Goal: Task Accomplishment & Management: Use online tool/utility

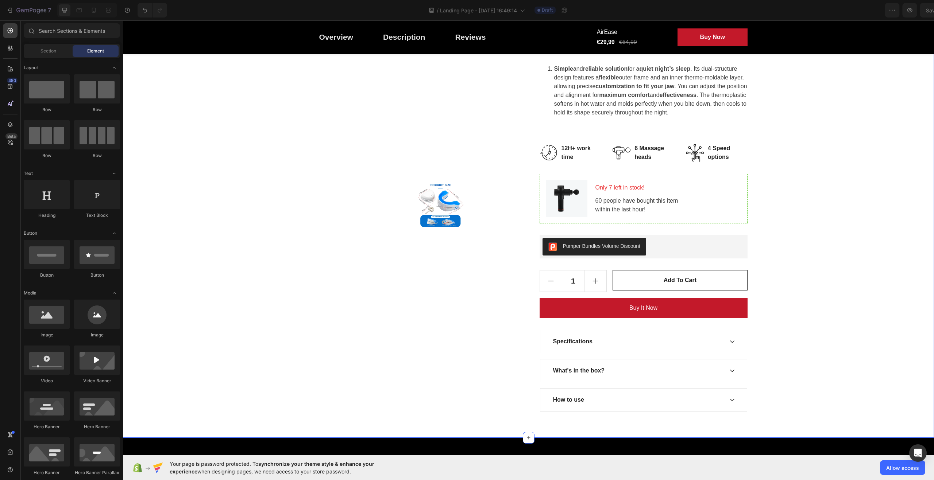
scroll to position [182, 0]
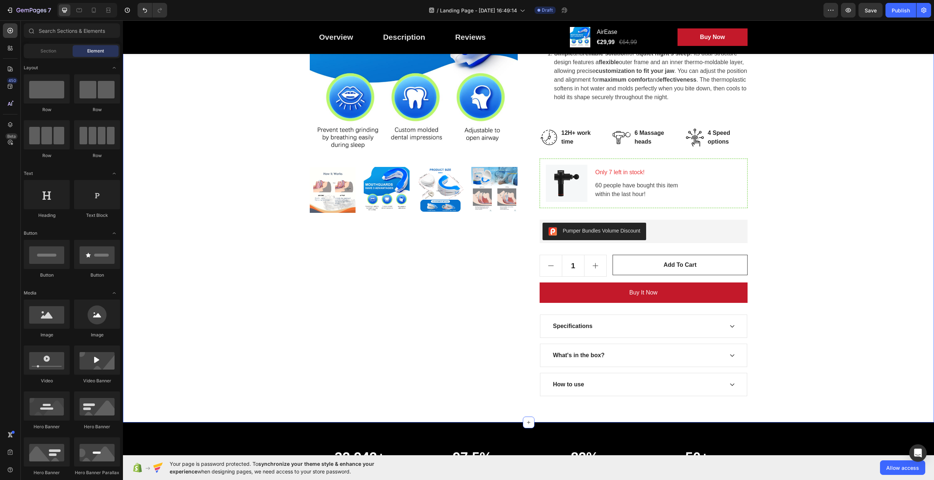
click at [729, 328] on icon at bounding box center [732, 326] width 6 height 6
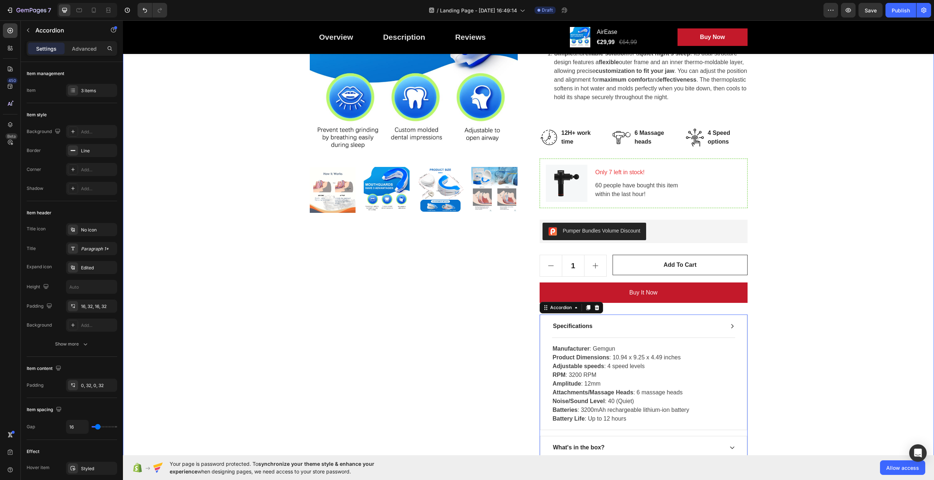
scroll to position [219, 0]
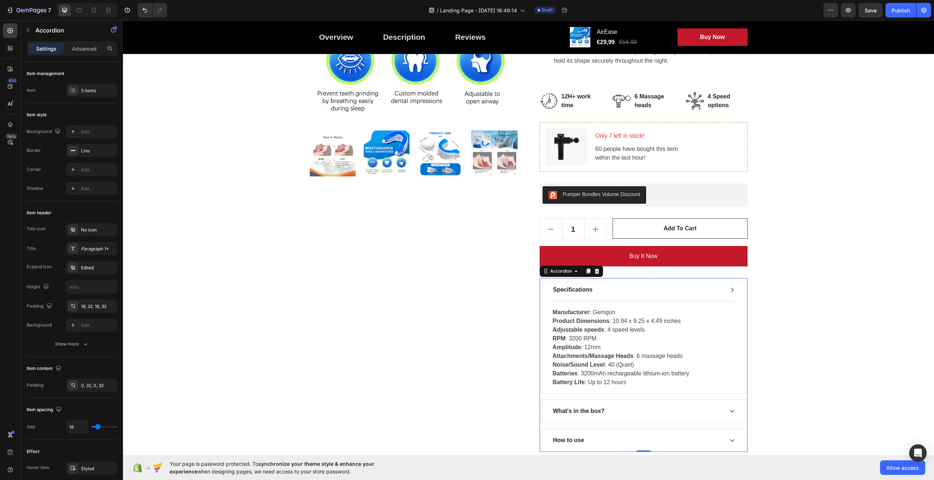
click at [729, 290] on icon at bounding box center [732, 290] width 6 height 6
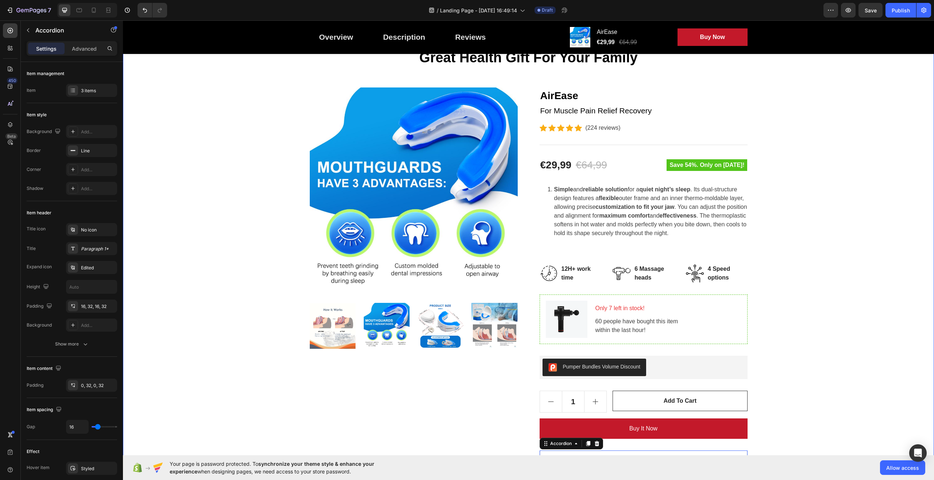
scroll to position [0, 0]
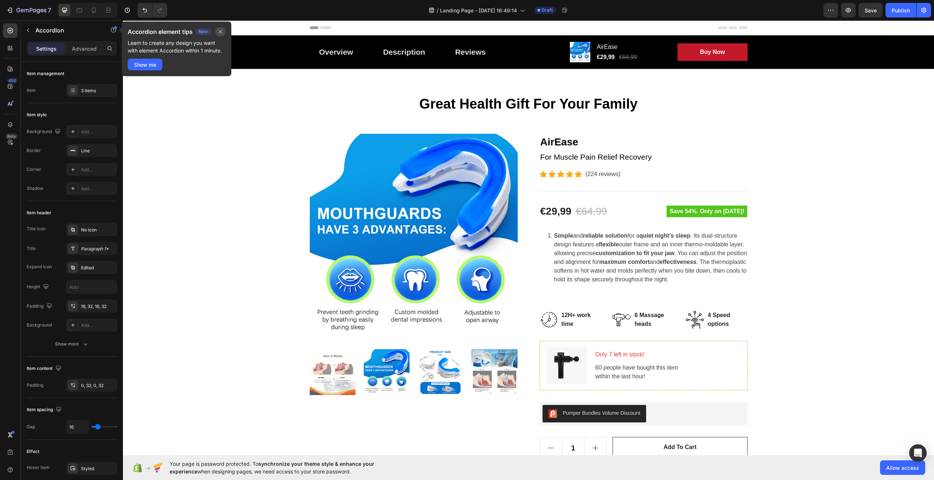
click at [223, 33] on icon "button" at bounding box center [220, 32] width 6 height 6
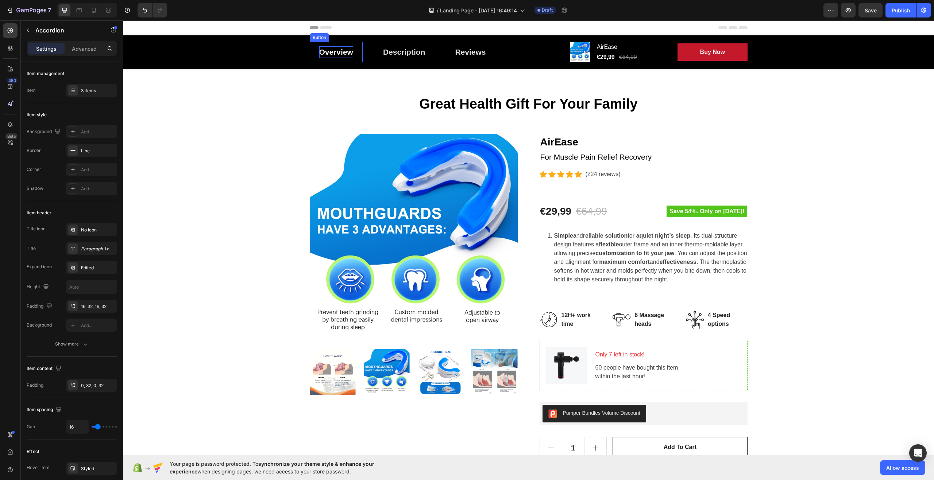
click at [326, 54] on div "Overview" at bounding box center [336, 52] width 34 height 12
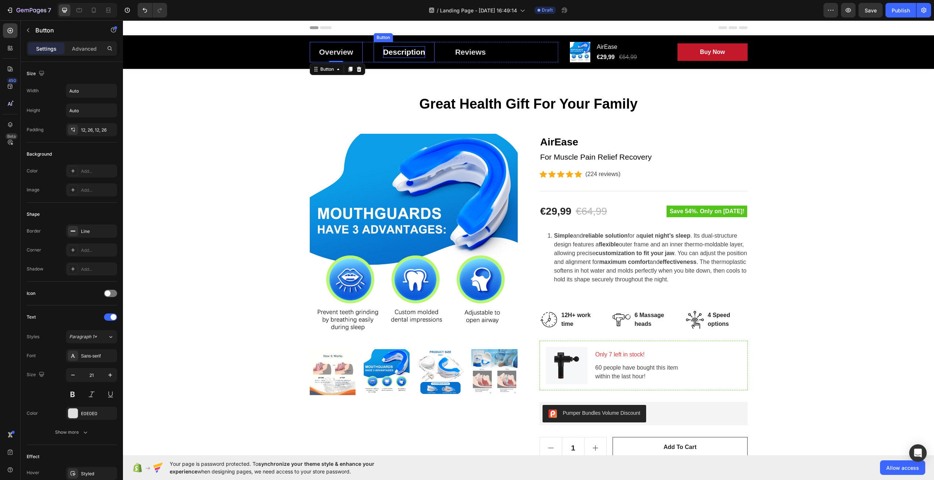
click at [396, 53] on div "Description" at bounding box center [404, 52] width 42 height 12
click at [464, 50] on div "Reviews" at bounding box center [470, 52] width 31 height 12
click at [471, 71] on icon at bounding box center [474, 69] width 6 height 6
click at [472, 71] on icon at bounding box center [474, 69] width 6 height 6
click at [343, 95] on h2 "Great Health Gift For Your Family" at bounding box center [529, 104] width 438 height 18
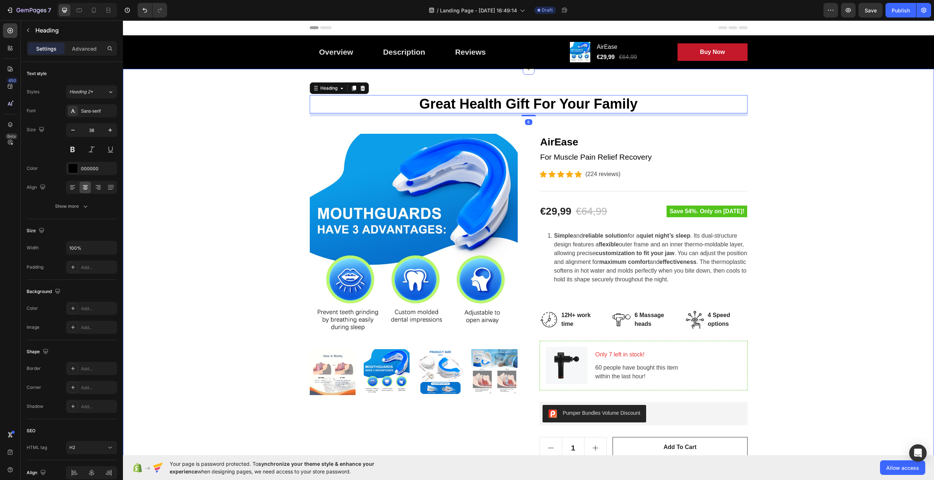
click at [240, 131] on div "Great Health Gift For Your Family Heading 8 Row Product Images AirEase Product …" at bounding box center [528, 337] width 800 height 484
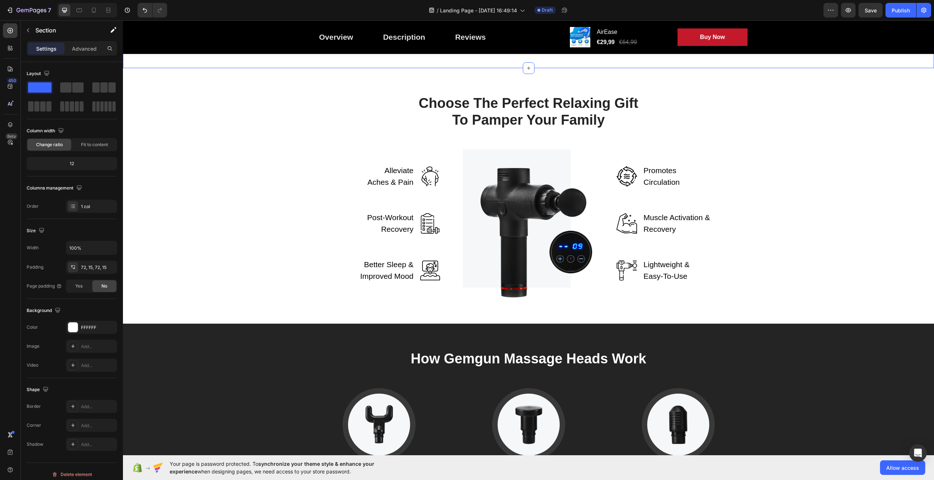
scroll to position [985, 0]
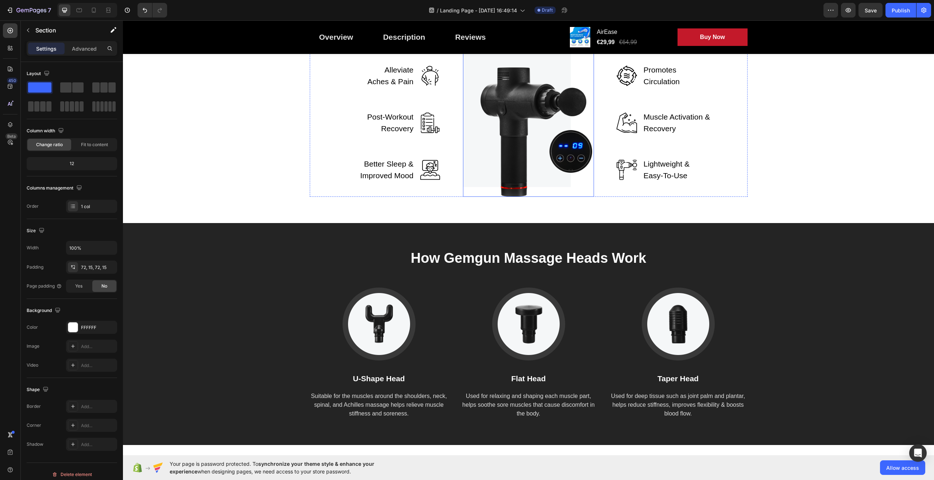
click at [515, 197] on img at bounding box center [528, 123] width 131 height 148
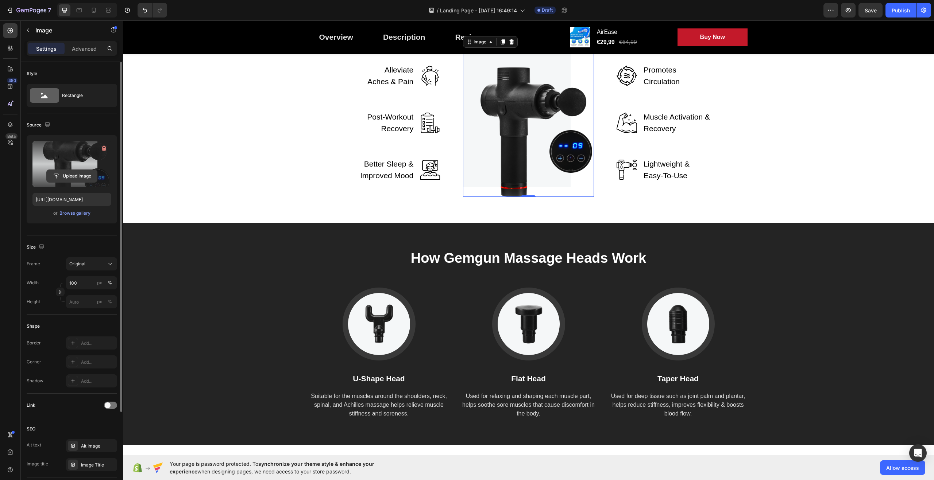
click at [78, 176] on input "file" at bounding box center [72, 176] width 50 height 12
click at [64, 212] on div "Browse gallery" at bounding box center [74, 213] width 31 height 7
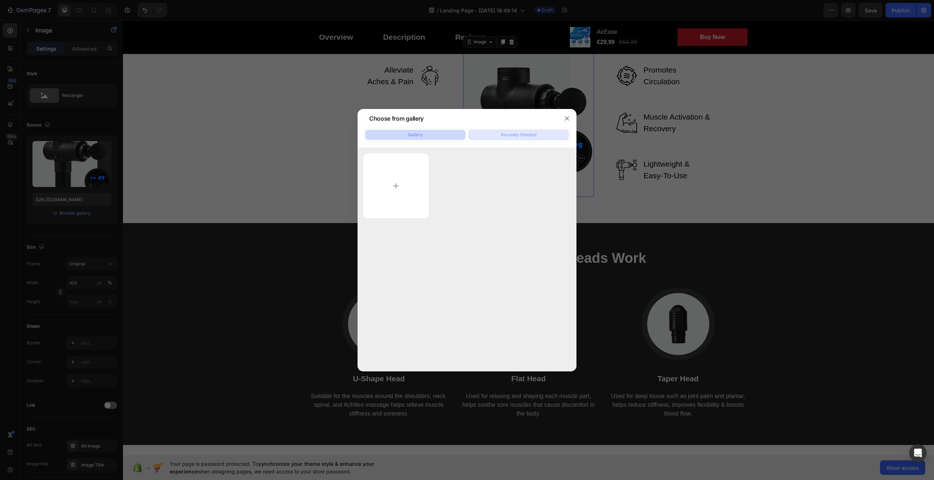
click at [516, 137] on div "Recently Deleted" at bounding box center [518, 135] width 35 height 7
click at [421, 135] on div "Gallery" at bounding box center [415, 135] width 15 height 7
click at [570, 118] on button "button" at bounding box center [567, 119] width 12 height 12
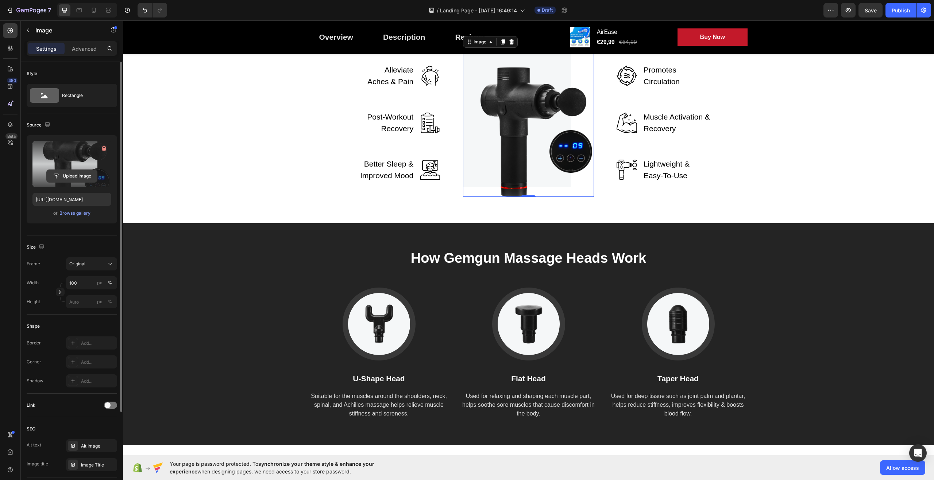
click at [65, 177] on input "file" at bounding box center [72, 176] width 50 height 12
type input "https://cdn.shopify.com/s/files/1/0938/9539/3624/files/gempages_585590227549029…"
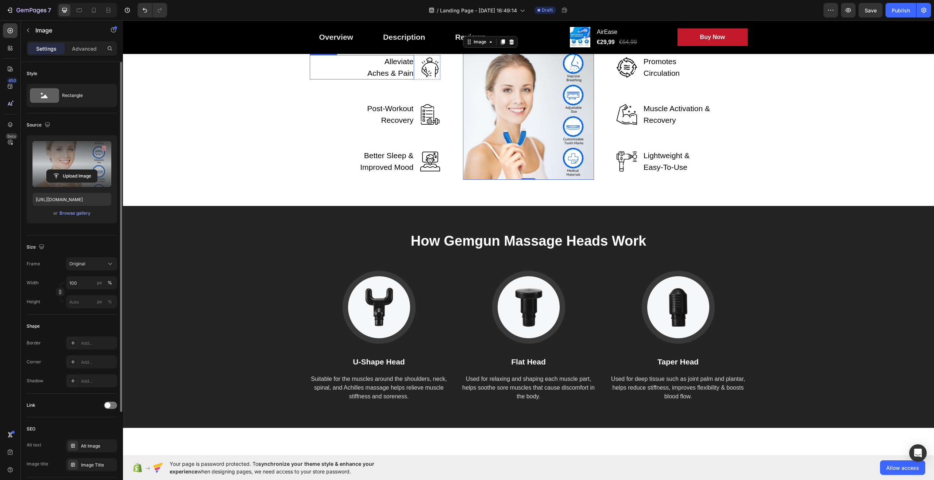
click at [402, 79] on p "Alleviate Aches & Pain" at bounding box center [389, 67] width 49 height 23
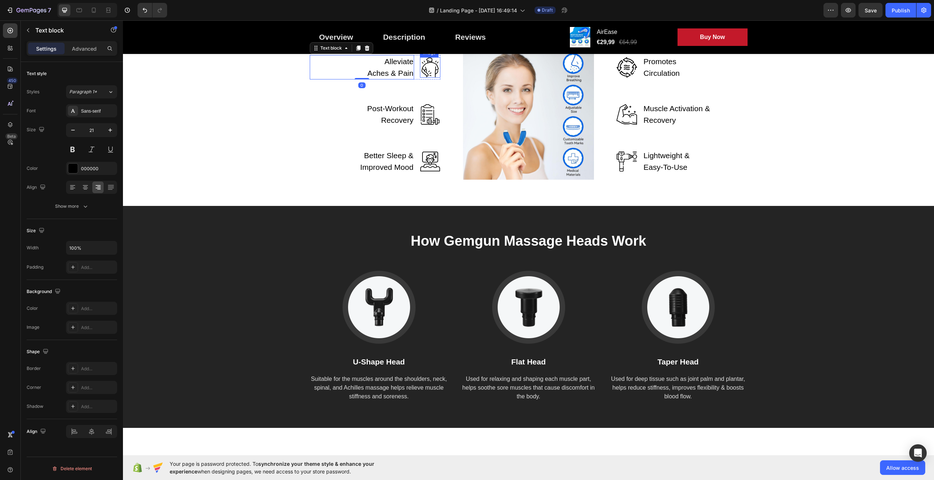
click at [423, 78] on img at bounding box center [430, 67] width 20 height 20
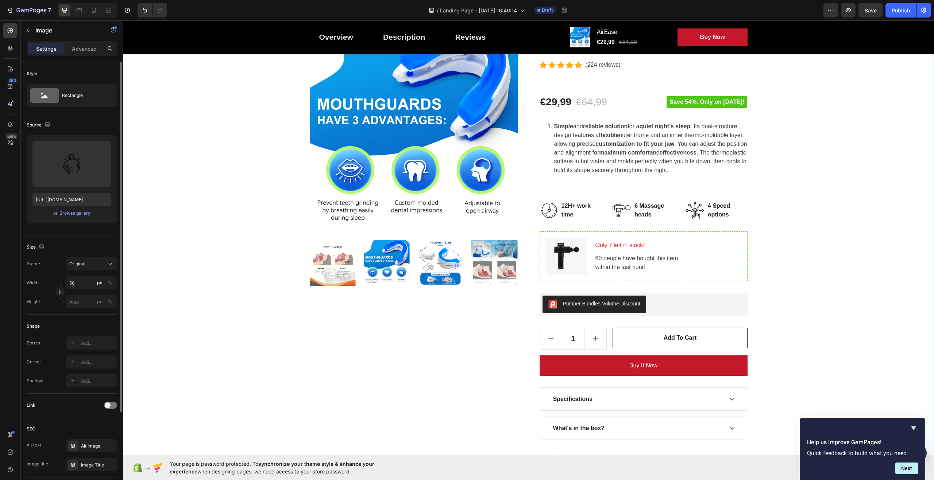
scroll to position [36, 0]
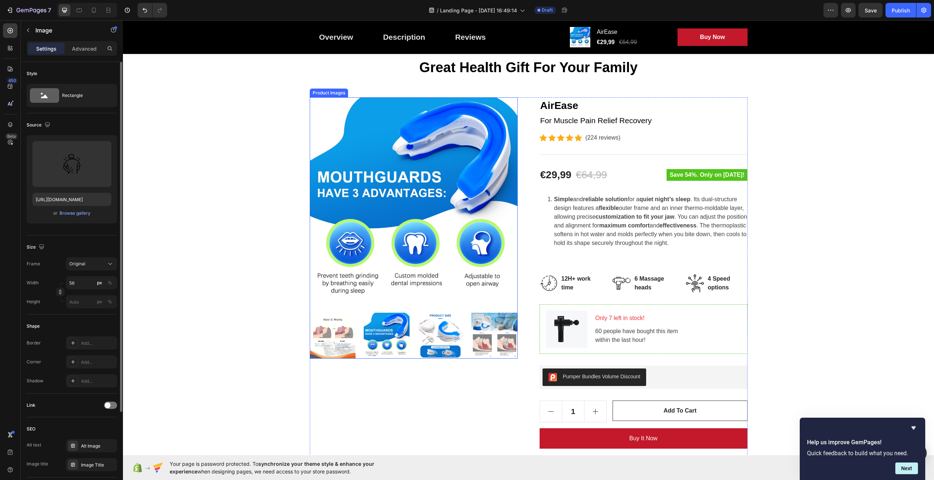
click at [329, 342] on img at bounding box center [332, 336] width 46 height 46
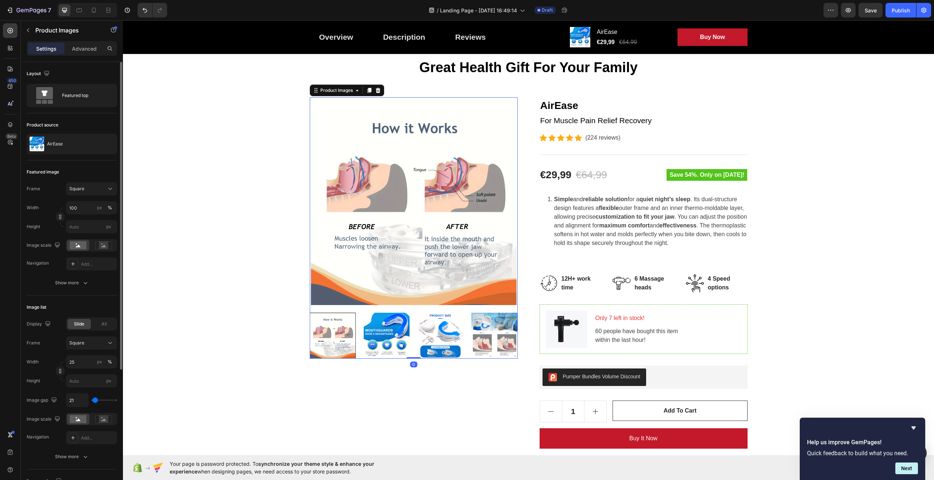
click at [381, 334] on img at bounding box center [386, 336] width 46 height 46
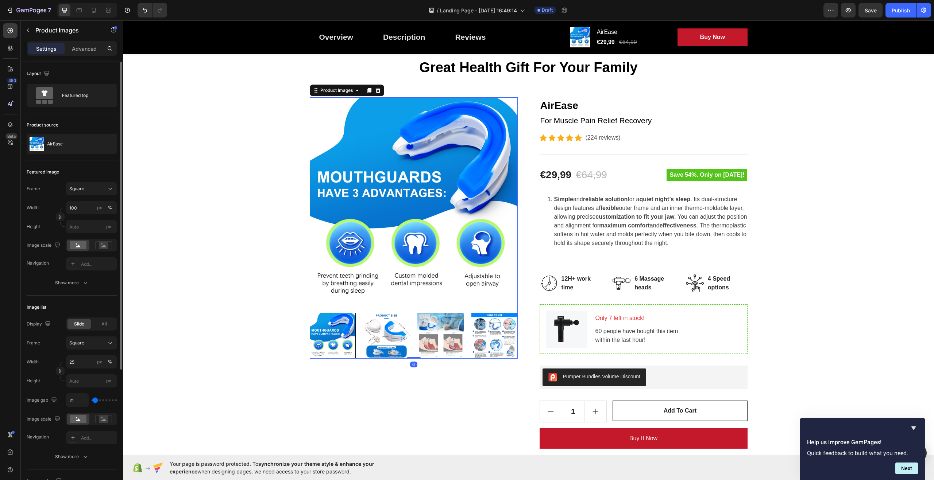
click at [431, 336] on img at bounding box center [440, 336] width 46 height 46
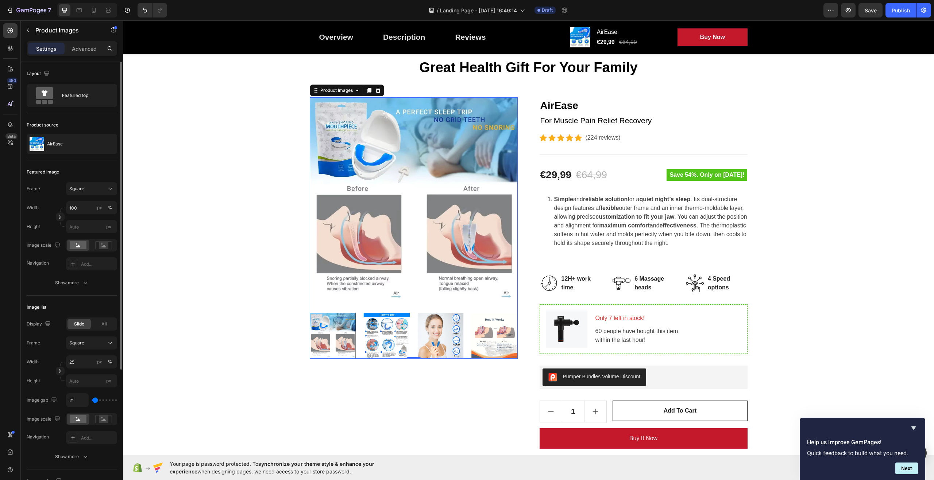
click at [440, 334] on img at bounding box center [440, 336] width 46 height 46
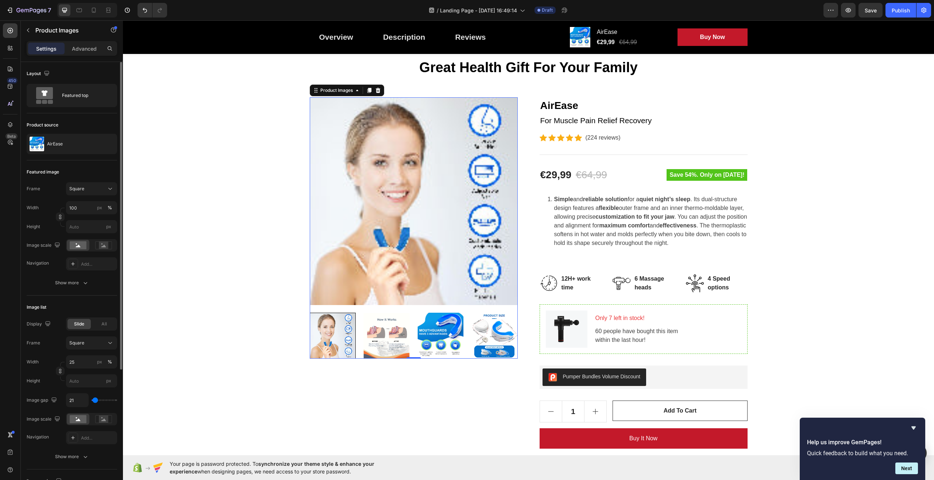
click at [394, 332] on img at bounding box center [386, 336] width 46 height 46
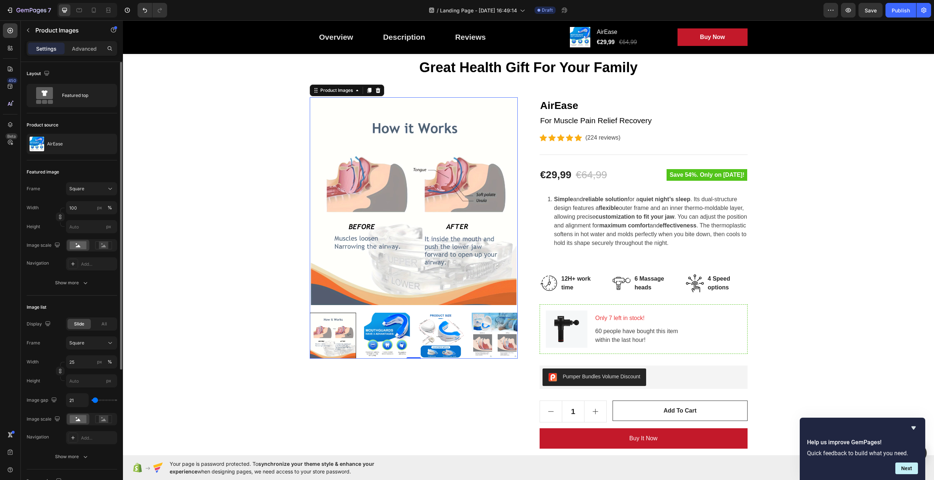
click at [392, 332] on div at bounding box center [414, 336] width 208 height 46
click at [392, 332] on img at bounding box center [386, 336] width 46 height 46
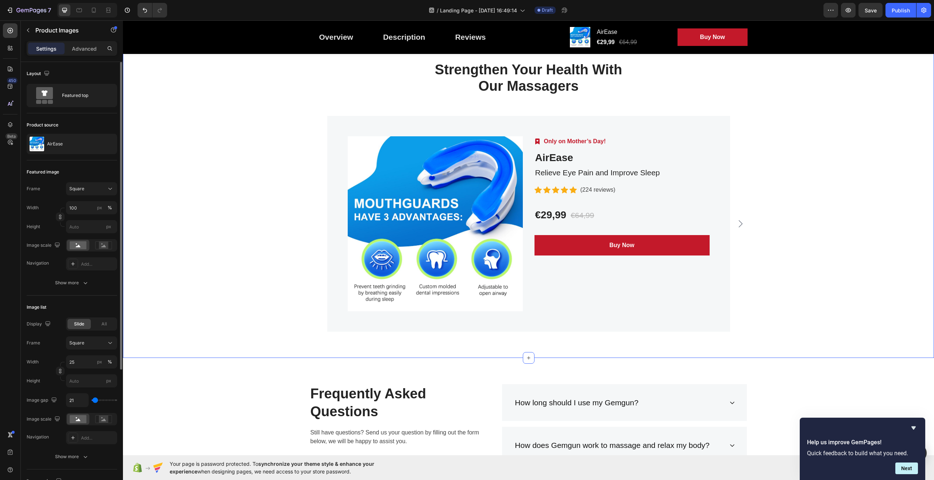
scroll to position [1969, 0]
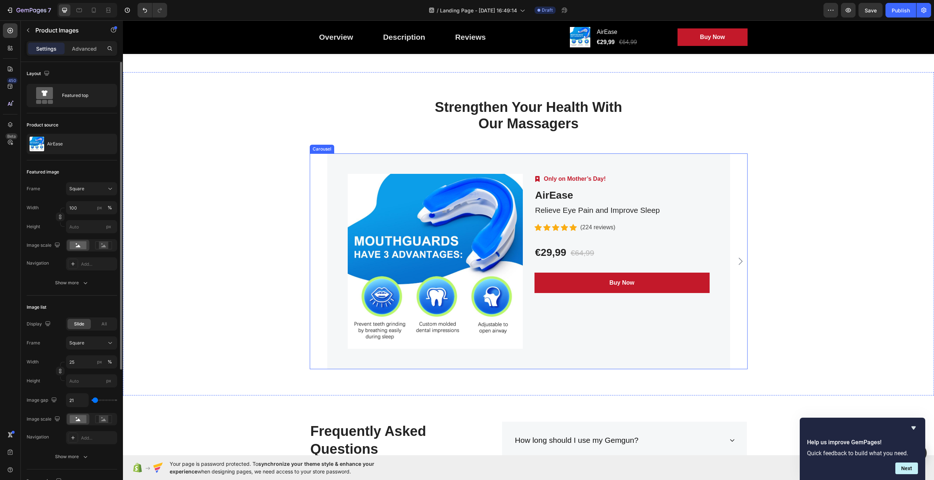
click at [739, 263] on icon "Carousel Next Arrow" at bounding box center [740, 261] width 9 height 9
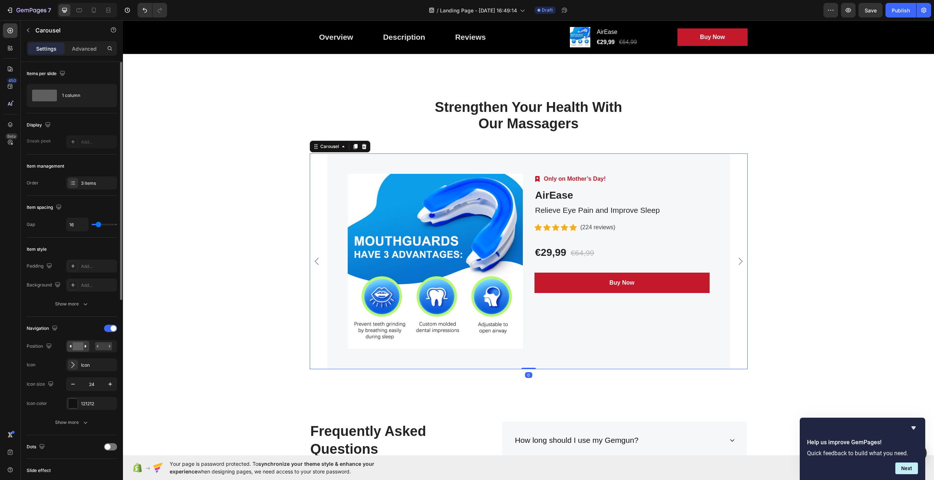
click at [739, 263] on icon "Carousel Next Arrow" at bounding box center [740, 261] width 9 height 9
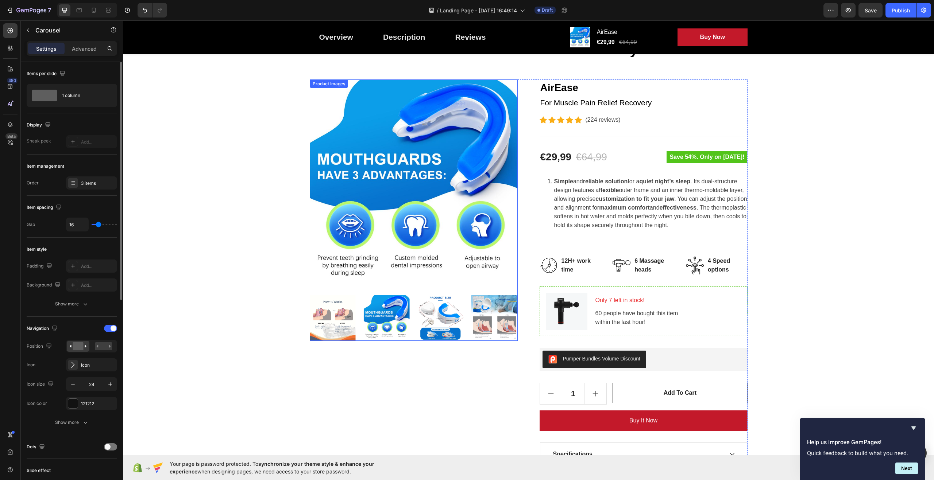
scroll to position [0, 0]
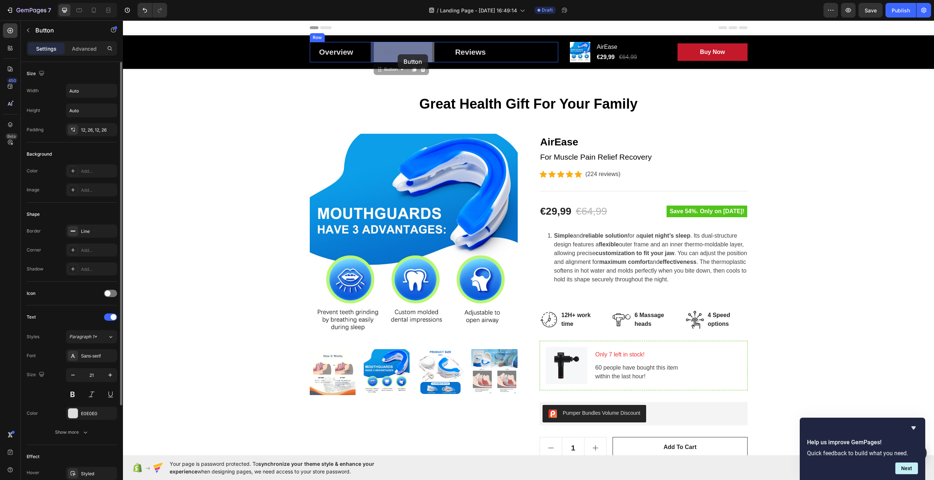
drag, startPoint x: 416, startPoint y: 42, endPoint x: 393, endPoint y: 56, distance: 27.5
click at [292, 127] on div "Great Health Gift For Your Family Heading Row Product Images AirEase Product Ti…" at bounding box center [528, 337] width 800 height 484
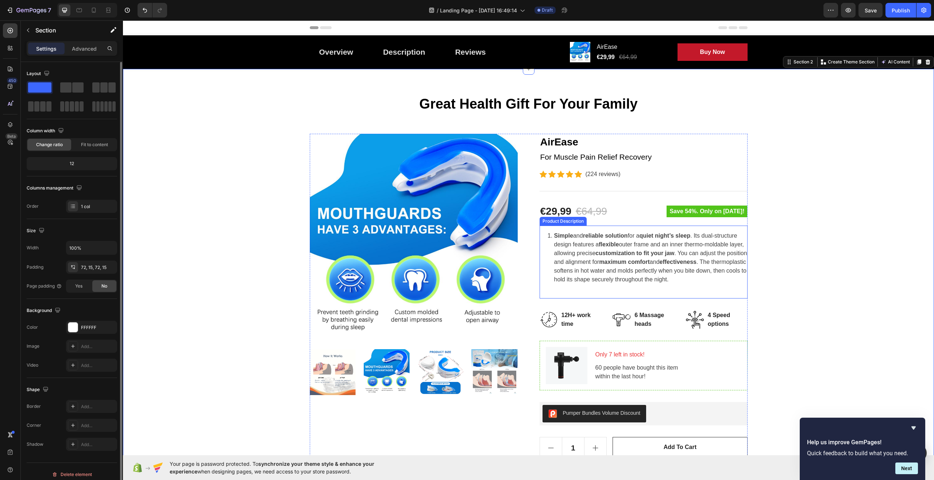
drag, startPoint x: 555, startPoint y: 235, endPoint x: 551, endPoint y: 234, distance: 4.1
click at [555, 235] on strong "Simple" at bounding box center [563, 236] width 19 height 6
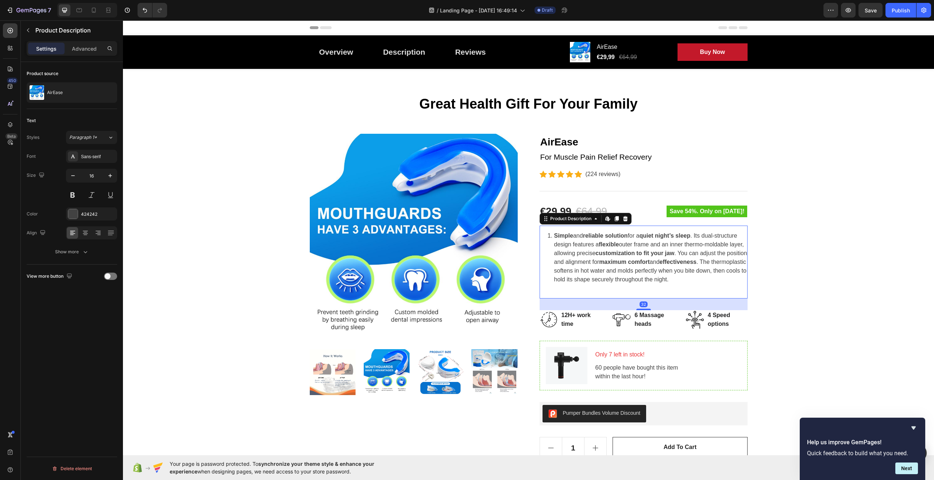
click at [554, 234] on li "Simple and reliable solution for a quiet night’s sleep . Its dual-structure des…" at bounding box center [650, 262] width 193 height 61
click at [565, 241] on span "Simple and reliable solution for a quiet night’s sleep . Its dual-structure des…" at bounding box center [650, 258] width 193 height 50
click at [605, 216] on icon at bounding box center [608, 219] width 6 height 6
click at [112, 136] on icon at bounding box center [111, 137] width 6 height 7
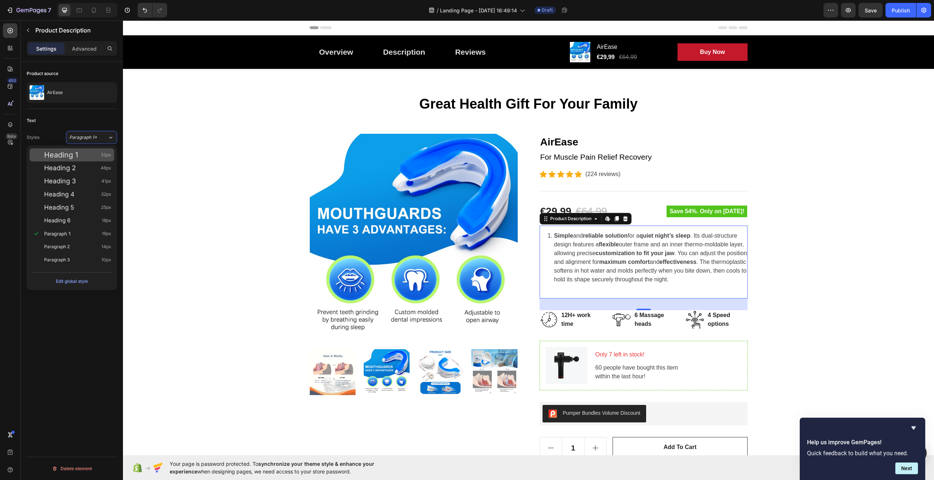
click at [65, 156] on span "Heading 1" at bounding box center [61, 154] width 34 height 7
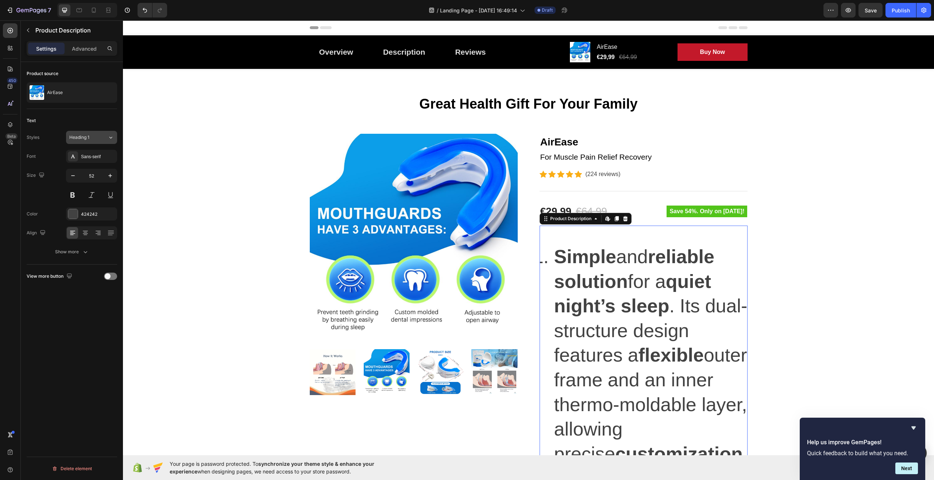
click at [100, 142] on button "Heading 1" at bounding box center [91, 137] width 51 height 13
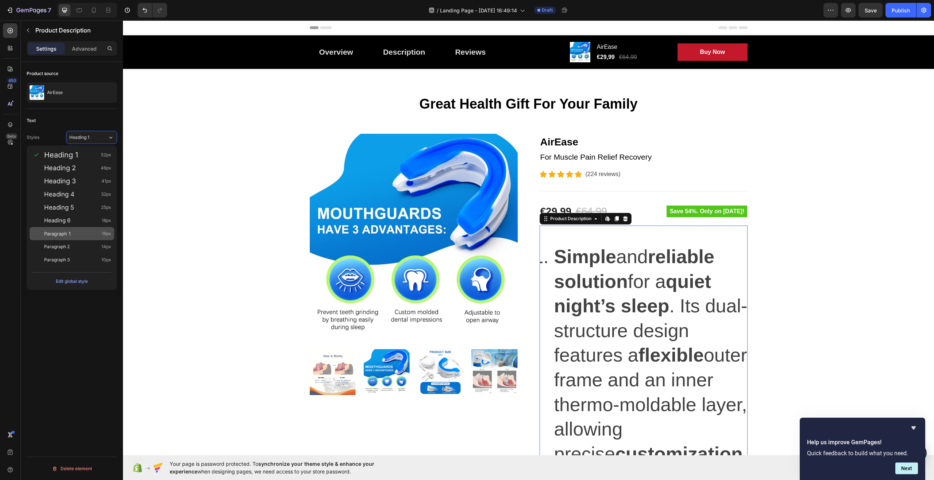
click at [72, 230] on div "Paragraph 1 16px" at bounding box center [77, 233] width 67 height 7
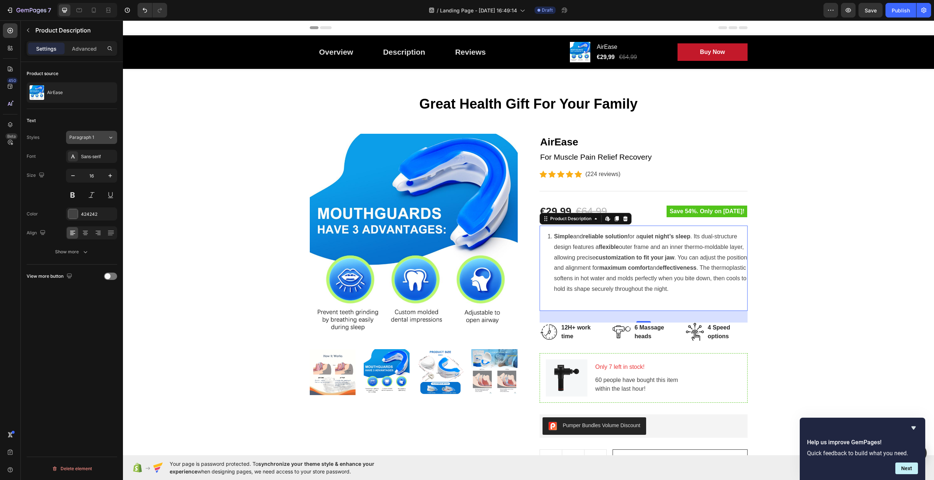
click at [109, 138] on icon at bounding box center [111, 137] width 6 height 7
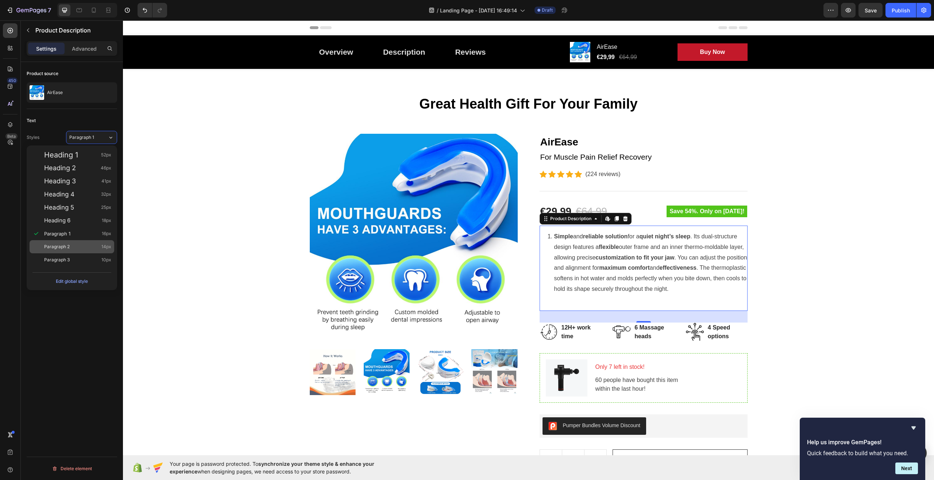
click at [63, 250] on span "Paragraph 2" at bounding box center [57, 246] width 26 height 7
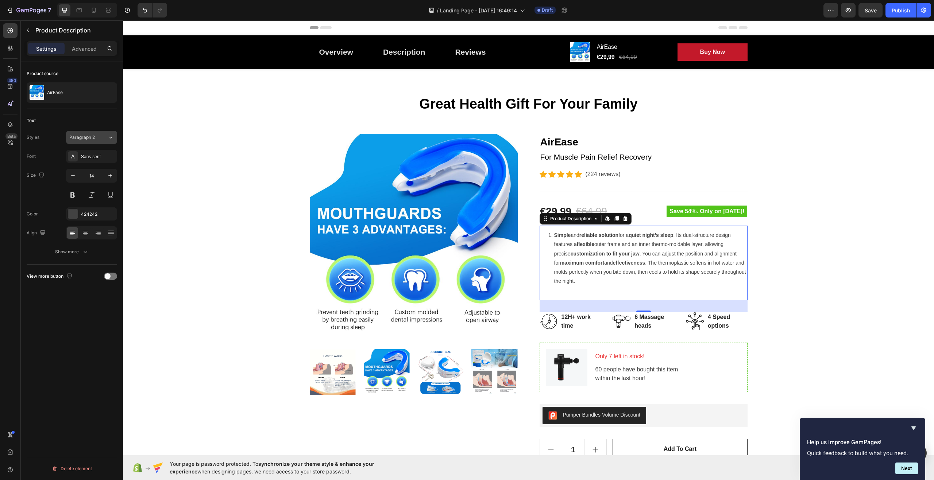
click at [108, 139] on icon at bounding box center [111, 137] width 6 height 7
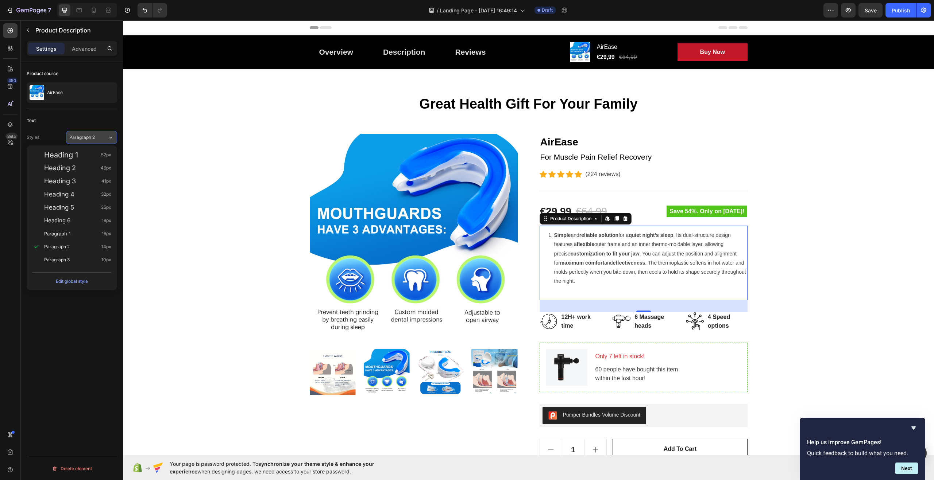
drag, startPoint x: 108, startPoint y: 139, endPoint x: 107, endPoint y: 143, distance: 4.4
drag, startPoint x: 107, startPoint y: 143, endPoint x: 108, endPoint y: 138, distance: 5.2
click at [108, 138] on icon at bounding box center [111, 137] width 6 height 7
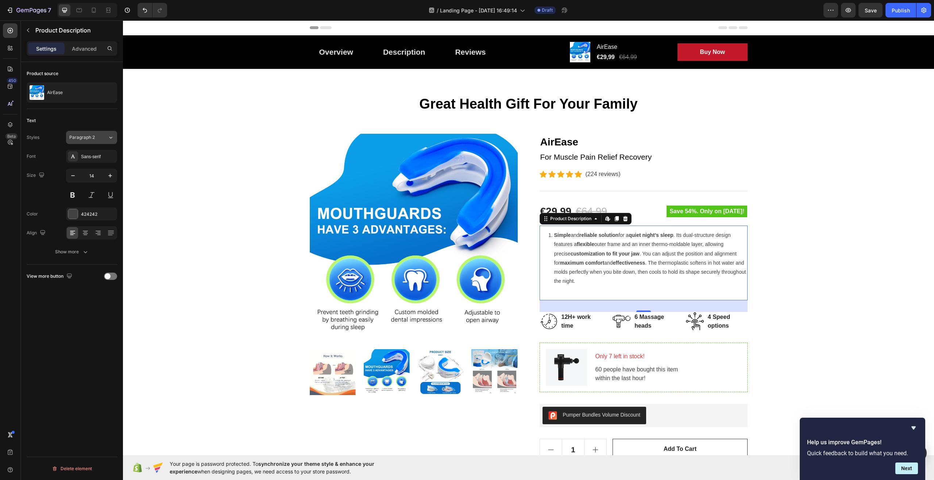
click at [107, 139] on div "Paragraph 2" at bounding box center [88, 137] width 38 height 7
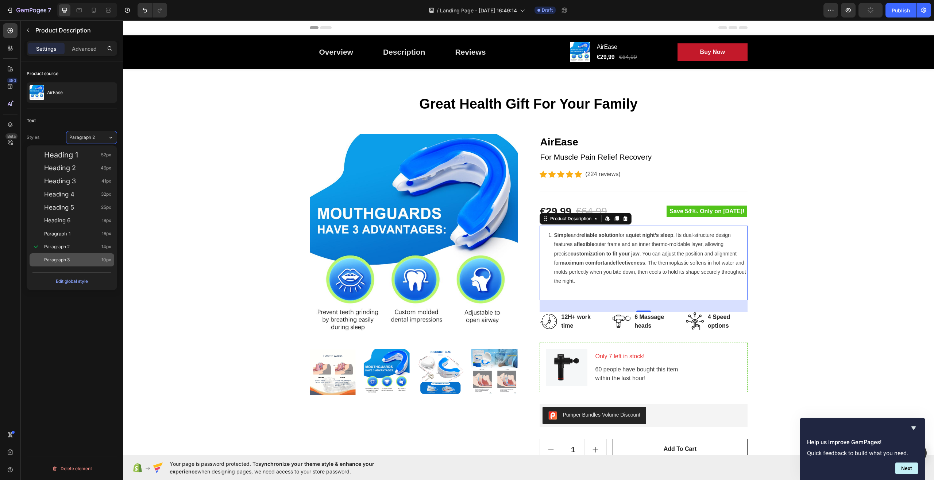
click at [65, 265] on div "Paragraph 3 10px" at bounding box center [72, 259] width 85 height 13
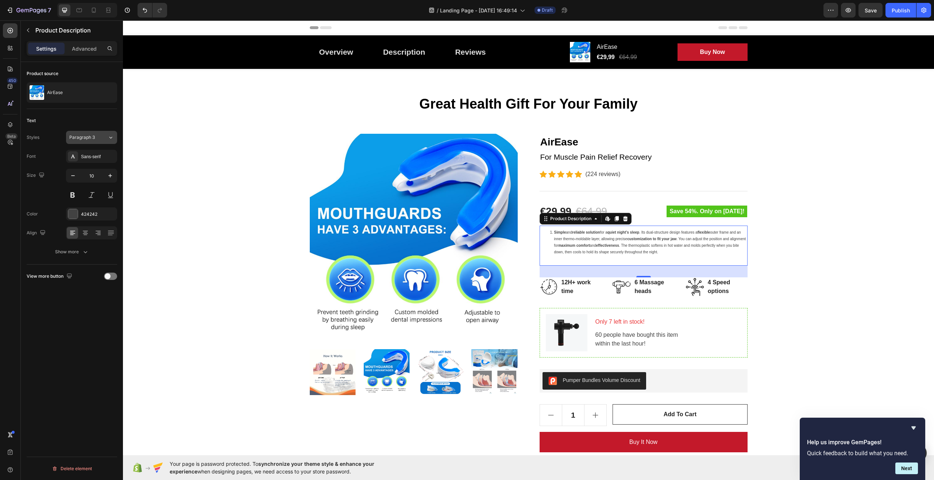
click at [106, 140] on div "Paragraph 3" at bounding box center [88, 137] width 38 height 7
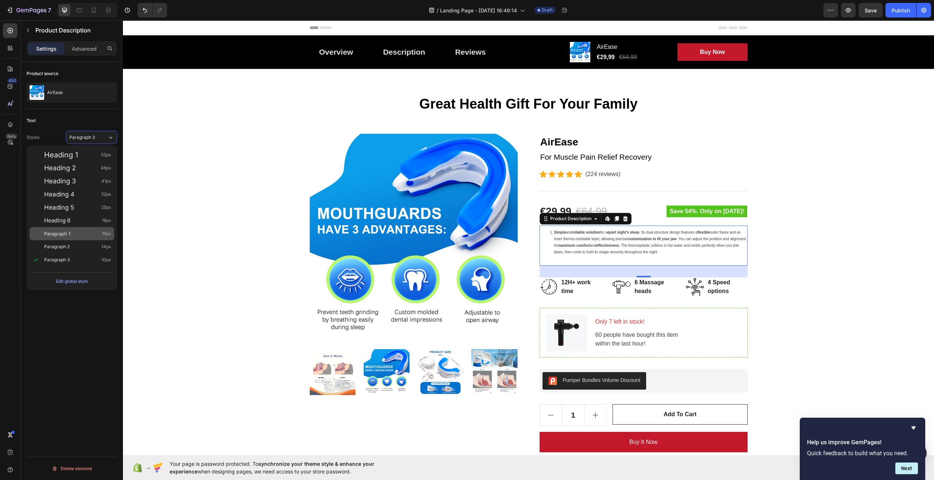
click at [69, 237] on div "Paragraph 1 16px" at bounding box center [72, 233] width 85 height 13
type input "16"
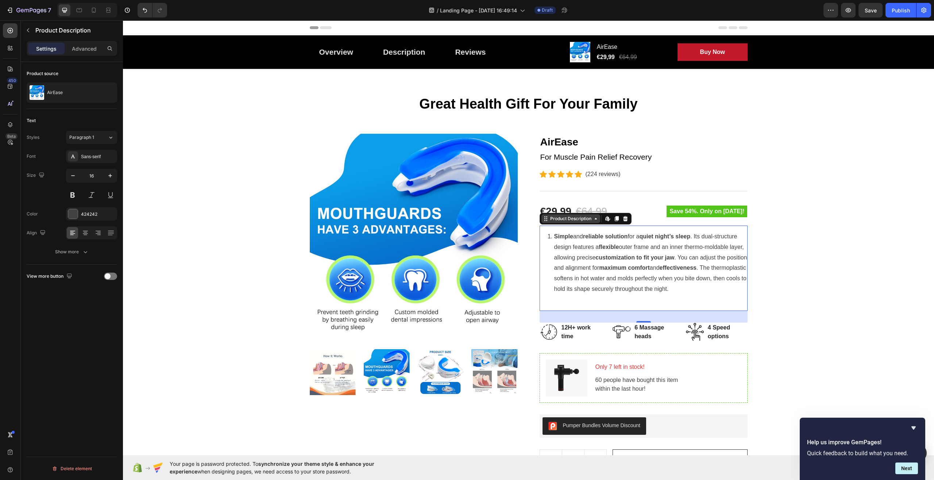
click at [594, 219] on icon at bounding box center [595, 218] width 2 height 1
click at [141, 263] on div "Great Health Gift For Your Family Heading Row Product Images AirEase Product Ti…" at bounding box center [528, 343] width 800 height 496
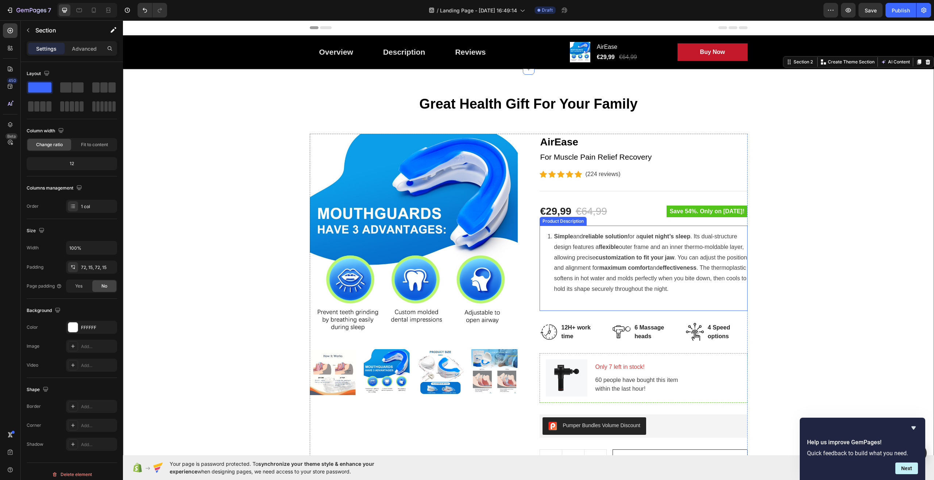
click at [621, 263] on div "Simple and reliable solution for a quiet night’s sleep . Its dual-structure des…" at bounding box center [650, 263] width 193 height 63
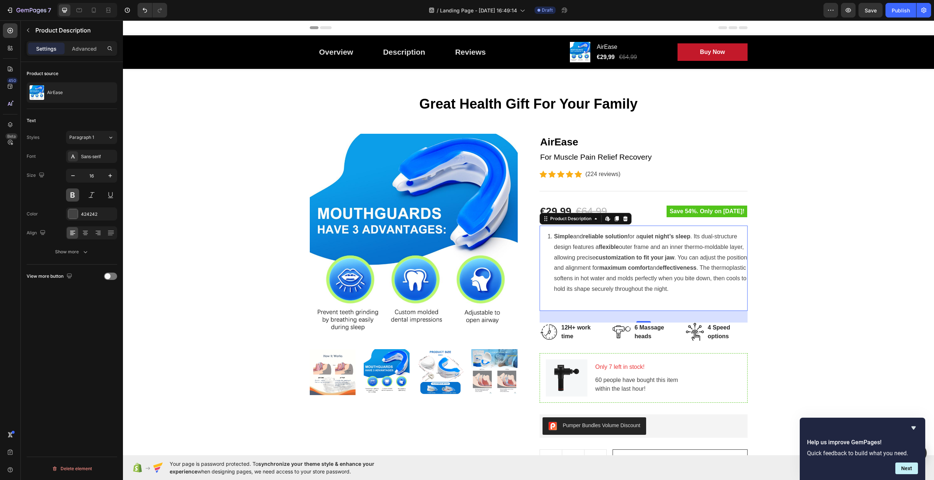
click at [69, 196] on button at bounding box center [72, 195] width 13 height 13
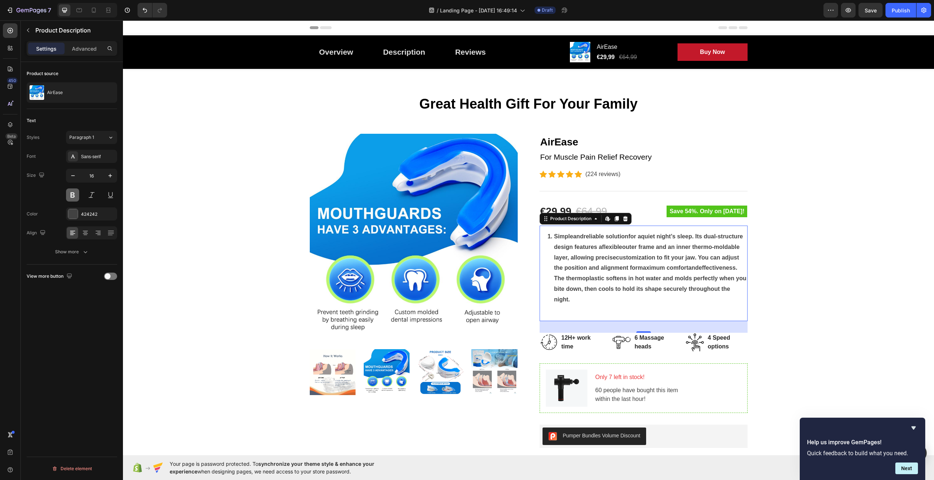
click at [69, 196] on button at bounding box center [72, 195] width 13 height 13
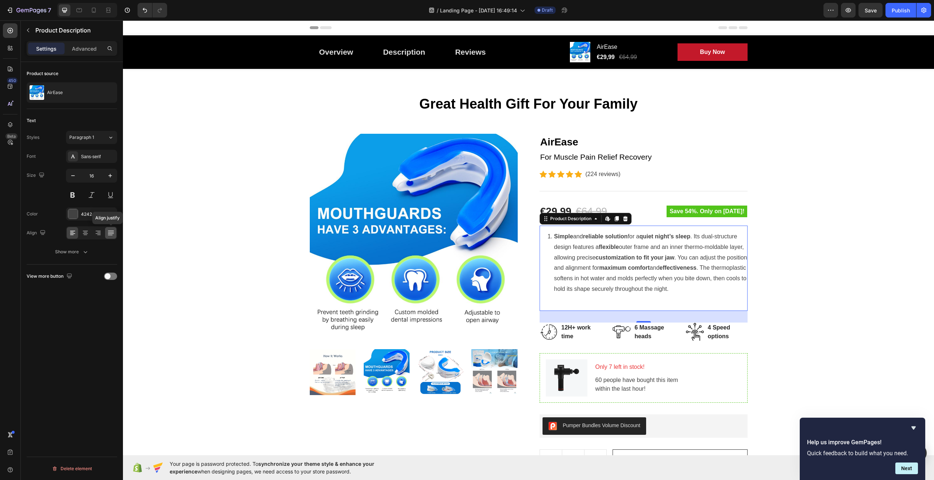
click at [112, 232] on icon at bounding box center [111, 232] width 6 height 0
click at [89, 235] on div at bounding box center [85, 233] width 11 height 12
click at [193, 251] on div "Great Health Gift For Your Family Heading Row Product Images AirEase Product Ti…" at bounding box center [528, 343] width 800 height 496
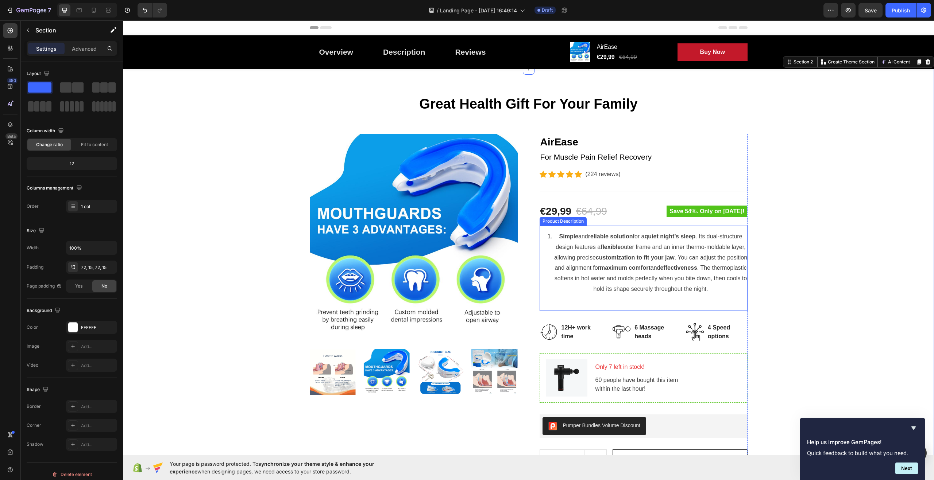
click at [619, 272] on div "Simple and reliable solution for a quiet night’s sleep . Its dual-structure des…" at bounding box center [650, 263] width 193 height 63
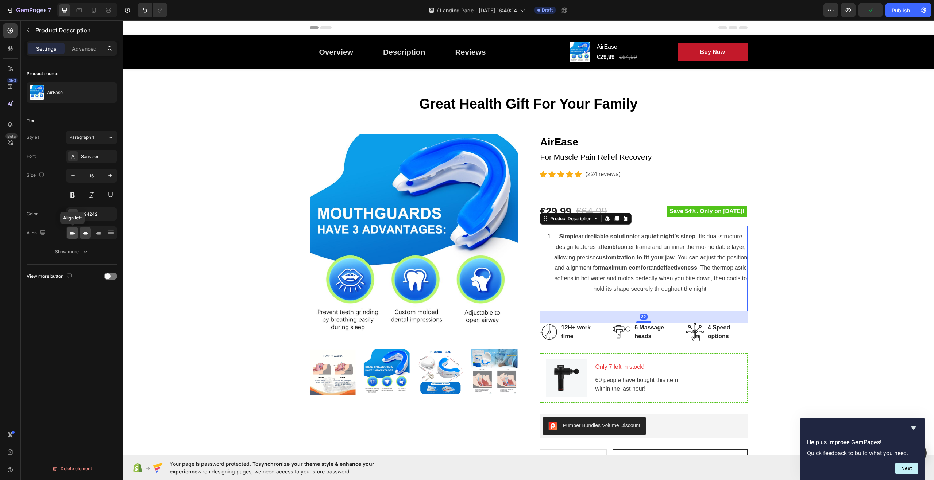
click at [73, 235] on icon at bounding box center [72, 232] width 7 height 7
click at [115, 276] on div at bounding box center [110, 276] width 13 height 7
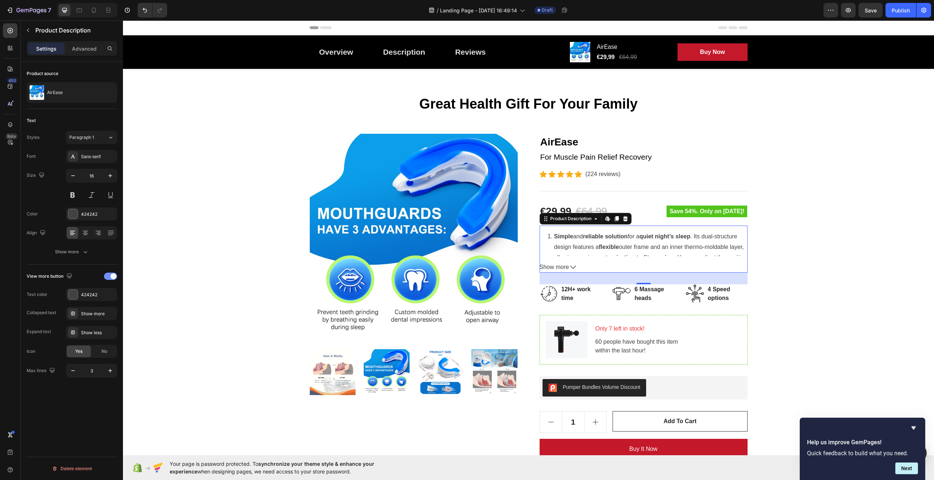
click at [115, 277] on span at bounding box center [114, 277] width 6 height 6
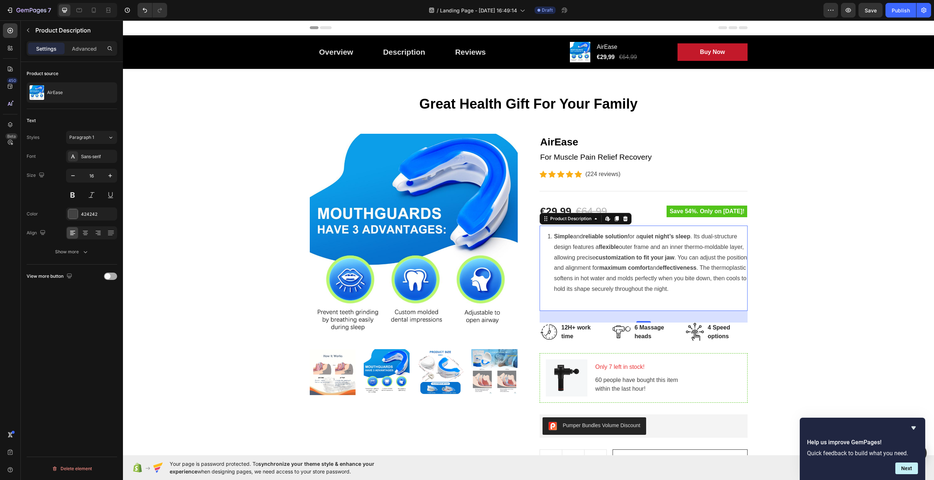
click at [115, 277] on div at bounding box center [110, 276] width 13 height 7
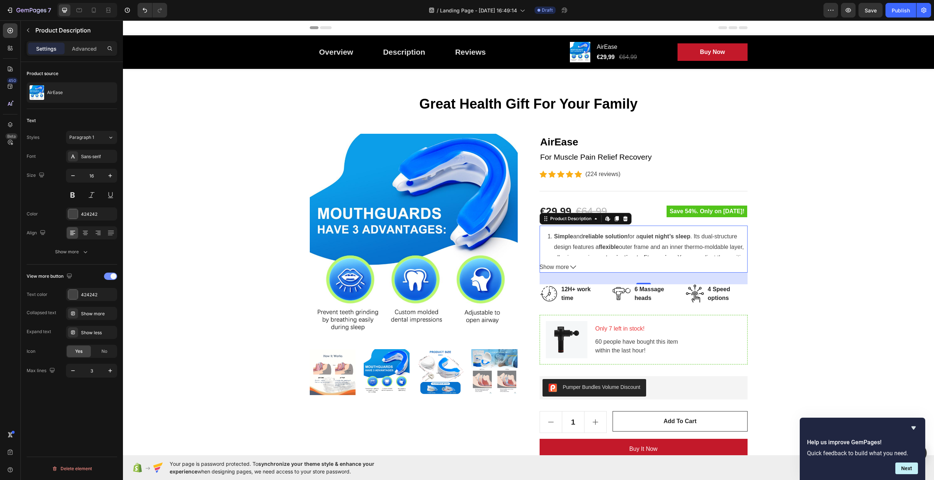
click at [115, 277] on span at bounding box center [114, 277] width 6 height 6
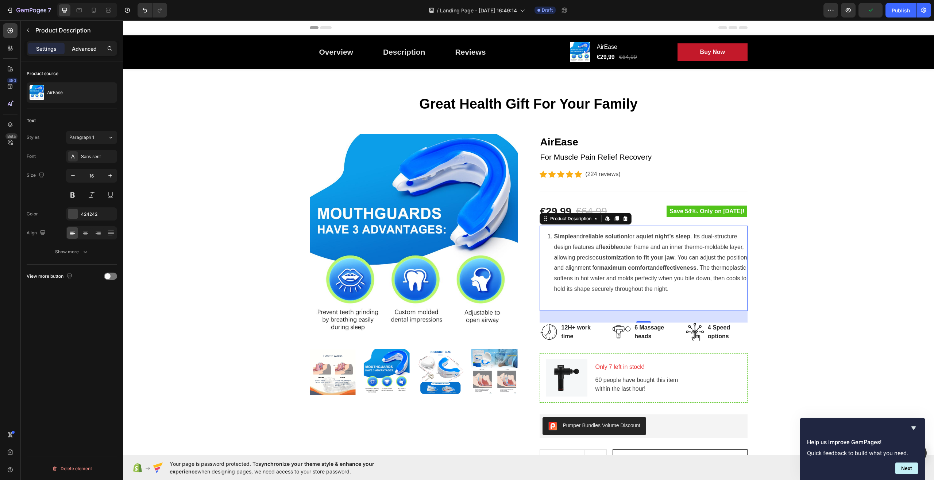
click at [82, 47] on p "Advanced" at bounding box center [84, 49] width 25 height 8
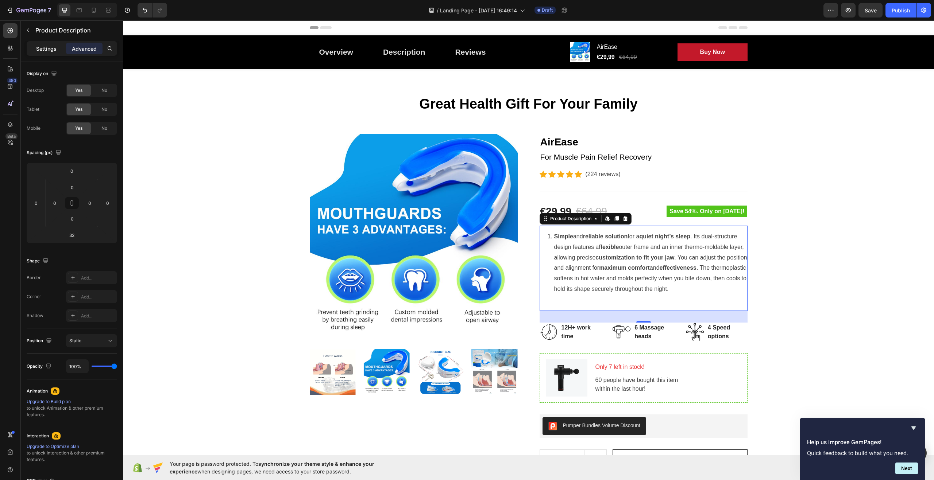
click at [50, 50] on p "Settings" at bounding box center [46, 49] width 20 height 8
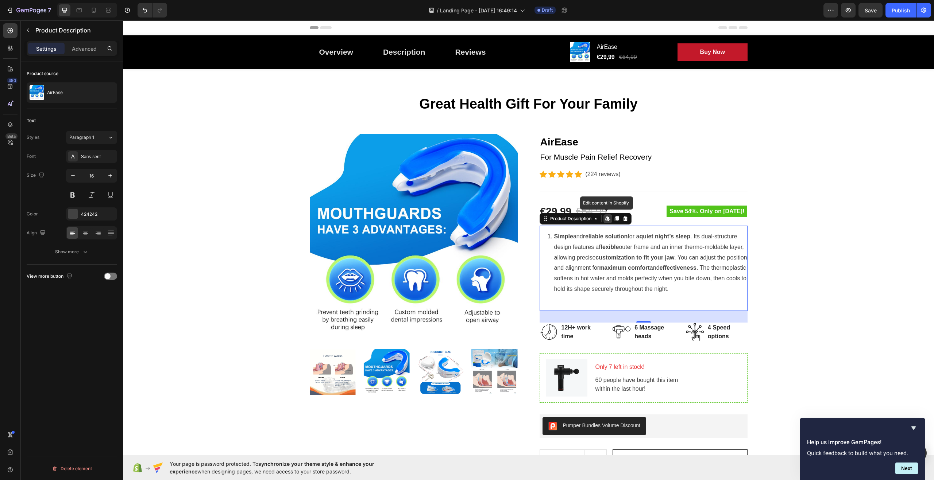
click at [605, 219] on icon at bounding box center [606, 218] width 3 height 4
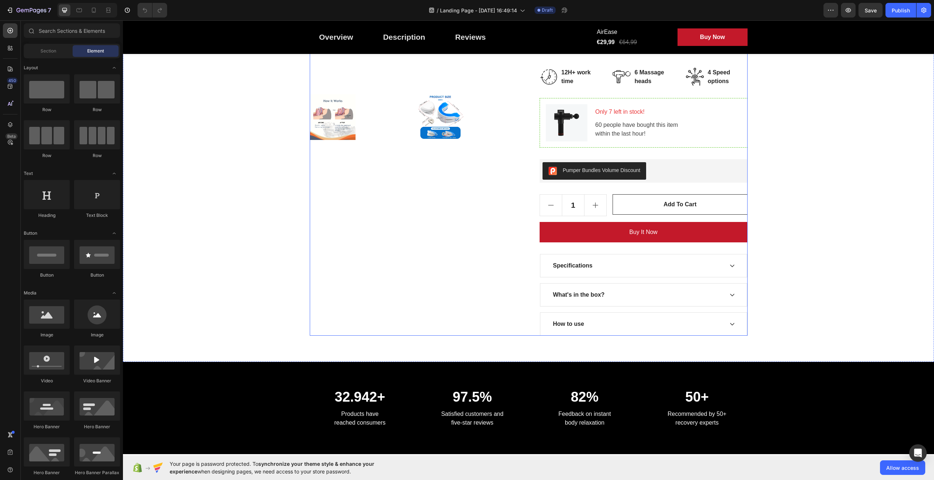
scroll to position [109, 0]
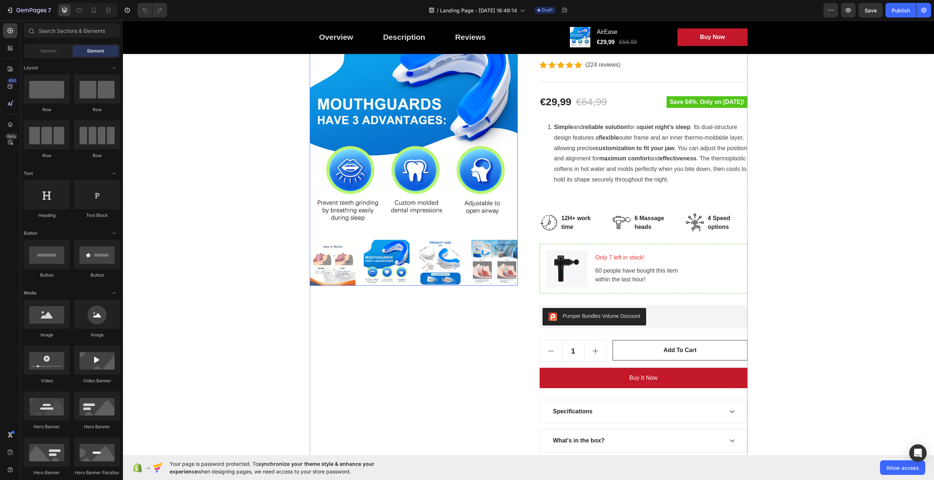
click at [396, 141] on img at bounding box center [414, 128] width 208 height 208
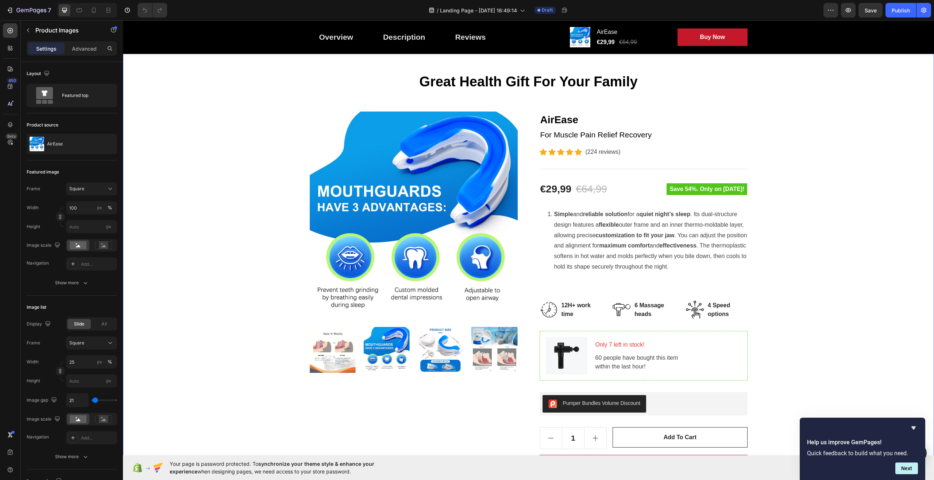
scroll to position [0, 0]
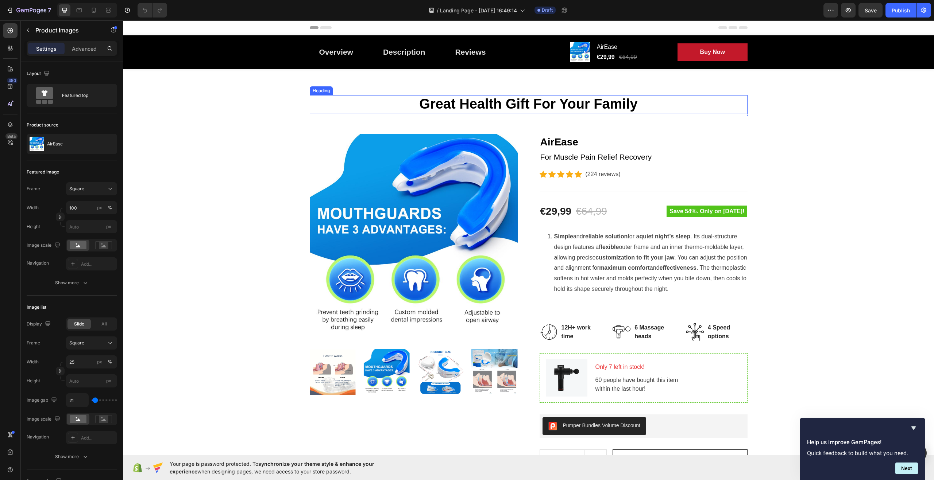
click at [634, 102] on p "Great Health Gift For Your Family" at bounding box center [528, 104] width 436 height 17
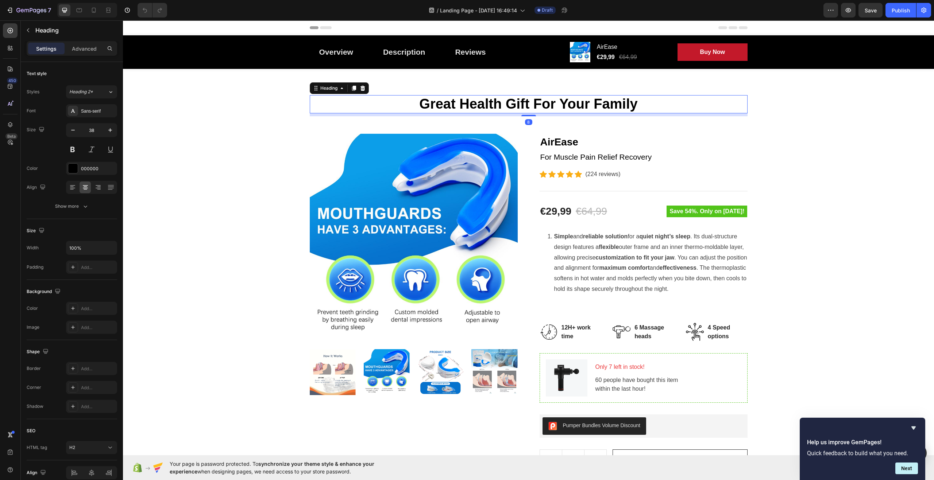
click at [634, 102] on p "Great Health Gift For Your Family" at bounding box center [528, 104] width 436 height 17
click at [813, 130] on div "Great Health Gift For Your Health Heading 8 Row Product Images AirEase Product …" at bounding box center [528, 343] width 800 height 496
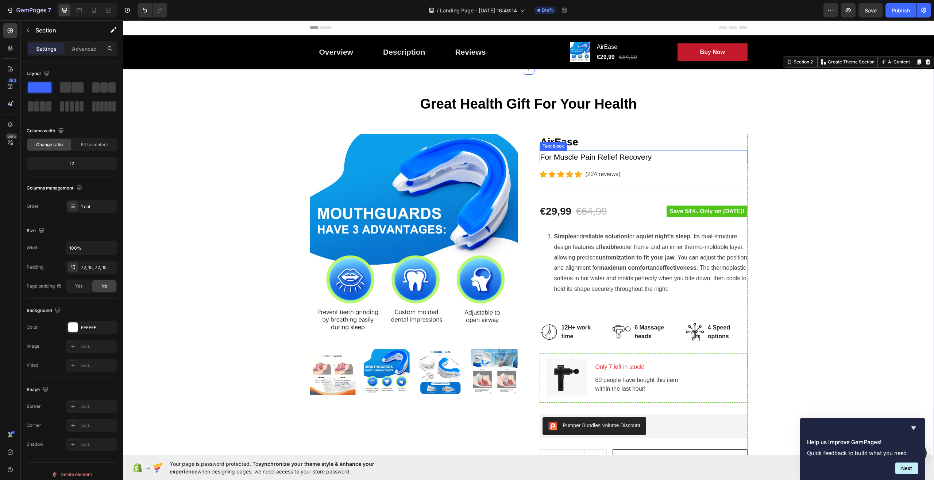
click at [652, 156] on p "For Muscle Pain Relief Recovery" at bounding box center [643, 157] width 206 height 12
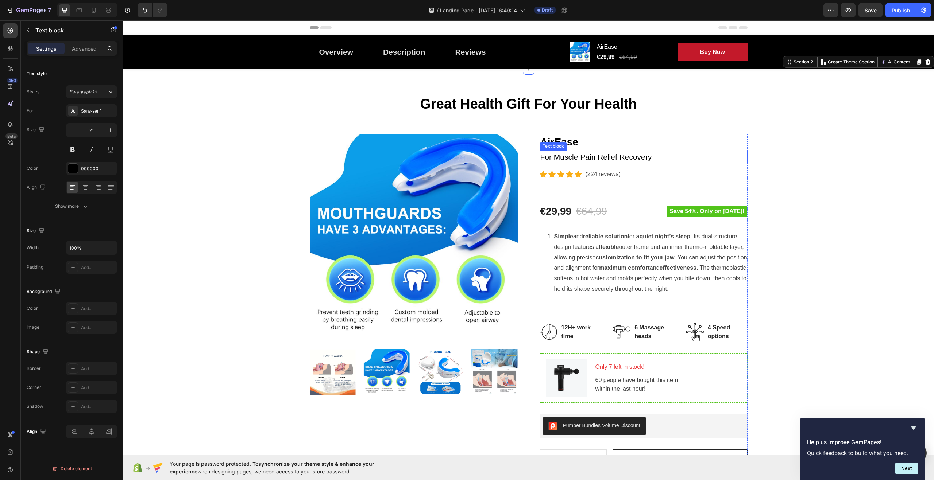
click at [652, 156] on p "For Muscle Pain Relief Recovery" at bounding box center [643, 157] width 206 height 12
click at [553, 157] on div "Rich Text Editor. Editing area: main" at bounding box center [643, 157] width 208 height 13
click at [785, 148] on div "Great Health Gift For Your Health Heading Row Product Images AirEase Product Ti…" at bounding box center [528, 343] width 800 height 496
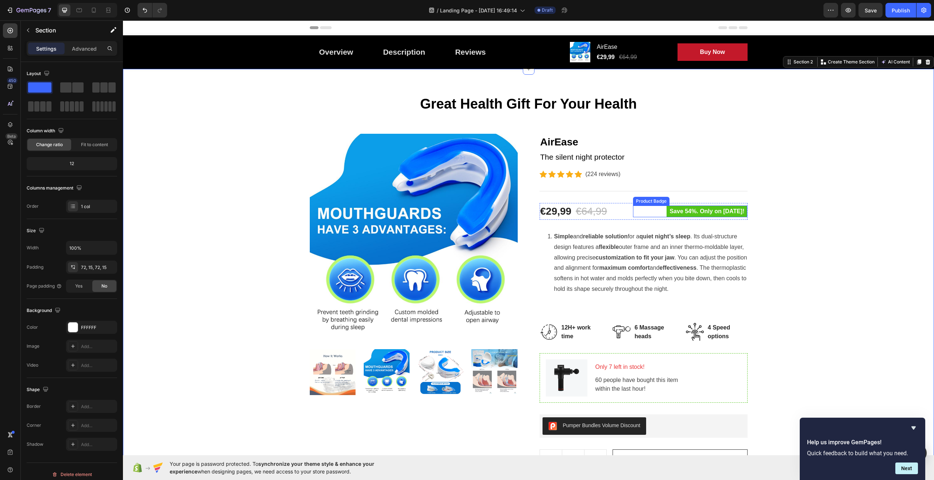
click at [734, 211] on pre "Save 54%. Only on [DATE]!" at bounding box center [706, 212] width 81 height 12
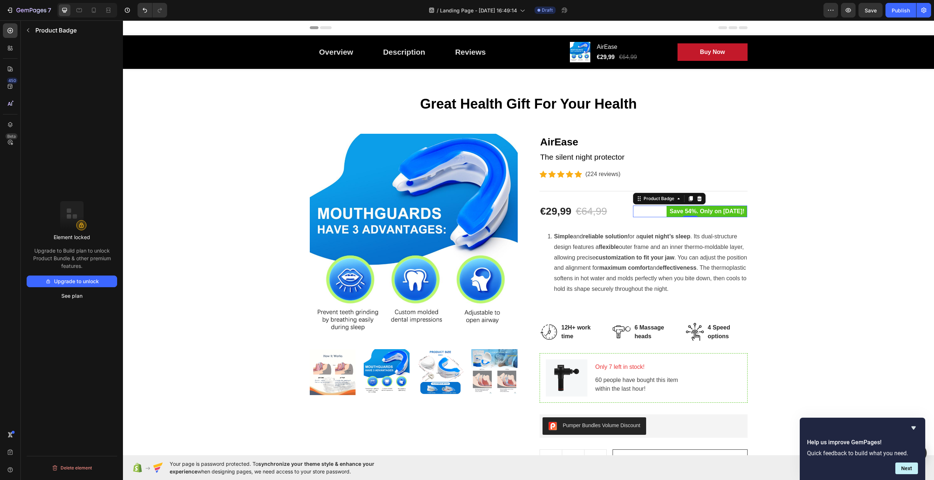
click at [739, 210] on pre "Save 54%. Only on [DATE]!" at bounding box center [706, 212] width 81 height 12
click at [698, 198] on icon at bounding box center [699, 198] width 5 height 5
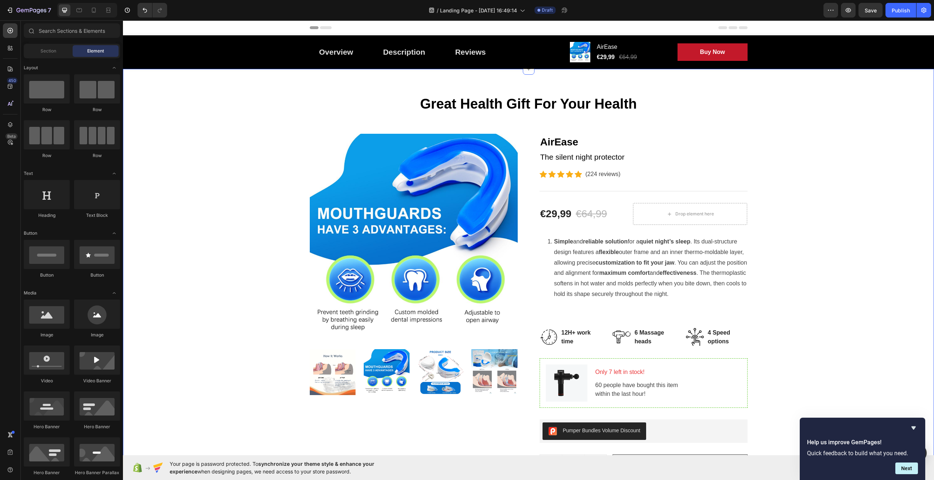
click at [800, 210] on div "Great Health Gift For Your Health Heading Row Product Images AirEase Product Ti…" at bounding box center [528, 345] width 800 height 501
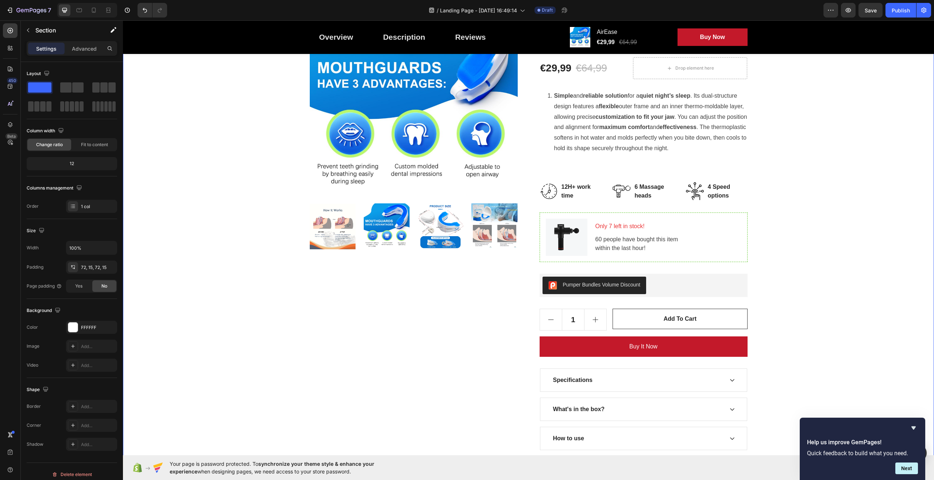
scroll to position [109, 0]
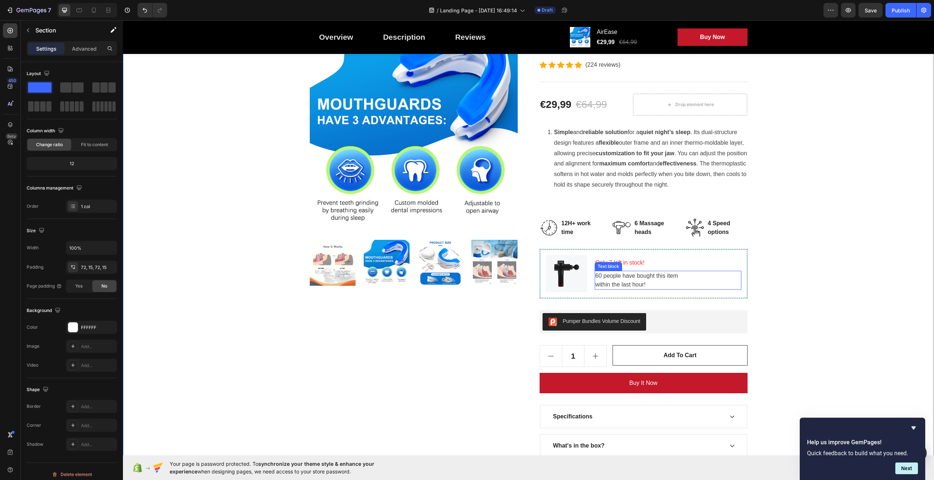
click at [698, 276] on p "60 people have bought this item within the last hour!" at bounding box center [667, 281] width 145 height 18
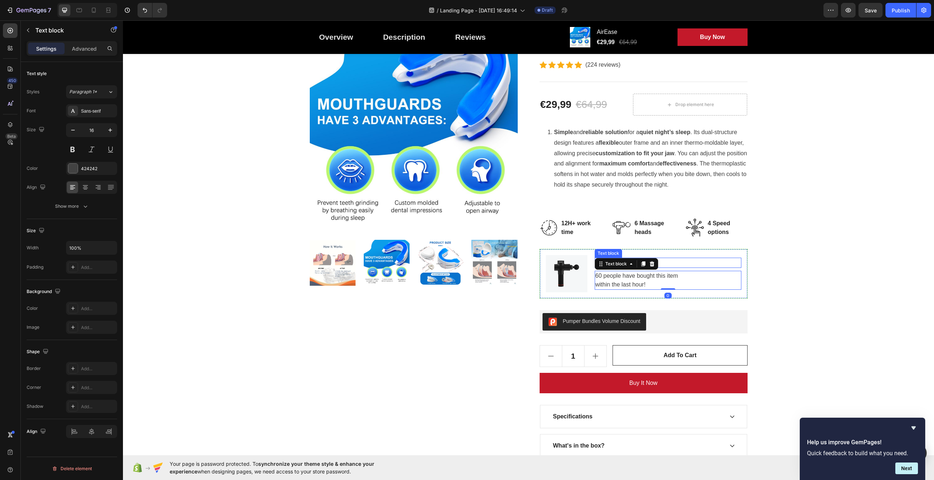
click at [687, 260] on p "Only 7 left in stock!" at bounding box center [667, 263] width 145 height 9
click at [704, 252] on div "Image Only 7 left in stock! Text block 8 60 people have bought this item within…" at bounding box center [643, 274] width 208 height 50
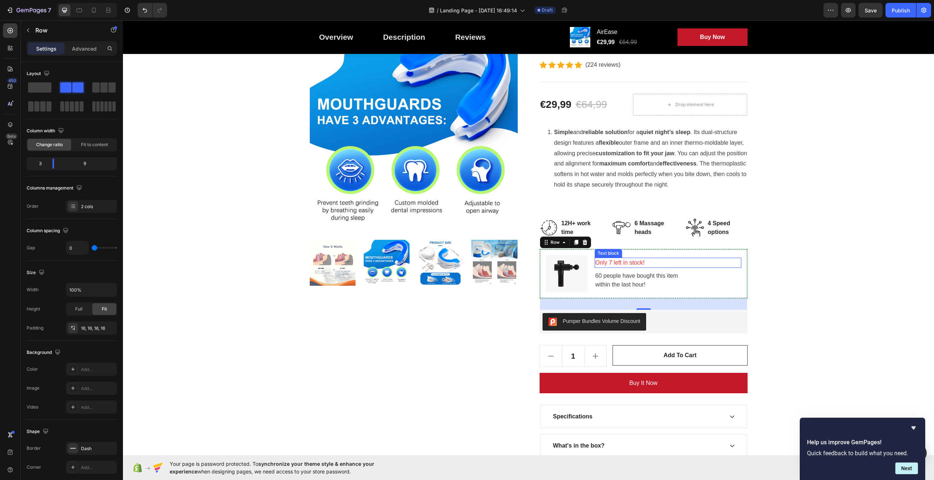
click at [566, 268] on img at bounding box center [567, 273] width 42 height 37
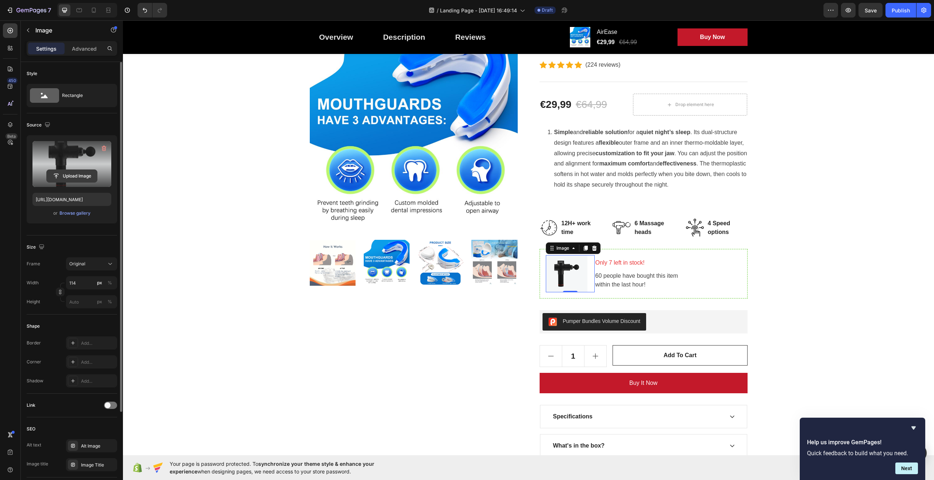
click at [75, 176] on input "file" at bounding box center [72, 176] width 50 height 12
click at [59, 173] on input "file" at bounding box center [72, 176] width 50 height 12
type input "[URL][DOMAIN_NAME]"
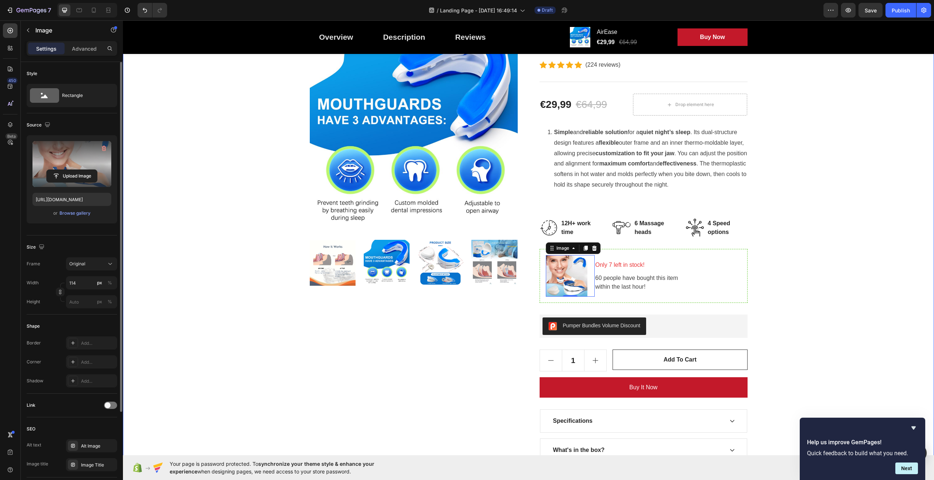
click at [811, 266] on div "Great Health Gift For Your Health Heading Row Product Images AirEase Product Ti…" at bounding box center [528, 238] width 800 height 505
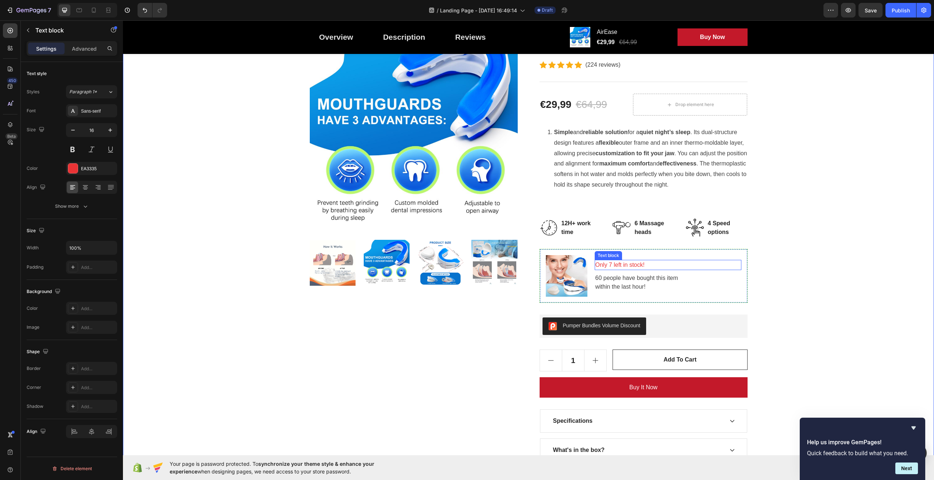
click at [644, 265] on p "Only 7 left in stock!" at bounding box center [667, 265] width 145 height 9
click at [613, 266] on p "Only 7 left in stock!" at bounding box center [667, 265] width 145 height 9
click at [609, 266] on p "Only 7 left in stock!" at bounding box center [667, 265] width 145 height 9
click at [650, 264] on p "Only 7 left in stock!" at bounding box center [667, 265] width 145 height 9
click at [767, 285] on div "Great Health Gift For Your Health Heading Row Product Images AirEase Product Ti…" at bounding box center [528, 238] width 800 height 505
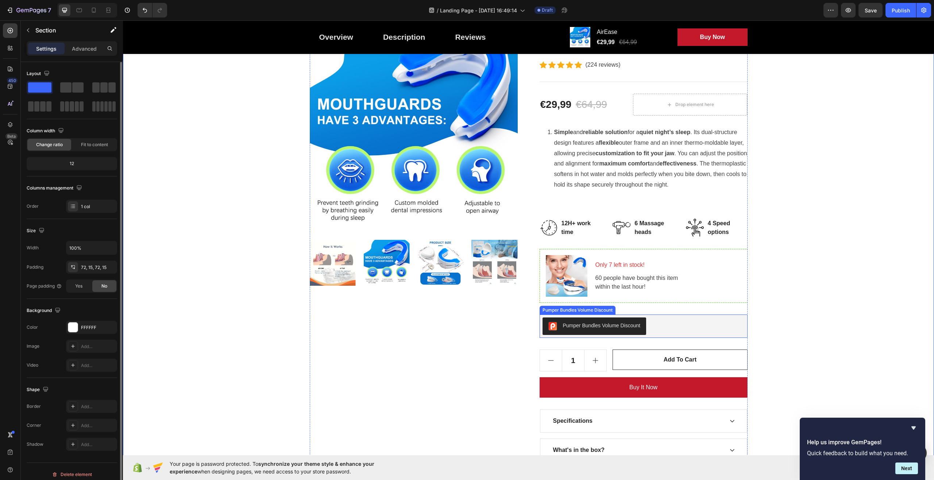
click at [663, 327] on div "Pumper Bundles Volume Discount" at bounding box center [643, 327] width 202 height 18
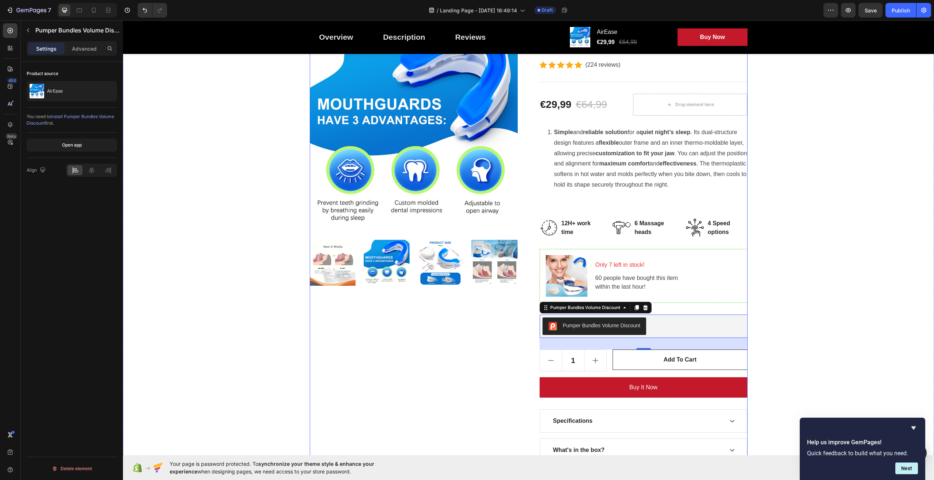
click at [783, 317] on div "Great Health Gift For Your Health Heading Row Product Images AirEase Product Ti…" at bounding box center [528, 238] width 800 height 505
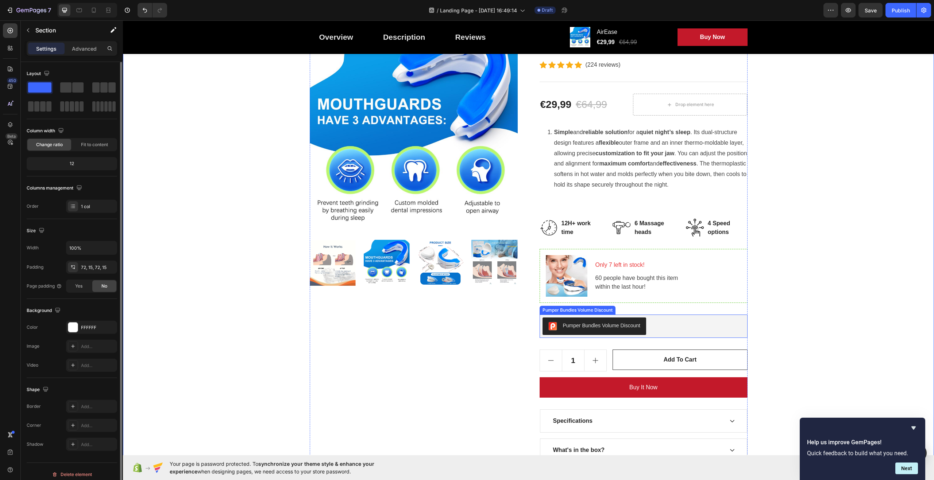
click at [613, 326] on div "Pumper Bundles Volume Discount" at bounding box center [601, 326] width 77 height 8
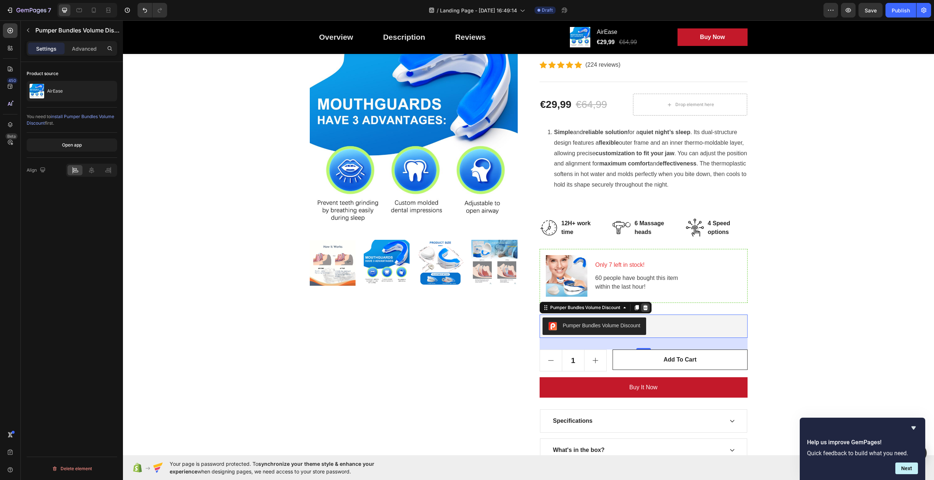
click at [644, 307] on icon at bounding box center [645, 308] width 6 height 6
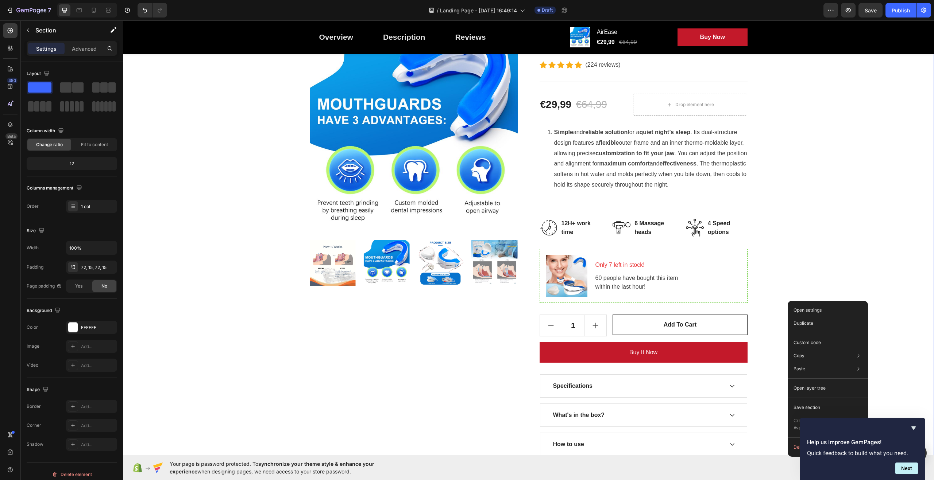
click at [775, 291] on div "Great Health Gift For Your Health Heading Row Product Images AirEase Product Ti…" at bounding box center [528, 221] width 800 height 470
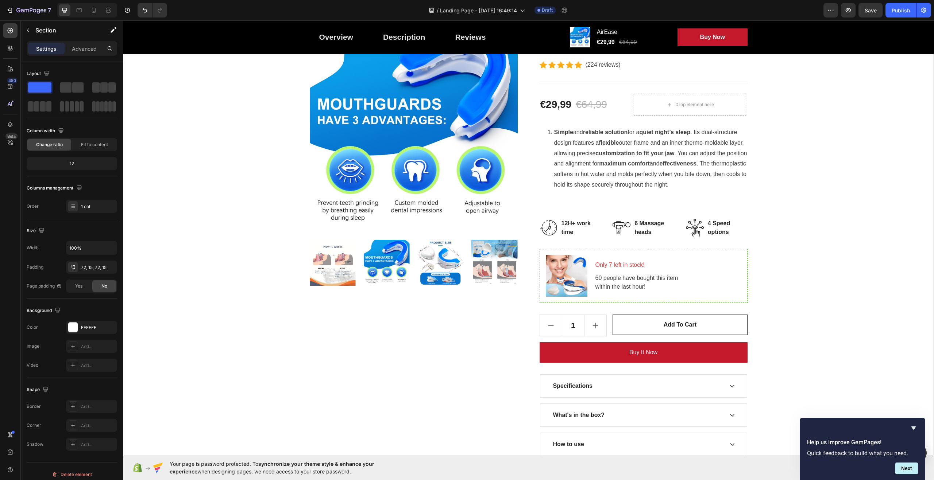
click at [775, 291] on div "Great Health Gift For Your Health Heading Row Product Images AirEase Product Ti…" at bounding box center [528, 221] width 800 height 470
click at [774, 282] on div "Great Health Gift For Your Health Heading Row Product Images AirEase Product Ti…" at bounding box center [528, 221] width 800 height 470
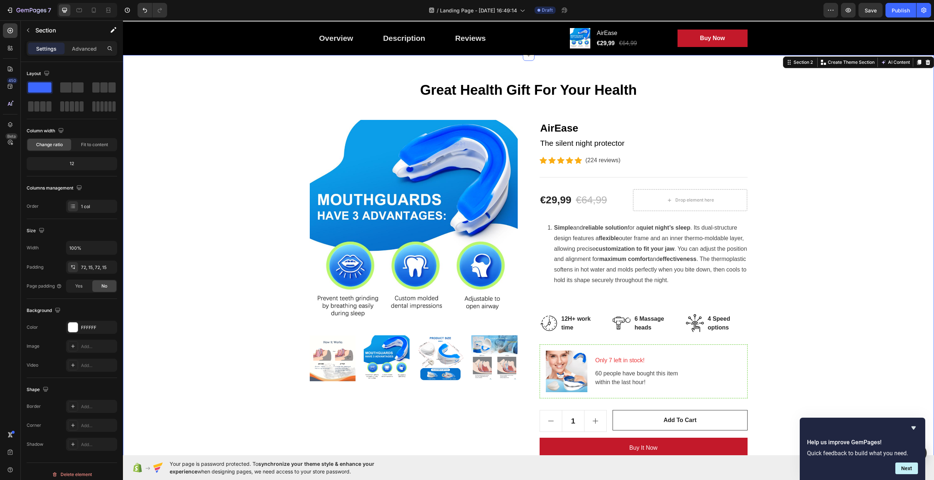
scroll to position [0, 0]
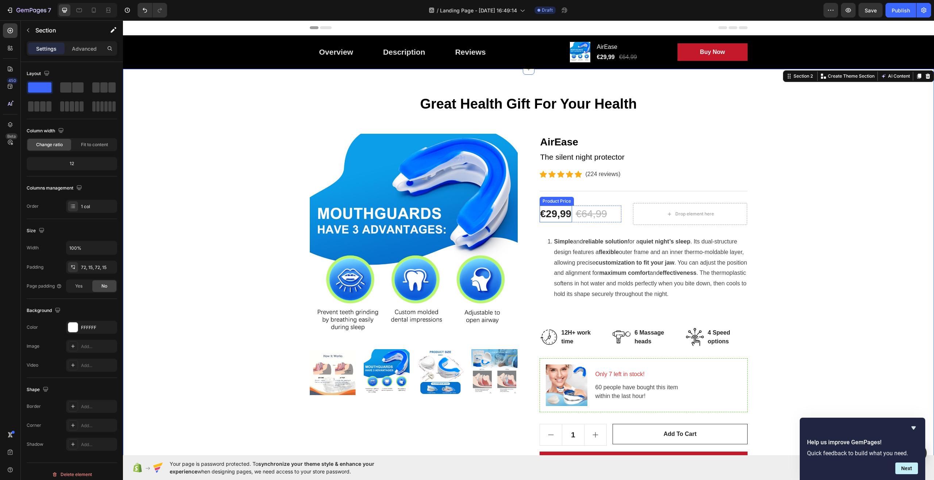
click at [548, 214] on div "€29,99" at bounding box center [555, 214] width 33 height 17
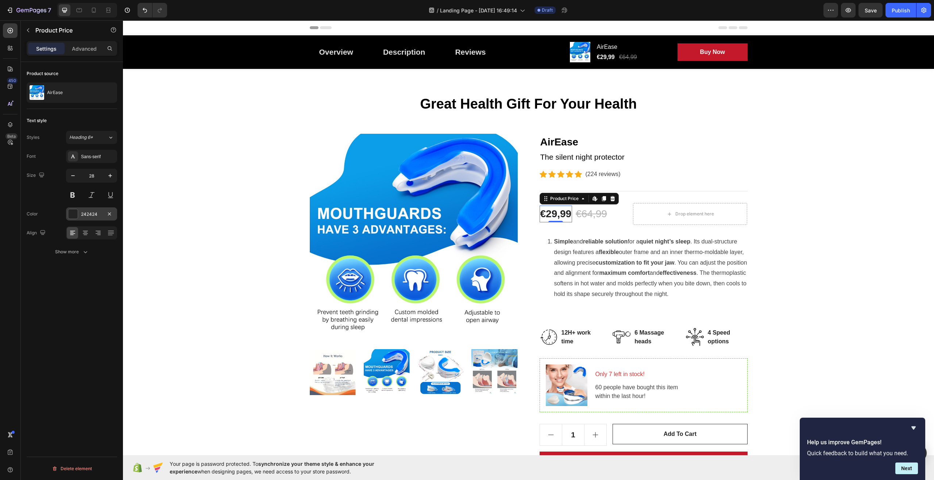
click at [70, 213] on div at bounding box center [72, 213] width 9 height 9
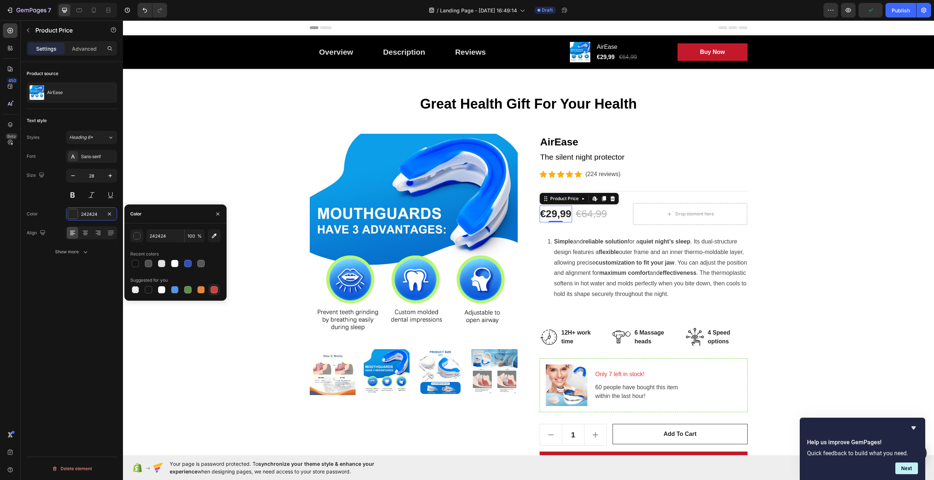
click at [217, 291] on div at bounding box center [213, 289] width 7 height 7
type input "C5453F"
click at [99, 302] on div "Product source AirEase Text style Styles Heading 6* Font Sans-serif Size 28 Col…" at bounding box center [72, 281] width 102 height 439
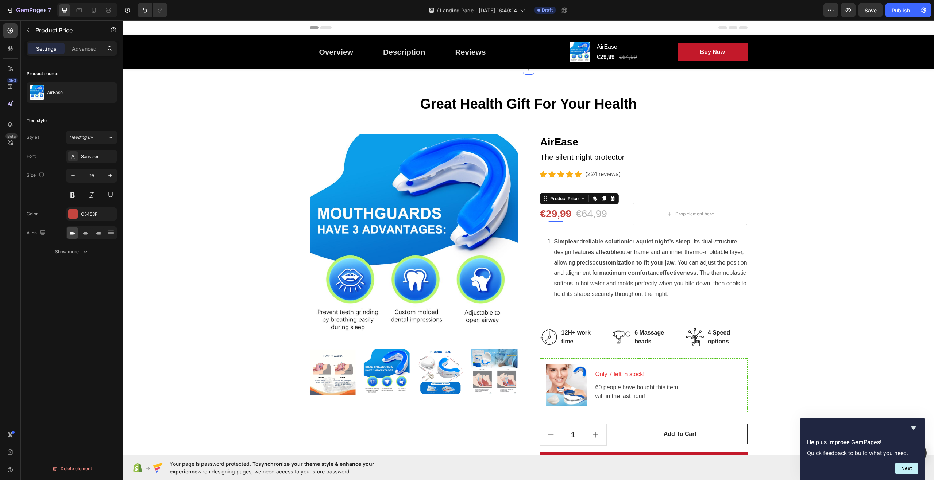
click at [169, 303] on div "Great Health Gift For Your Health Heading Row Product Images AirEase Product Ti…" at bounding box center [528, 330] width 800 height 470
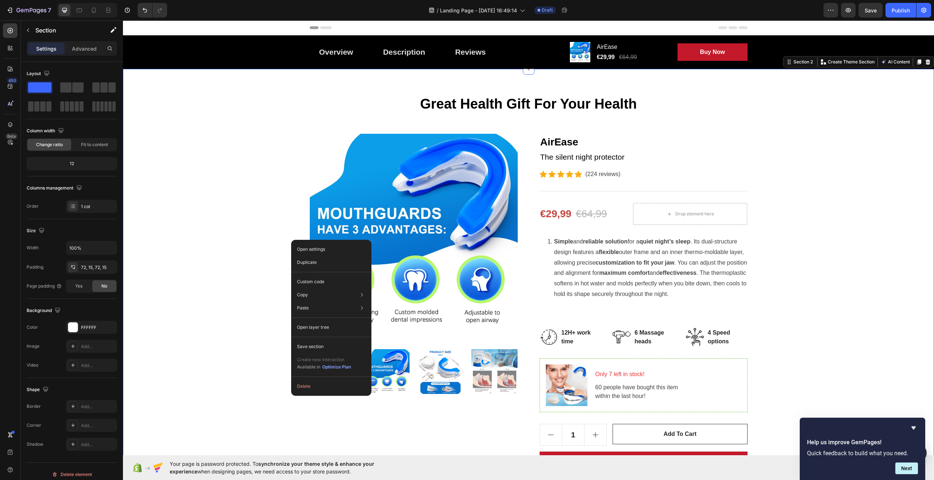
click at [265, 234] on div "Great Health Gift For Your Health Heading Row Product Images AirEase Product Ti…" at bounding box center [528, 330] width 800 height 470
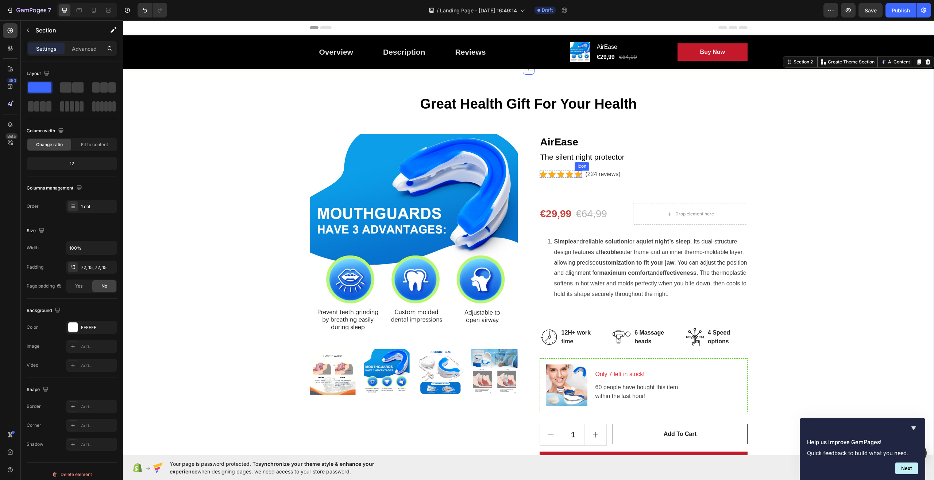
click at [574, 175] on icon at bounding box center [577, 174] width 7 height 7
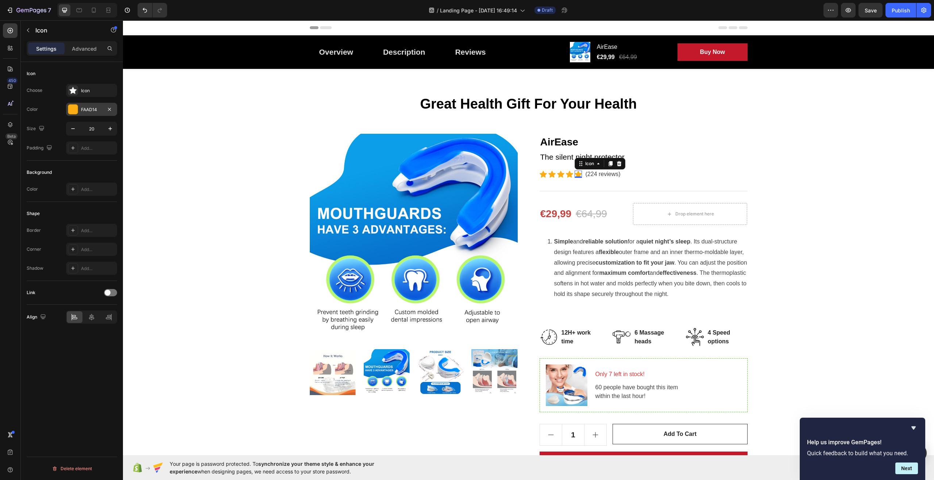
click at [71, 108] on div at bounding box center [72, 109] width 9 height 9
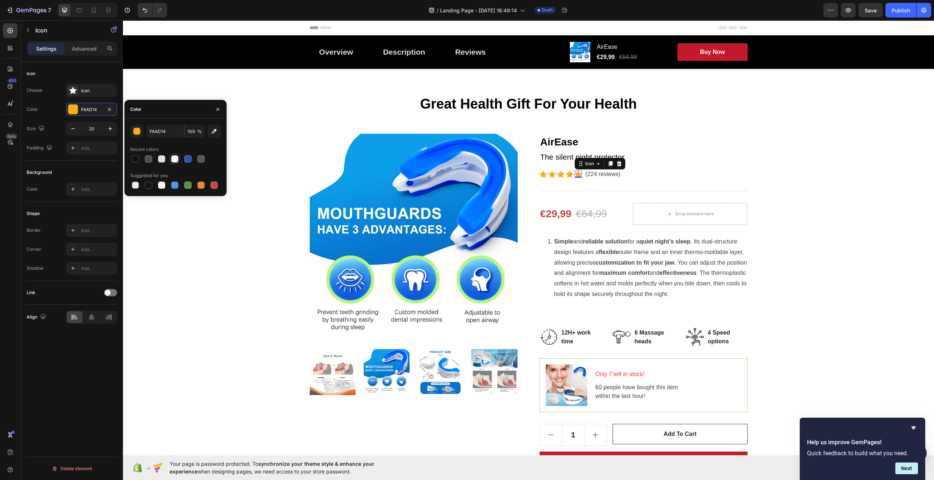
click at [172, 158] on div at bounding box center [174, 158] width 7 height 7
click at [205, 159] on div at bounding box center [201, 159] width 9 height 9
type input "575757"
click at [202, 254] on div "Great Health Gift For Your Health Heading Row Product Images AirEase Product Ti…" at bounding box center [528, 330] width 800 height 470
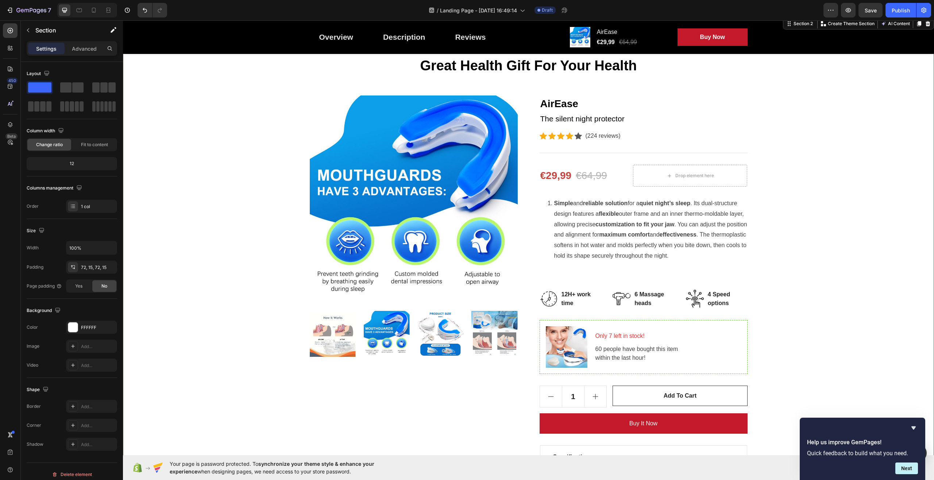
scroll to position [109, 0]
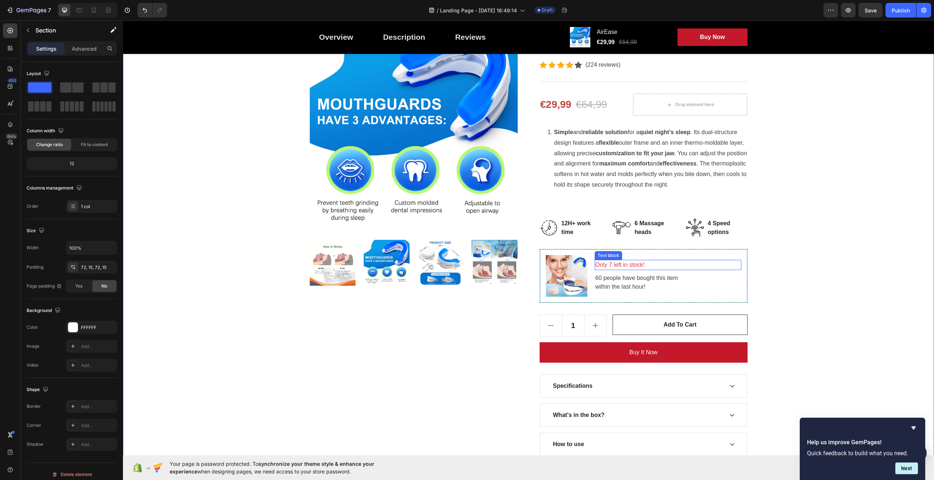
click at [641, 263] on p "Only 7 left in stock!" at bounding box center [667, 265] width 145 height 9
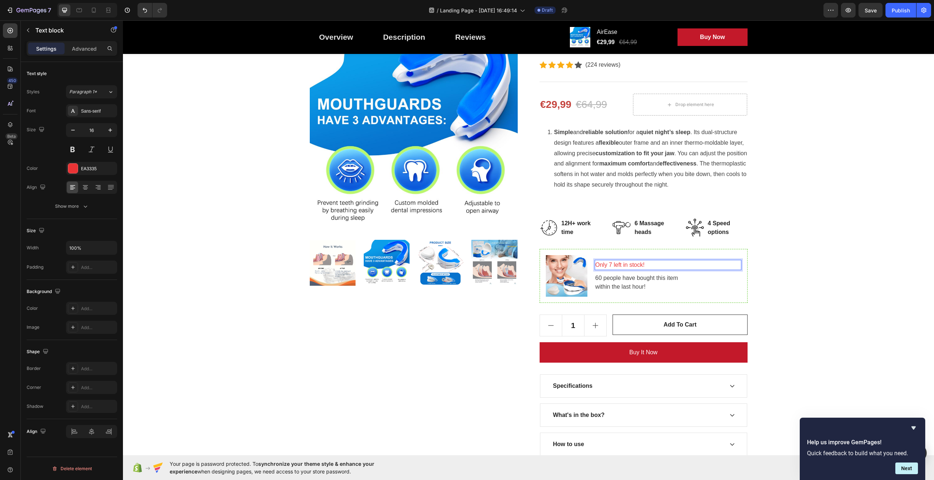
click at [645, 263] on p "Only 7 left in stock!" at bounding box center [667, 265] width 145 height 9
click at [779, 273] on div "Great Health Gift For Your Health Heading Row Product Images AirEase Product Ti…" at bounding box center [528, 221] width 800 height 470
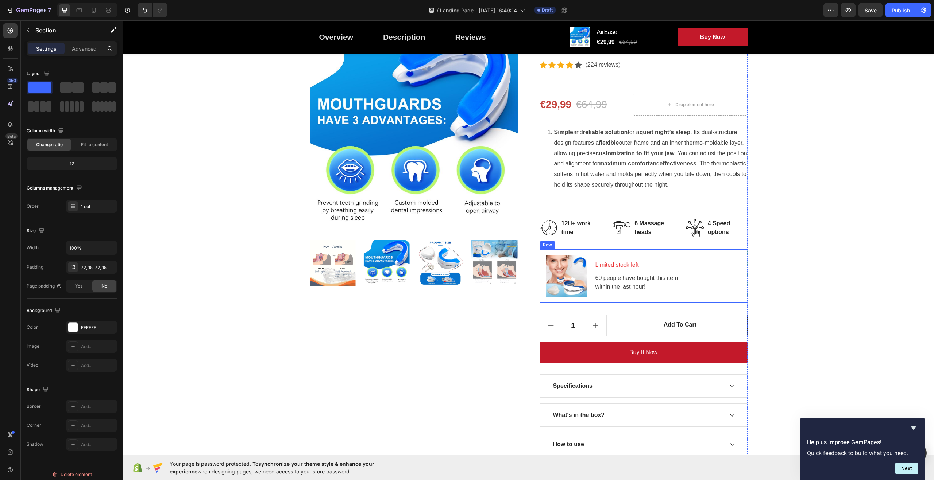
click at [744, 260] on div "Image Limited stock left ! Text block 60 people have bought this item within th…" at bounding box center [643, 276] width 208 height 54
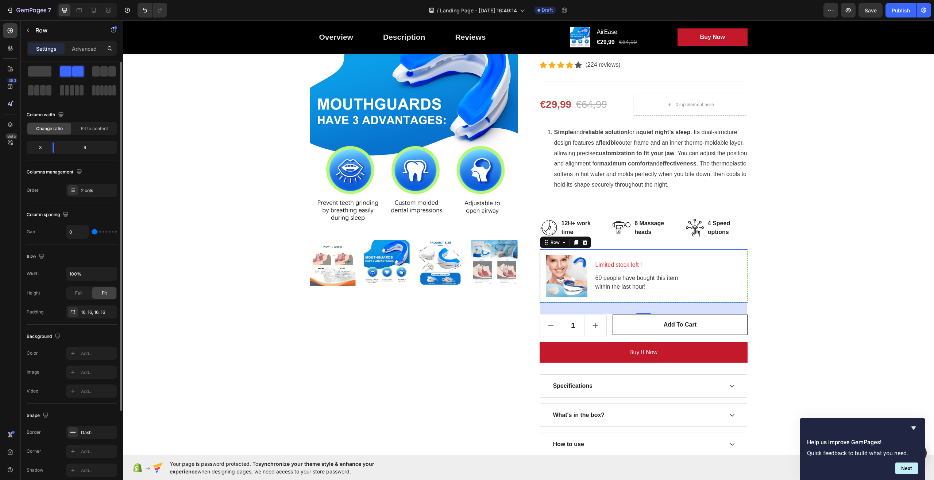
scroll to position [0, 0]
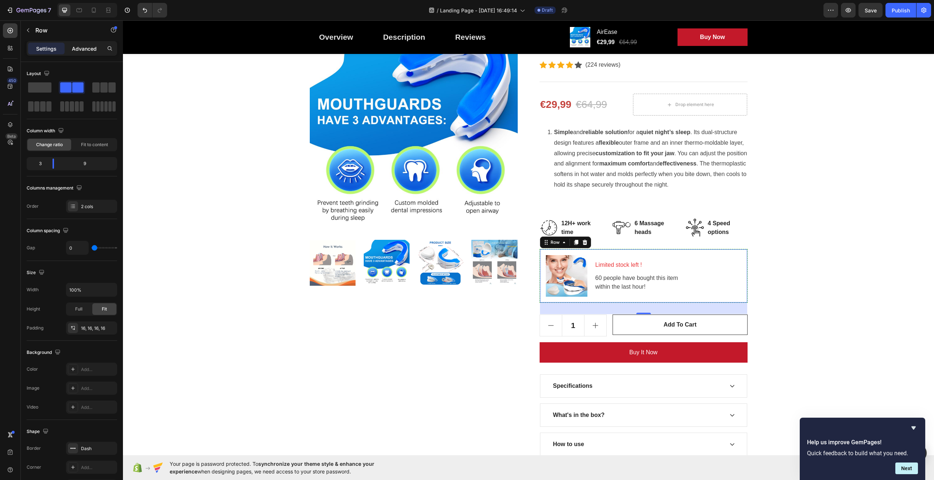
click at [80, 42] on div "Settings Advanced" at bounding box center [72, 48] width 90 height 15
click at [83, 50] on p "Advanced" at bounding box center [84, 49] width 25 height 8
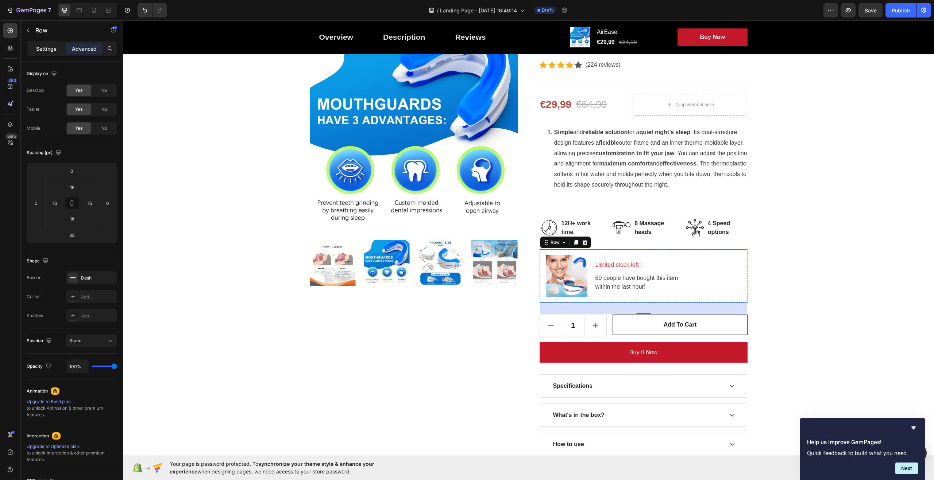
click at [55, 52] on p "Settings" at bounding box center [46, 49] width 20 height 8
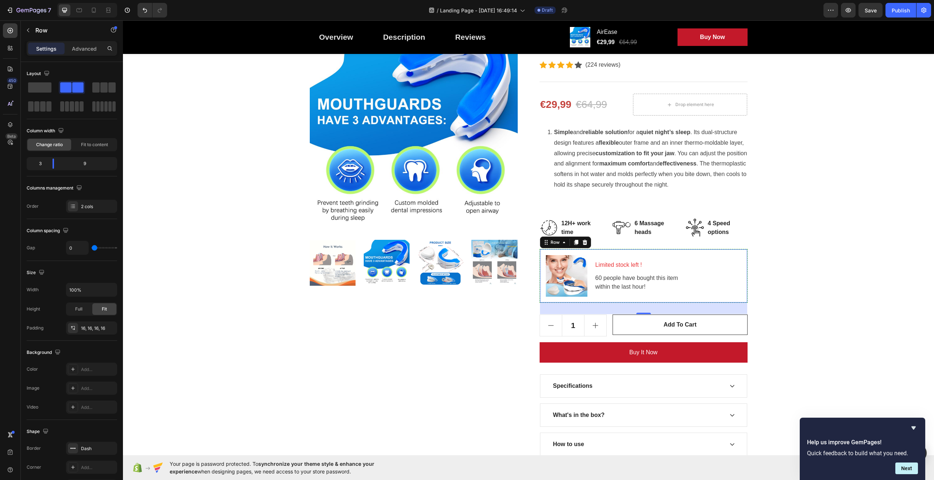
click at [744, 256] on div "Image Limited stock left ! Text block 60 people have bought this item within th…" at bounding box center [643, 276] width 208 height 54
click at [784, 256] on div "Great Health Gift For Your Health Heading Row Product Images AirEase Product Ti…" at bounding box center [528, 221] width 800 height 470
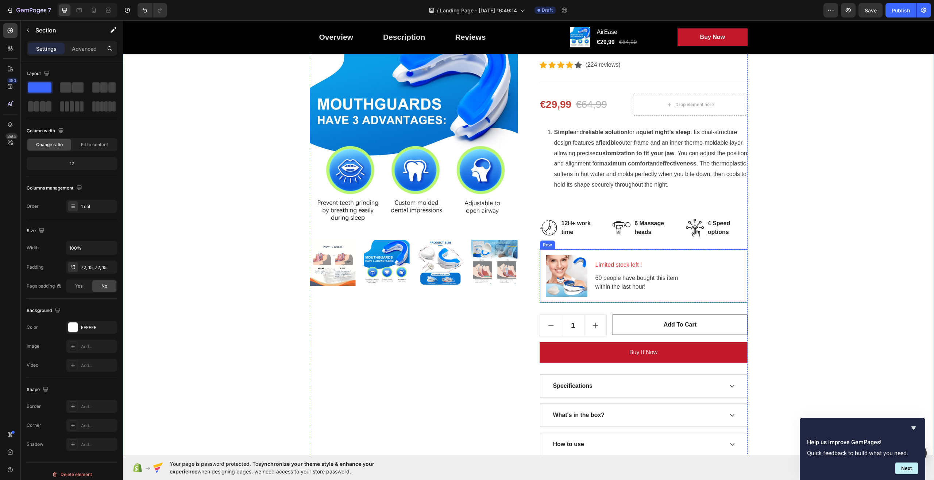
click at [744, 249] on div "Image Limited stock left ! Text block 60 people have bought this item within th…" at bounding box center [643, 276] width 208 height 54
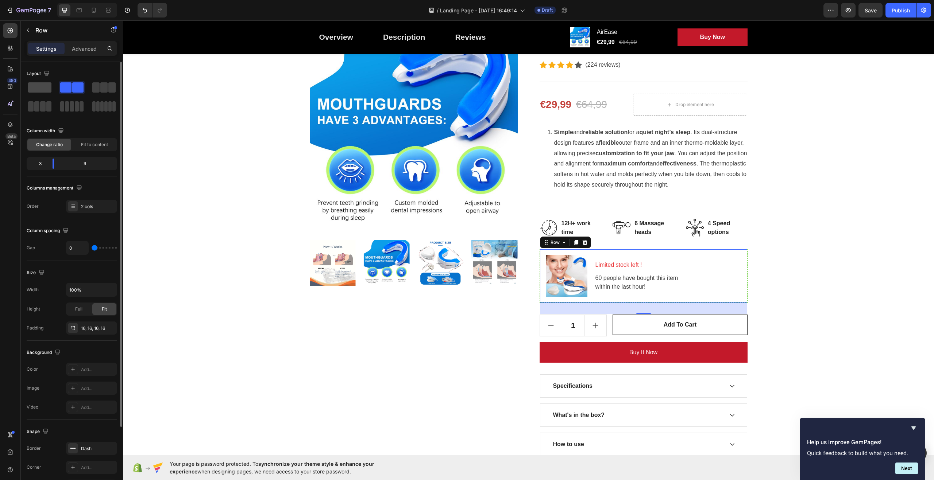
click at [42, 84] on span at bounding box center [39, 87] width 23 height 10
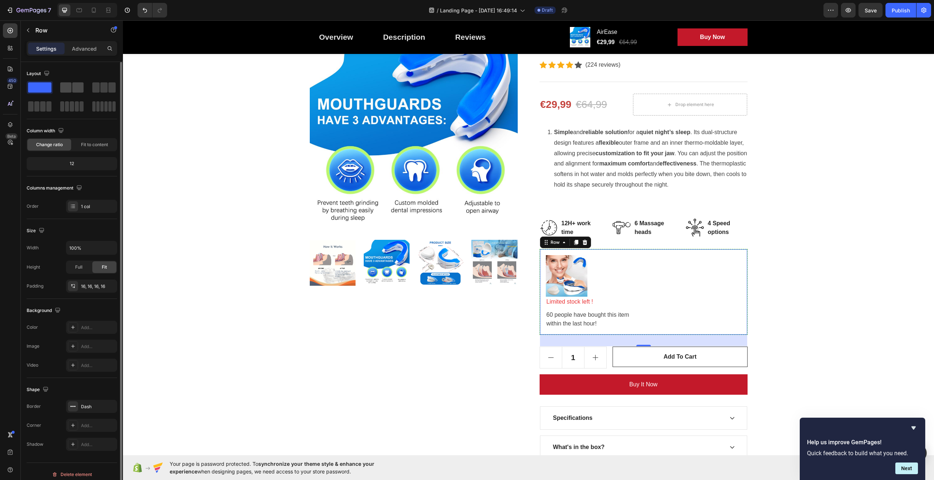
click at [80, 88] on span at bounding box center [77, 87] width 11 height 10
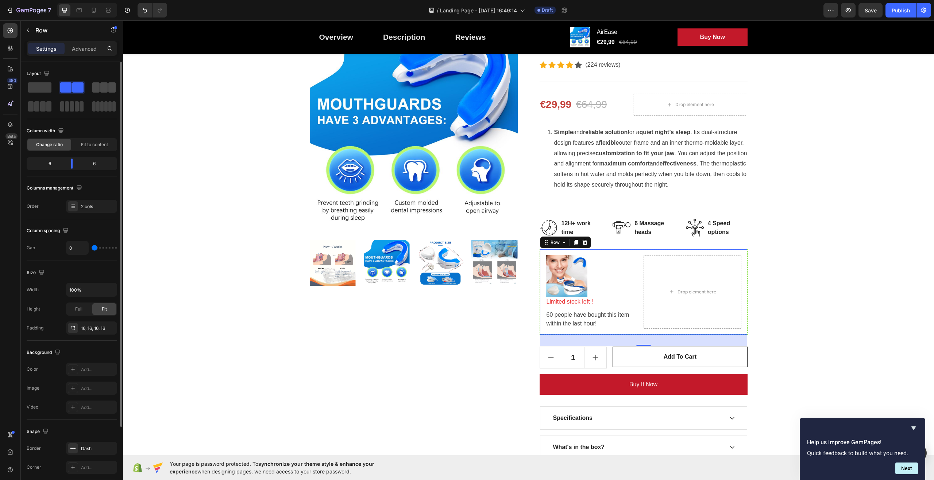
click at [103, 89] on span at bounding box center [103, 87] width 7 height 10
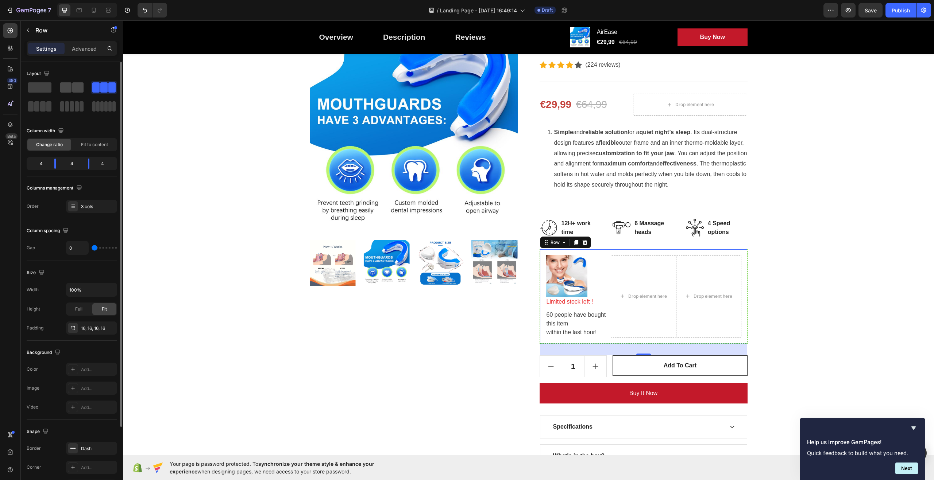
click at [75, 87] on span at bounding box center [77, 87] width 11 height 10
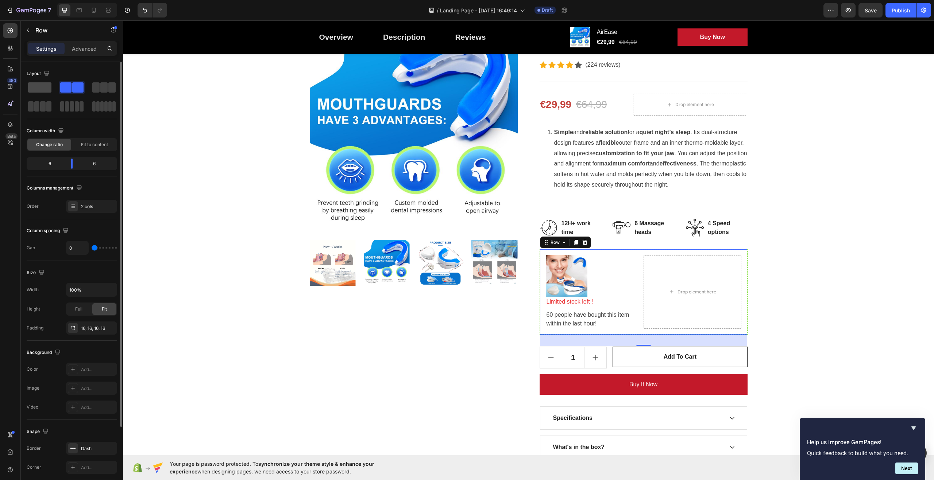
click at [43, 87] on span at bounding box center [39, 87] width 23 height 10
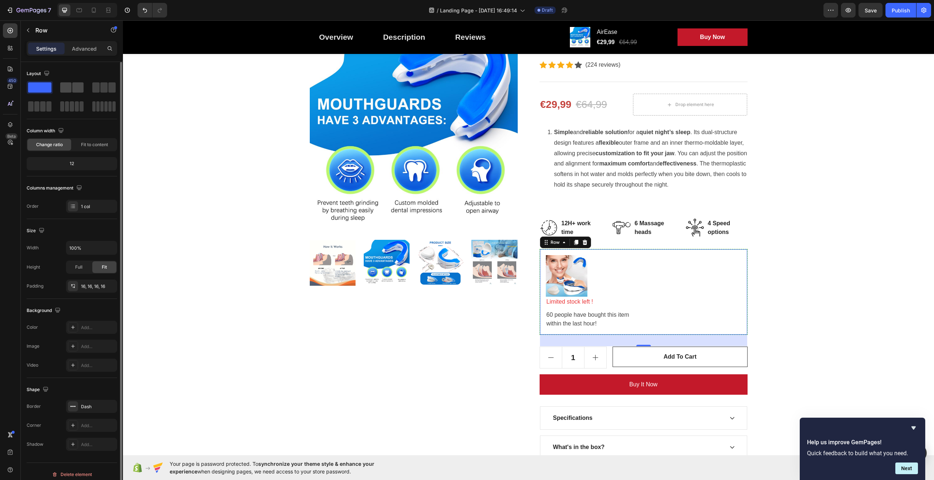
click at [69, 86] on span at bounding box center [65, 87] width 11 height 10
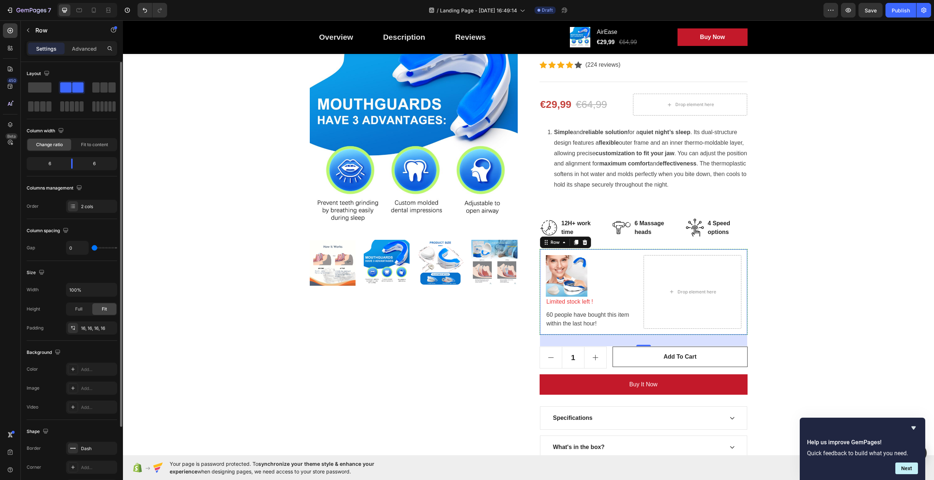
click at [98, 131] on div "Column width" at bounding box center [72, 131] width 90 height 12
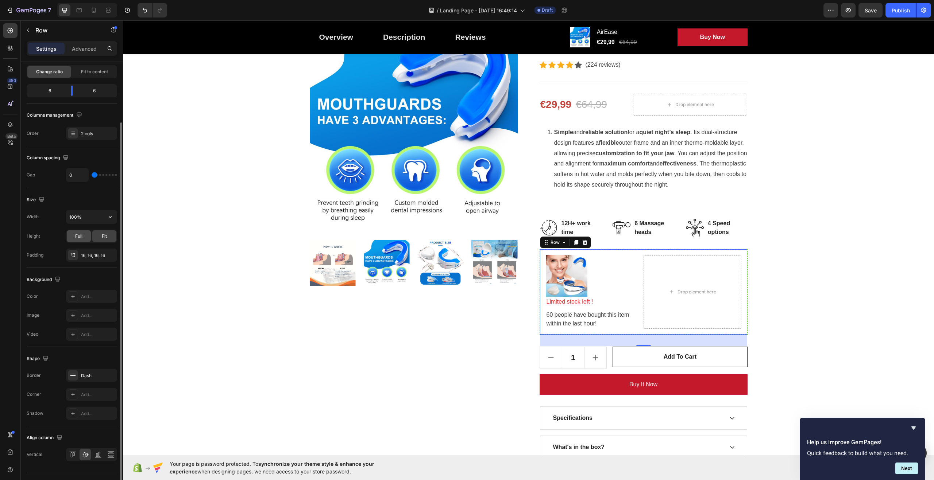
scroll to position [89, 0]
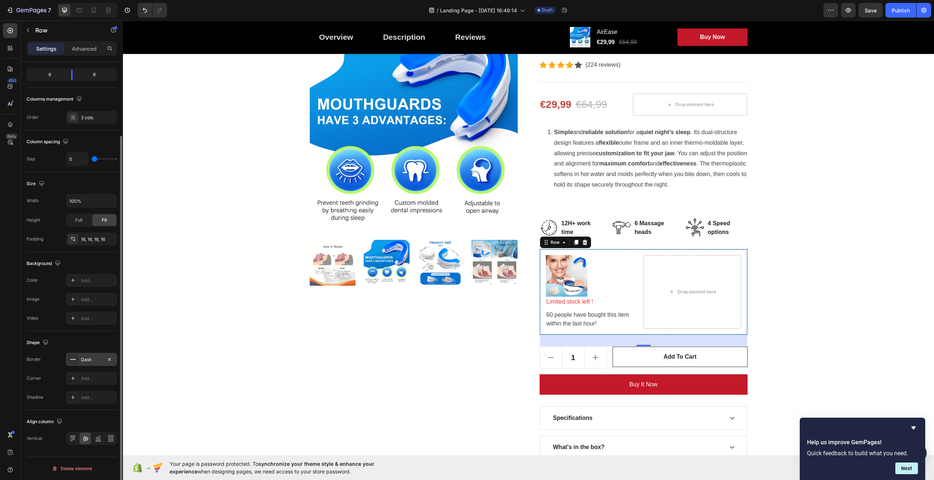
click at [76, 359] on div at bounding box center [73, 359] width 10 height 10
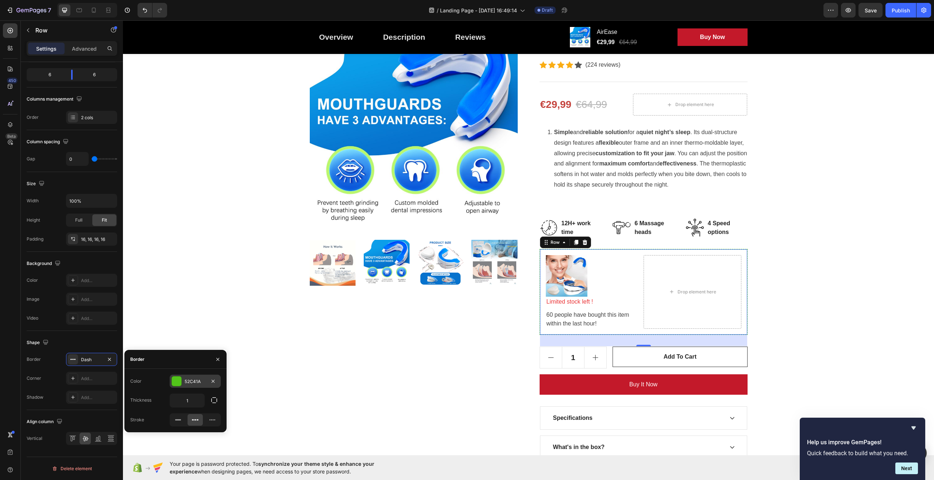
click at [175, 379] on div at bounding box center [176, 381] width 9 height 9
click at [189, 409] on div at bounding box center [187, 409] width 7 height 7
click at [174, 435] on div at bounding box center [174, 435] width 7 height 7
type input "5594E7"
click at [174, 435] on div at bounding box center [174, 435] width 7 height 7
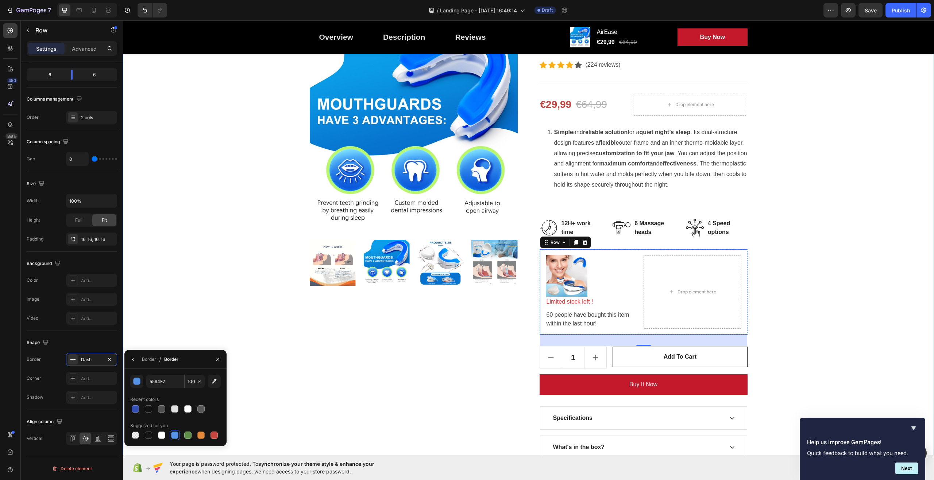
click at [278, 364] on div "Great Health Gift For Your Health Heading Row Product Images AirEase Product Ti…" at bounding box center [528, 237] width 800 height 503
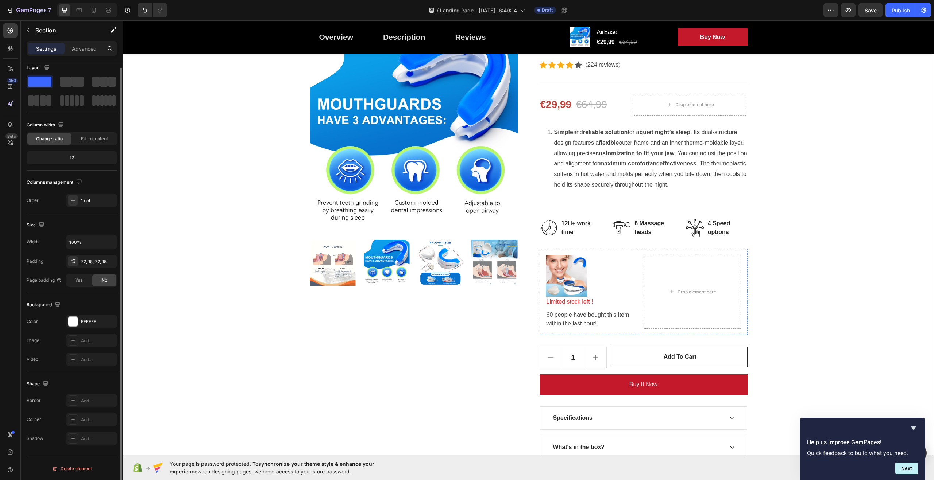
scroll to position [0, 0]
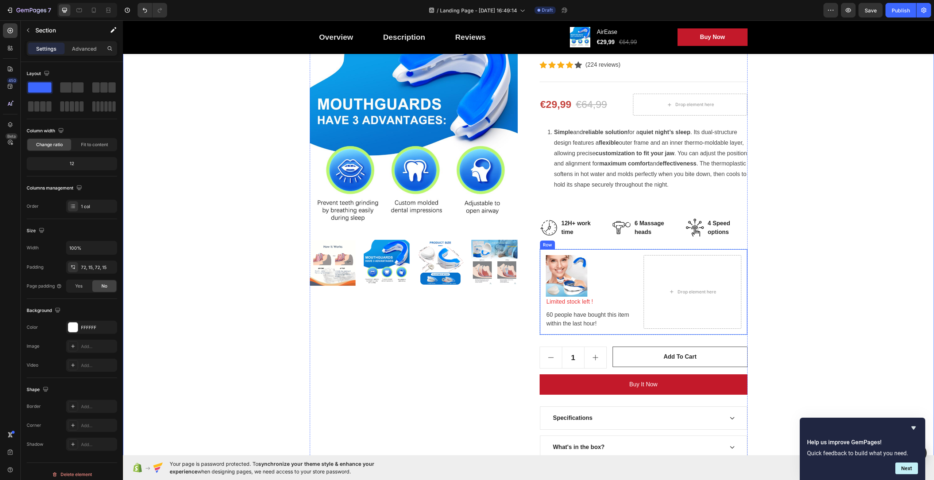
click at [655, 254] on div "Image Limited stock left ! Text block 60 people have bought this item within th…" at bounding box center [643, 292] width 208 height 86
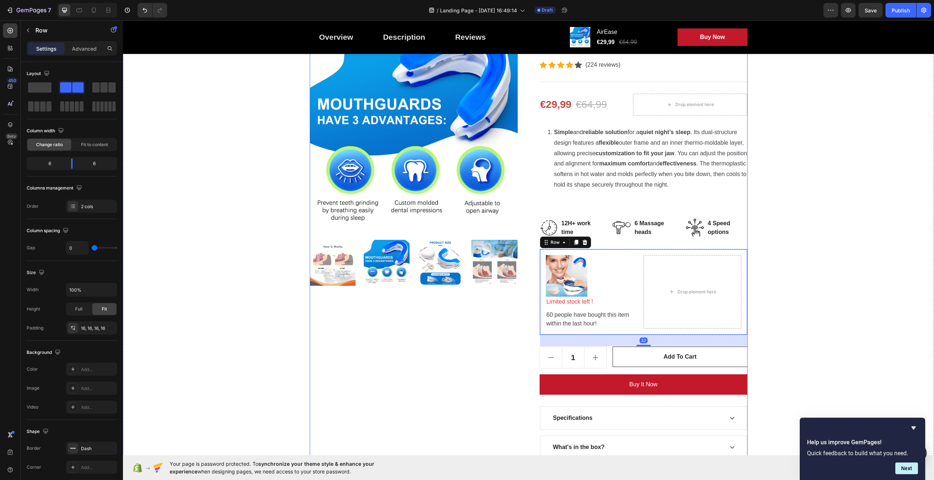
click at [480, 330] on div "Product Images" at bounding box center [414, 256] width 208 height 464
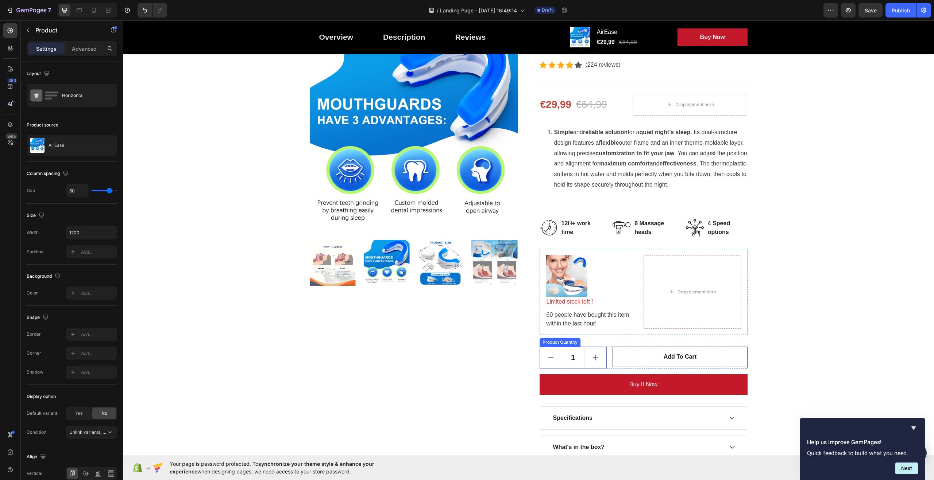
click at [592, 359] on icon "increment" at bounding box center [595, 357] width 7 height 7
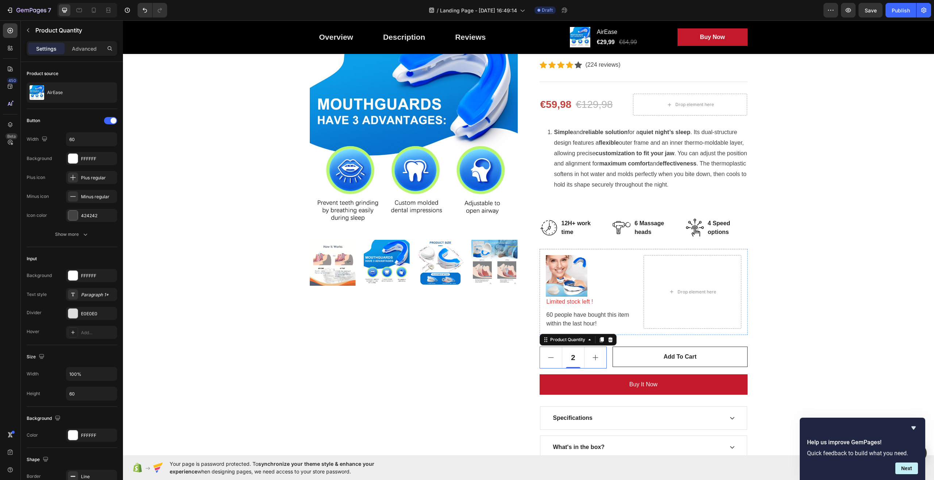
click at [549, 359] on icon "decrement" at bounding box center [550, 357] width 7 height 7
type input "1"
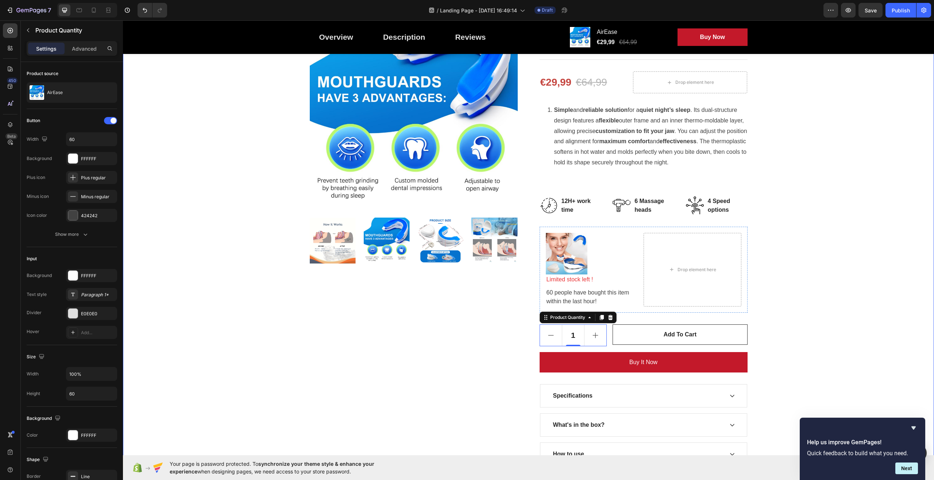
scroll to position [146, 0]
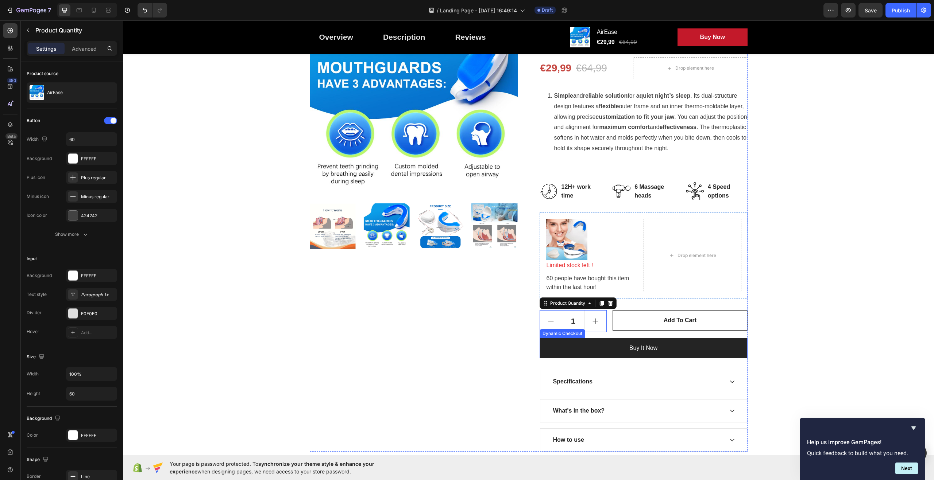
click at [658, 351] on button "Buy it now" at bounding box center [643, 348] width 208 height 20
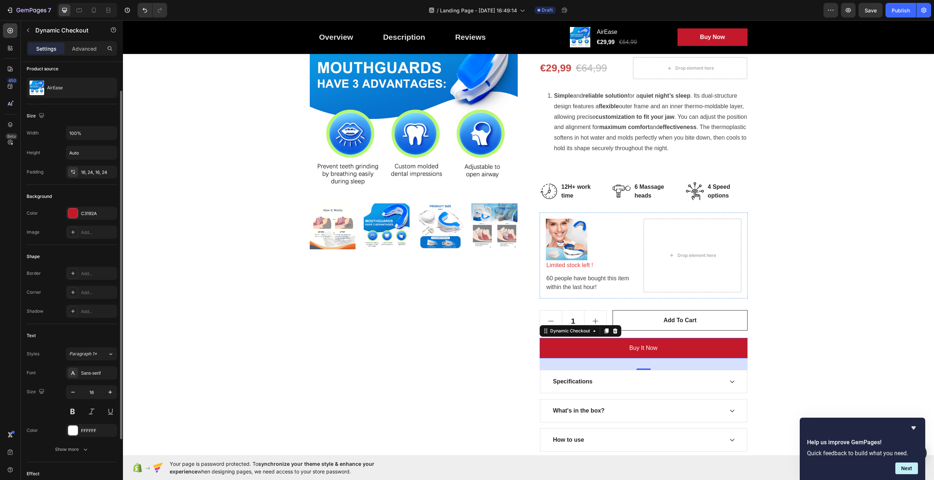
scroll to position [109, 0]
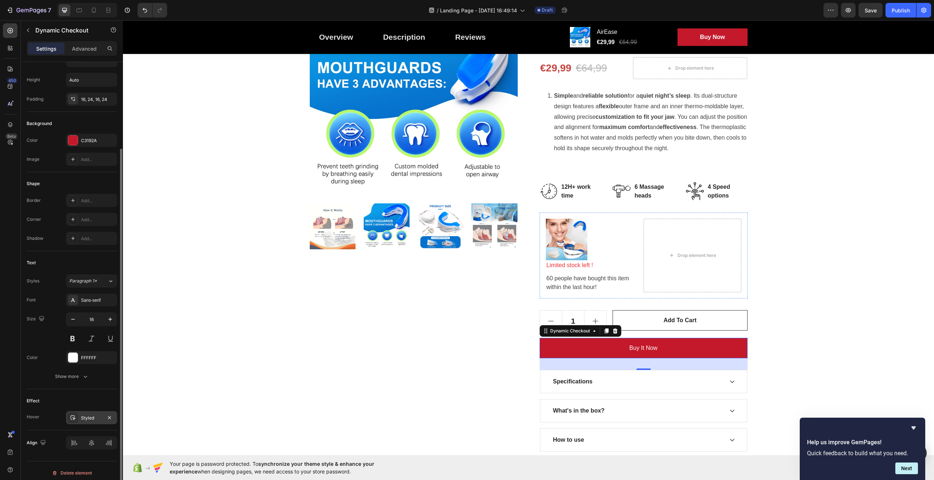
click at [83, 419] on div "Styled" at bounding box center [91, 418] width 21 height 7
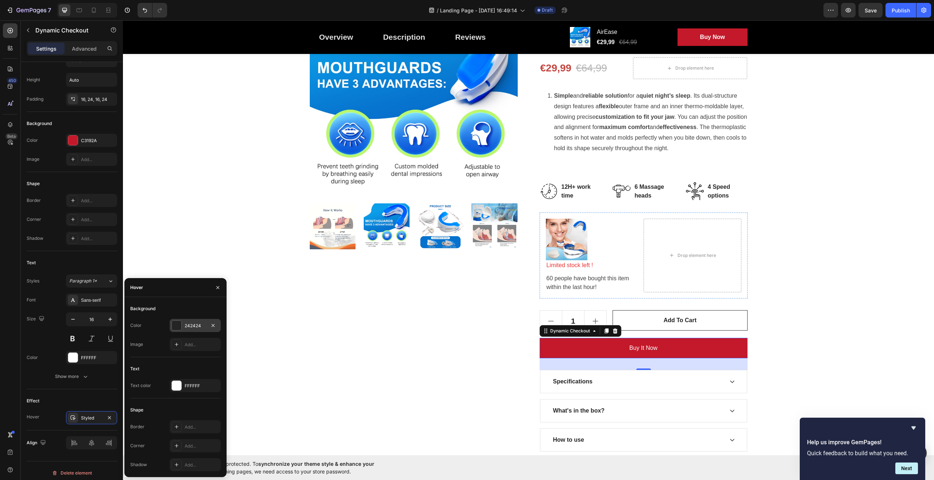
click at [178, 324] on div at bounding box center [176, 325] width 9 height 9
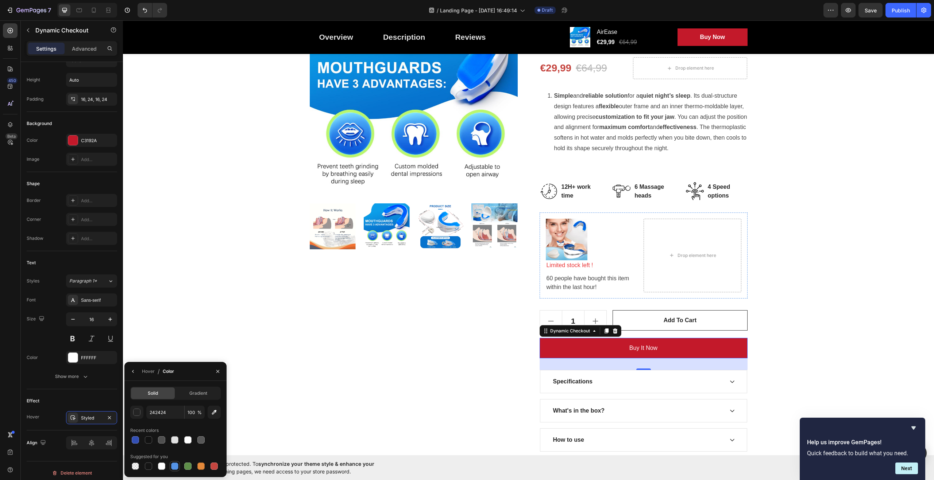
click at [173, 470] on div at bounding box center [174, 466] width 7 height 7
type input "5594E7"
click at [278, 396] on div "Great Health Gift For Your Health Heading Row Product Images AirEase Product Ti…" at bounding box center [528, 200] width 800 height 503
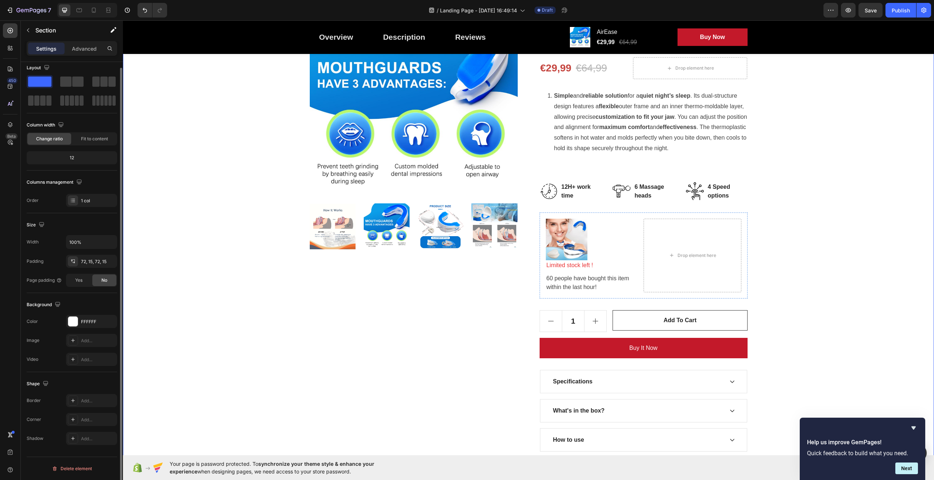
scroll to position [0, 0]
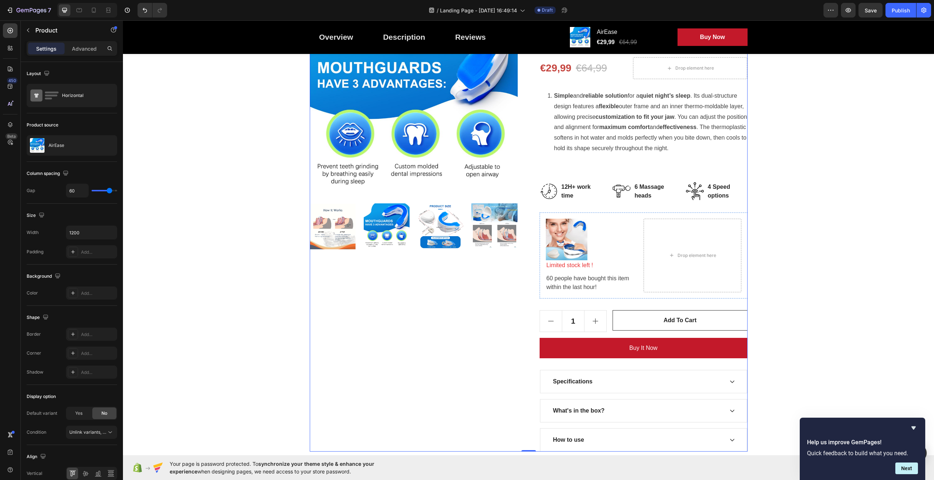
drag, startPoint x: 396, startPoint y: 352, endPoint x: 402, endPoint y: 351, distance: 5.9
click at [396, 352] on div "Product Images" at bounding box center [414, 220] width 208 height 464
click at [788, 364] on div "Great Health Gift For Your Health Heading Row Product Images AirEase Product Ti…" at bounding box center [528, 200] width 800 height 503
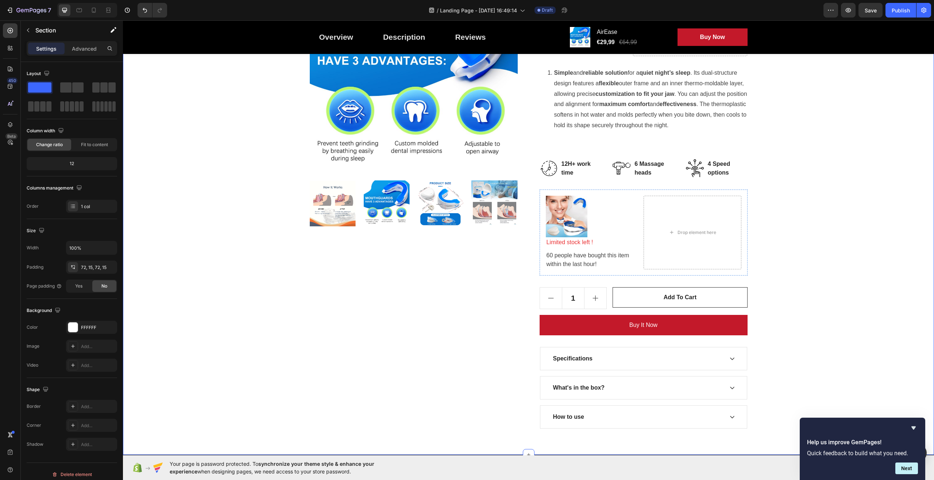
scroll to position [219, 0]
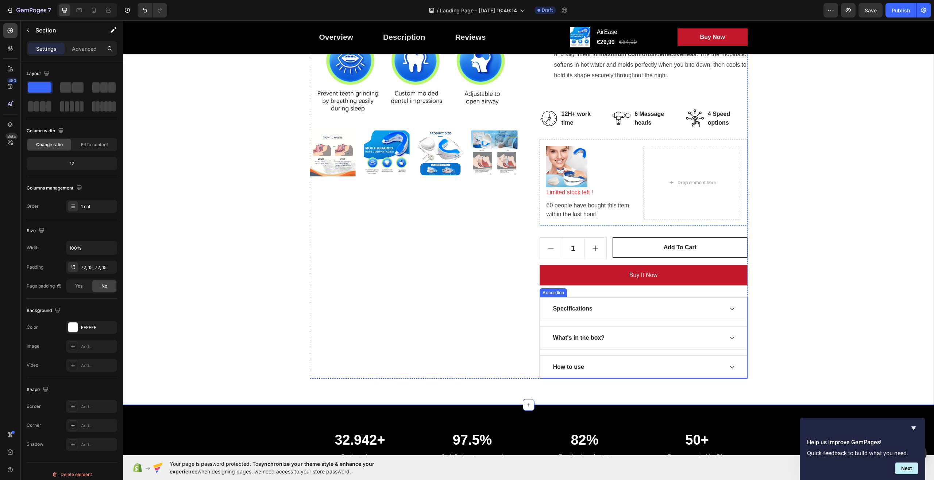
click at [732, 307] on icon at bounding box center [732, 309] width 6 height 6
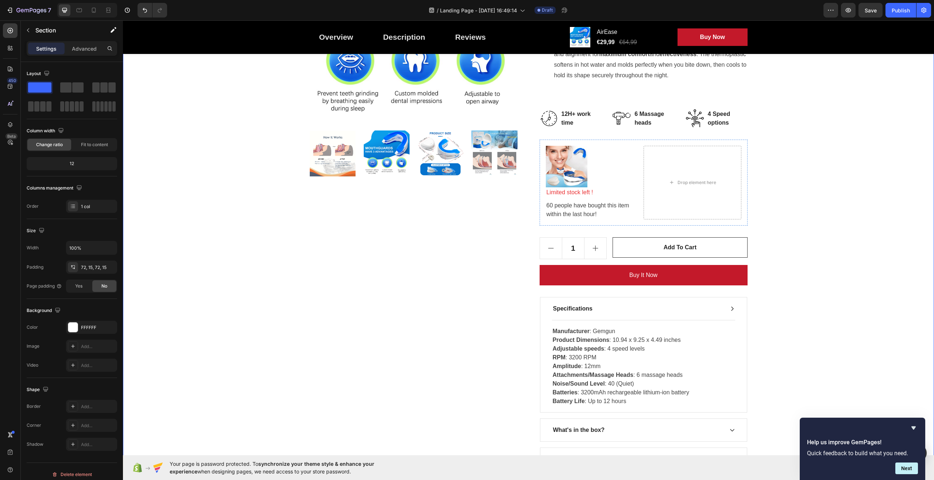
click at [786, 284] on div "Great Health Gift For Your Health Heading Row Product Images AirEase Product Ti…" at bounding box center [528, 173] width 800 height 595
click at [624, 340] on p "Manufacturer : Gemgun Product Dimensions : 10.94 x 9.25 x 4.49 inches Adjustabl…" at bounding box center [644, 366] width 182 height 79
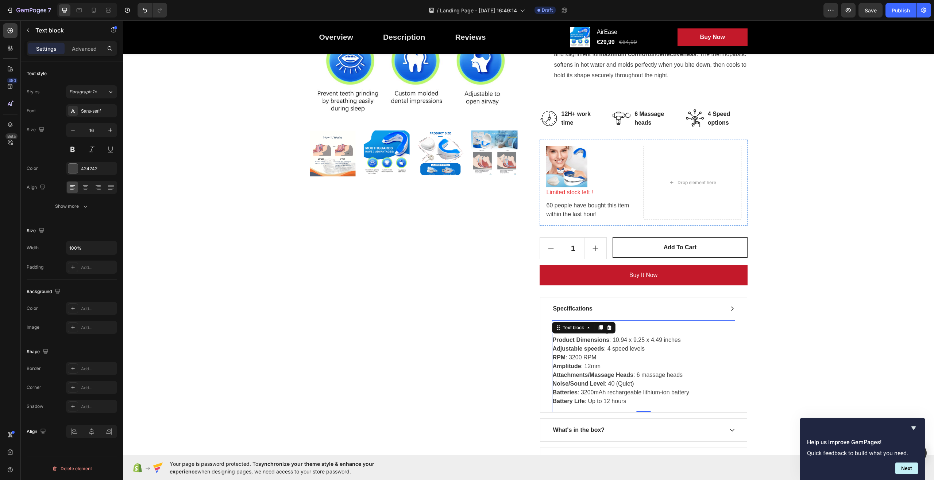
click at [623, 340] on p "Manufacturer : Gemgun Product Dimensions : 10.94 x 9.25 x 4.49 inches Adjustabl…" at bounding box center [644, 366] width 182 height 79
click at [636, 339] on p "Manufacturer : Gemgun Product Dimensions : 6.5 x 9.25 x 4.49 inches Adjustable …" at bounding box center [644, 366] width 182 height 79
click at [646, 340] on p "Manufacturer : Gemgun Product Dimensions : 6.5 x 1 x 4.49 inches Adjustable spe…" at bounding box center [644, 366] width 182 height 79
click at [659, 340] on p "Manufacturer : Gemgun Product Dimensions : 6.5 x 1 x 5 inches Adjustable speeds…" at bounding box center [644, 366] width 182 height 79
click at [779, 331] on div "Great Health Gift For Your Health Heading Row Product Images AirEase Product Ti…" at bounding box center [528, 173] width 800 height 595
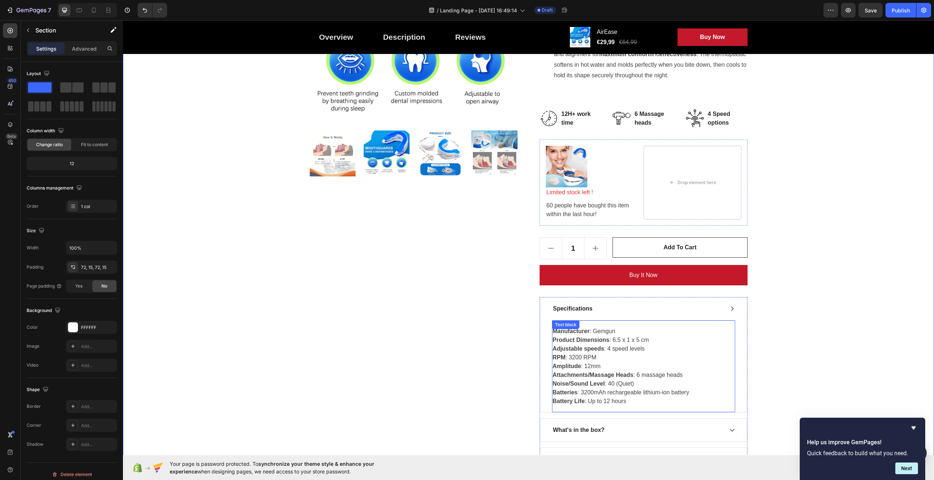
click at [595, 350] on strong "Adjustable speeds" at bounding box center [578, 349] width 51 height 6
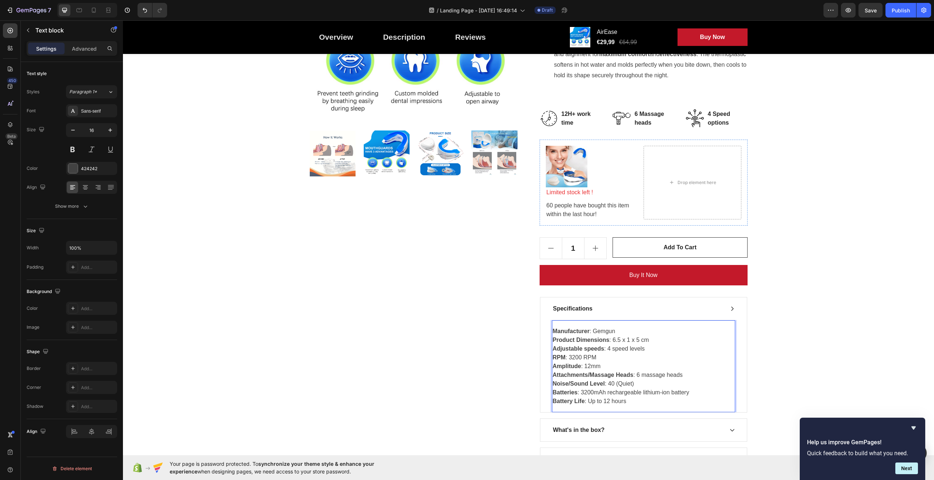
click at [627, 349] on p "Manufacturer : Gemgun Product Dimensions : 6.5 x 1 x 5 cm Adjustable speeds : 4…" at bounding box center [644, 366] width 182 height 79
click at [581, 348] on strong "Adjustable speeds" at bounding box center [578, 349] width 51 height 6
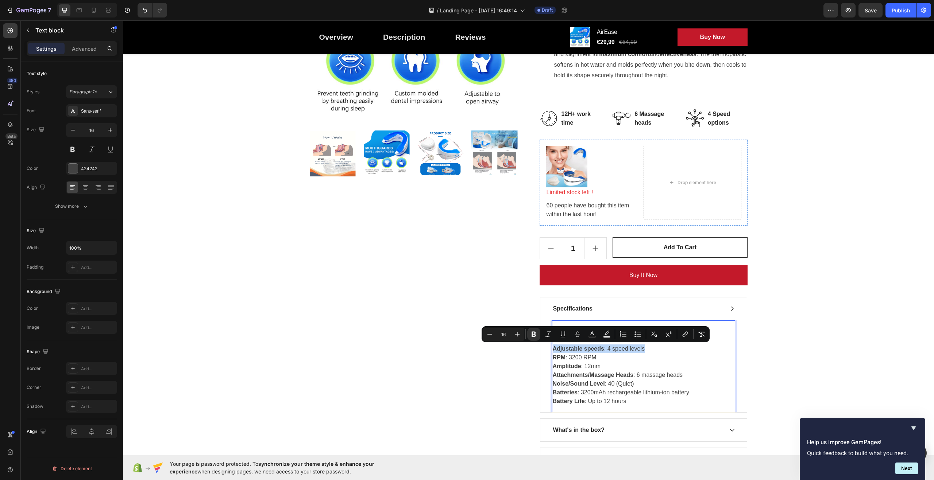
drag, startPoint x: 642, startPoint y: 349, endPoint x: 550, endPoint y: 352, distance: 92.7
click at [553, 352] on p "Manufacturer : Gemgun Product Dimensions : 6.5 x 1 x 5 cm Adjustable speeds : 4…" at bounding box center [644, 366] width 182 height 79
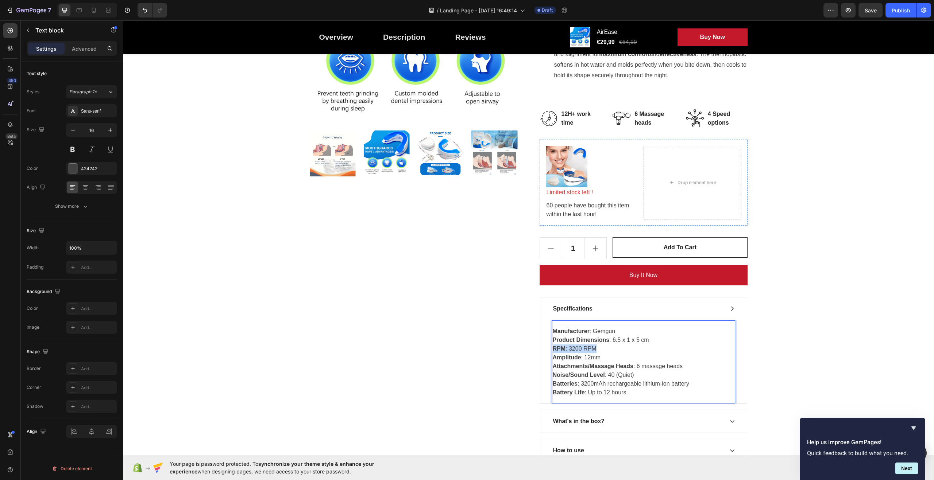
drag, startPoint x: 594, startPoint y: 348, endPoint x: 550, endPoint y: 349, distance: 43.8
click at [553, 349] on p "Manufacturer : Gemgun Product Dimensions : 6.5 x 1 x 5 cm RPM : 3200 RPM Amplit…" at bounding box center [644, 362] width 182 height 70
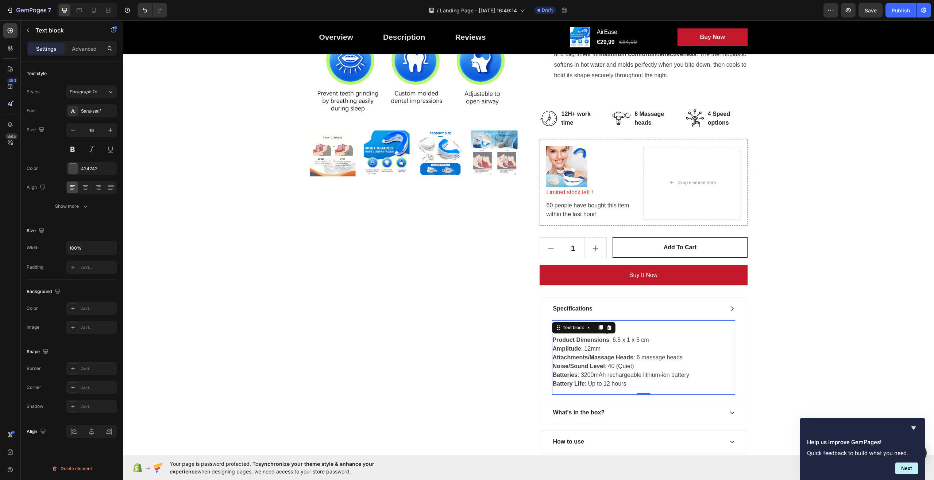
click at [674, 345] on p "Manufacturer : Gemgun Product Dimensions : 6.5 x 1 x 5 cm Amplitude : 12mm Atta…" at bounding box center [644, 357] width 182 height 61
drag, startPoint x: 616, startPoint y: 330, endPoint x: 562, endPoint y: 330, distance: 54.0
click at [562, 330] on p "Manufacturer : Gemgun Product Dimensions : 6.5 x 1 x 5 cm Amplitude : 12mm Atta…" at bounding box center [644, 357] width 182 height 61
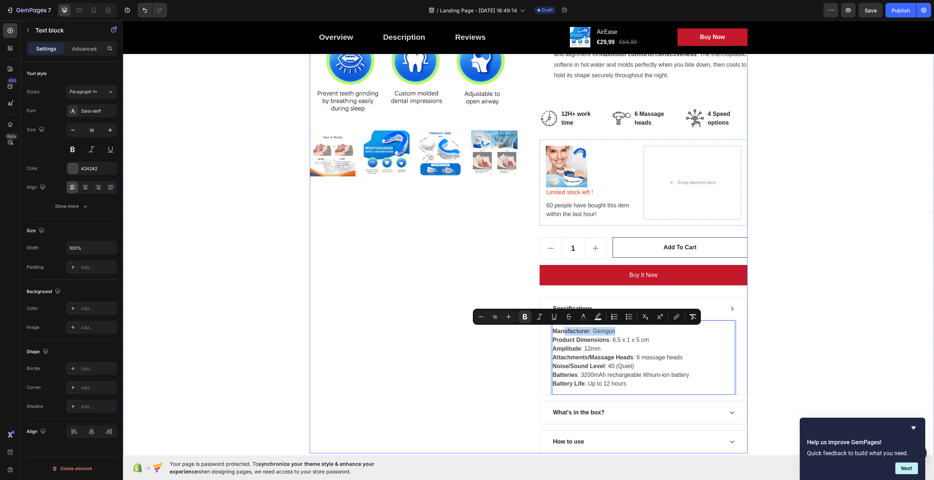
click at [453, 328] on div "Product Images" at bounding box center [414, 184] width 208 height 539
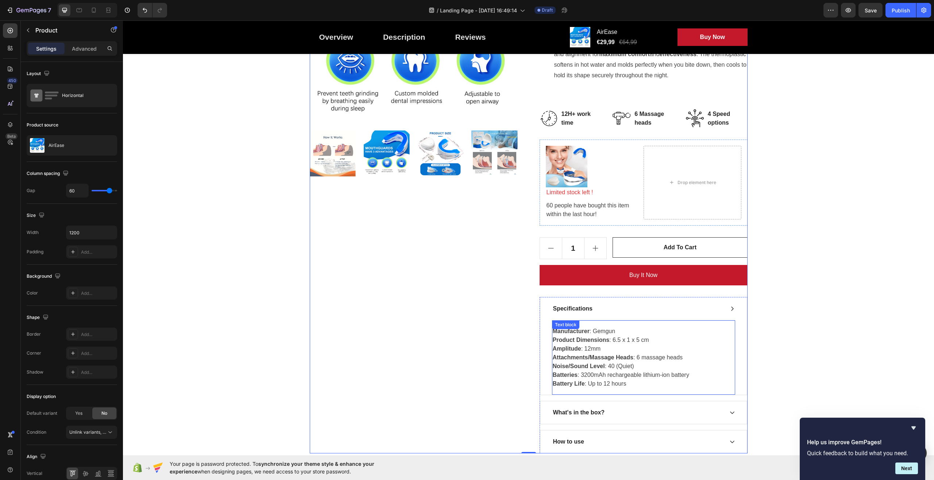
click at [615, 331] on p "Manufacturer : Gemgun Product Dimensions : 6.5 x 1 x 5 cm Amplitude : 12mm Atta…" at bounding box center [644, 357] width 182 height 61
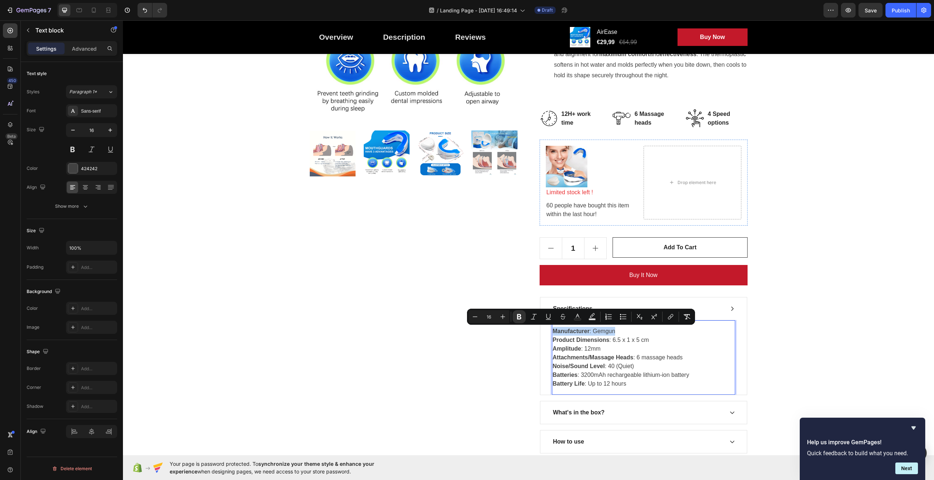
drag, startPoint x: 617, startPoint y: 330, endPoint x: 550, endPoint y: 329, distance: 66.8
click at [553, 329] on p "Manufacturer : Gemgun Product Dimensions : 6.5 x 1 x 5 cm Amplitude : 12mm Atta…" at bounding box center [644, 357] width 182 height 61
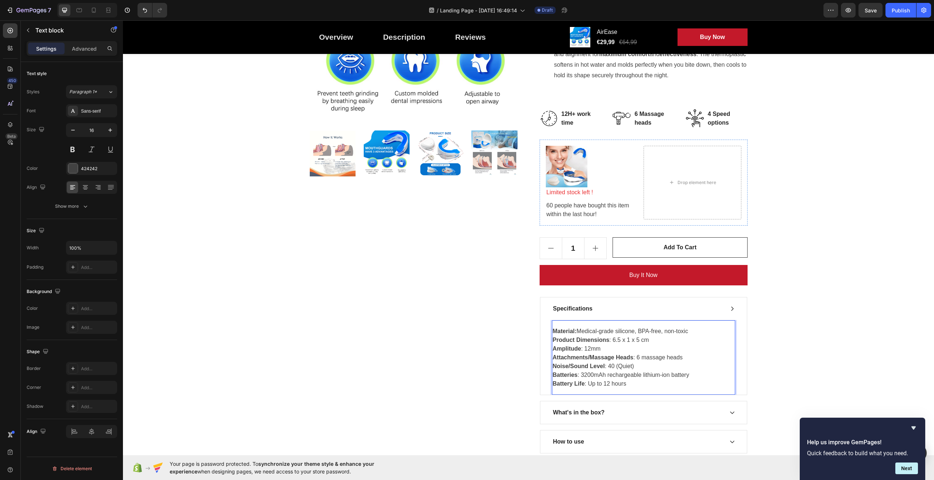
drag, startPoint x: 600, startPoint y: 348, endPoint x: 551, endPoint y: 348, distance: 49.2
click at [553, 348] on p "Material: Medical-grade silicone, BPA-free, non-toxic Product Dimensions : 6.5 …" at bounding box center [644, 357] width 182 height 61
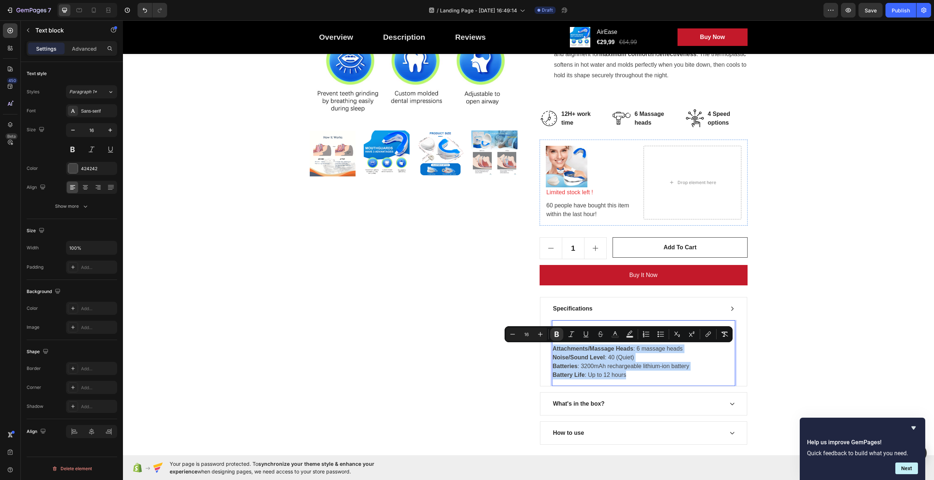
drag, startPoint x: 602, startPoint y: 374, endPoint x: 550, endPoint y: 349, distance: 58.6
click at [553, 349] on p "Material: Medical-grade silicone, BPA-free, non-toxic Product Dimensions : 6.5 …" at bounding box center [644, 353] width 182 height 53
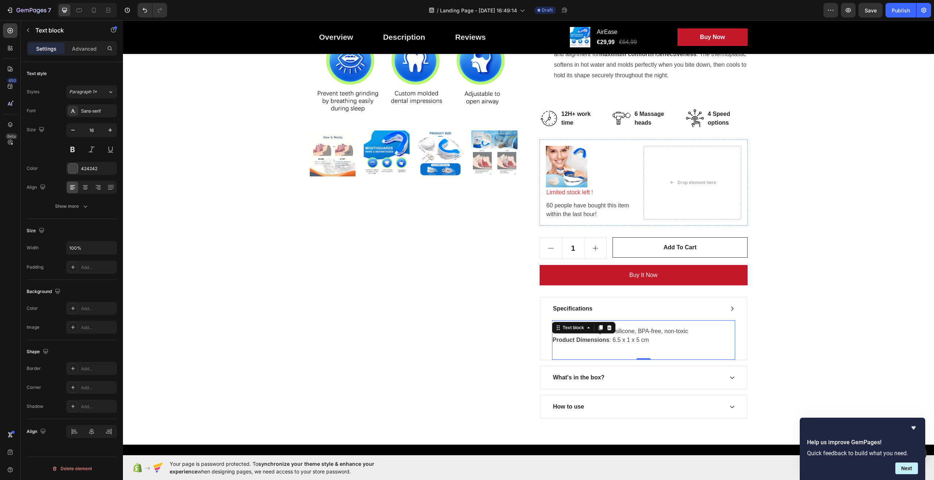
click at [559, 349] on p "Material: Medical-grade silicone, BPA-free, non-toxic Product Dimensions : 6.5 …" at bounding box center [644, 340] width 182 height 26
click at [586, 346] on p "Material: Medical-grade silicone, BPA-free, non-toxic Product Dimensions : 6.5 …" at bounding box center [644, 340] width 182 height 26
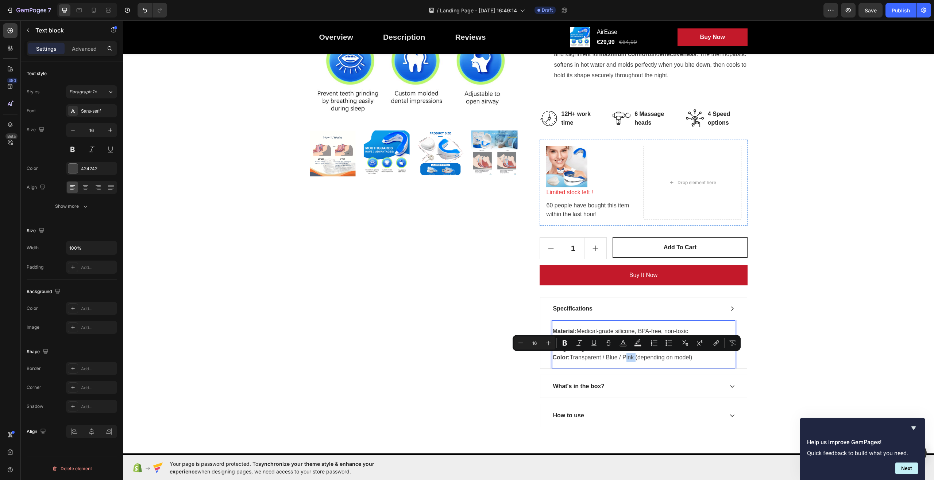
drag, startPoint x: 631, startPoint y: 356, endPoint x: 622, endPoint y: 359, distance: 9.4
click at [622, 359] on p "Color: Transparent / Blue / Pink (depending on model)" at bounding box center [644, 357] width 182 height 9
drag, startPoint x: 683, startPoint y: 356, endPoint x: 624, endPoint y: 360, distance: 59.2
click at [624, 360] on p "Color: Transparent / Blue / (depending on model)" at bounding box center [644, 357] width 182 height 9
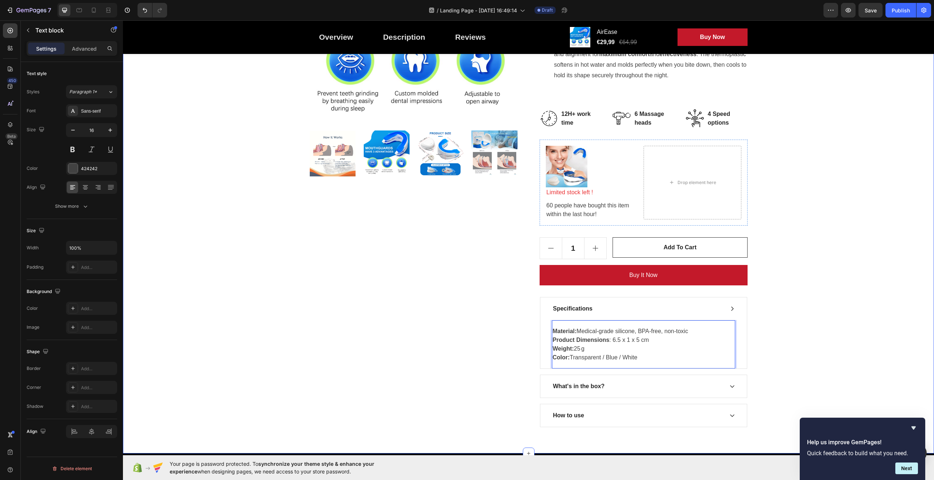
click at [805, 354] on div "Great Health Gift For Your Health Heading Row Product Images AirEase Product Ti…" at bounding box center [528, 151] width 800 height 551
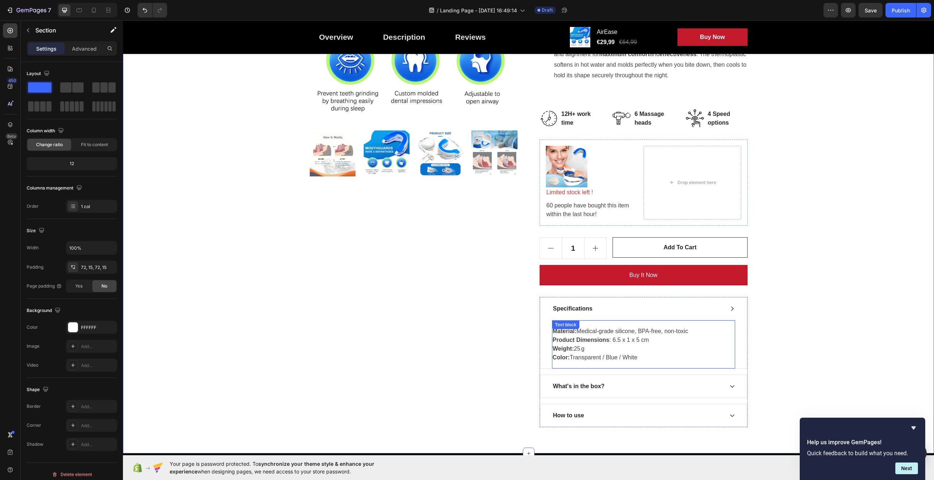
click at [643, 359] on p "Color: Transparent / Blue / White" at bounding box center [644, 357] width 182 height 9
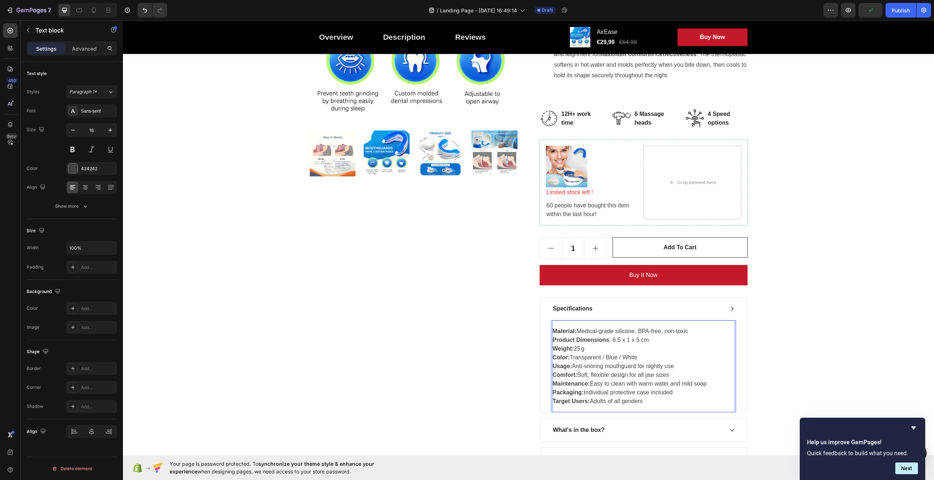
click at [707, 385] on p "Maintenance: Easy to clean with warm water and mild soap" at bounding box center [644, 384] width 182 height 9
drag, startPoint x: 704, startPoint y: 384, endPoint x: 670, endPoint y: 384, distance: 34.6
click at [670, 384] on p "Maintenance: Easy to clean with warm water and mild soap" at bounding box center [644, 384] width 182 height 9
drag, startPoint x: 674, startPoint y: 393, endPoint x: 550, endPoint y: 392, distance: 123.6
click at [553, 392] on p "Packaging: Individual protective case included" at bounding box center [644, 392] width 182 height 9
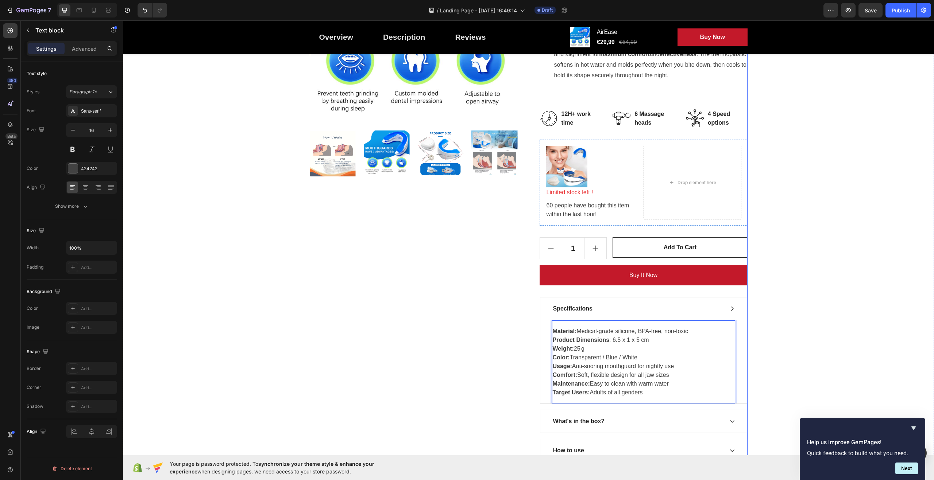
click at [494, 361] on div "Product Images" at bounding box center [414, 188] width 208 height 547
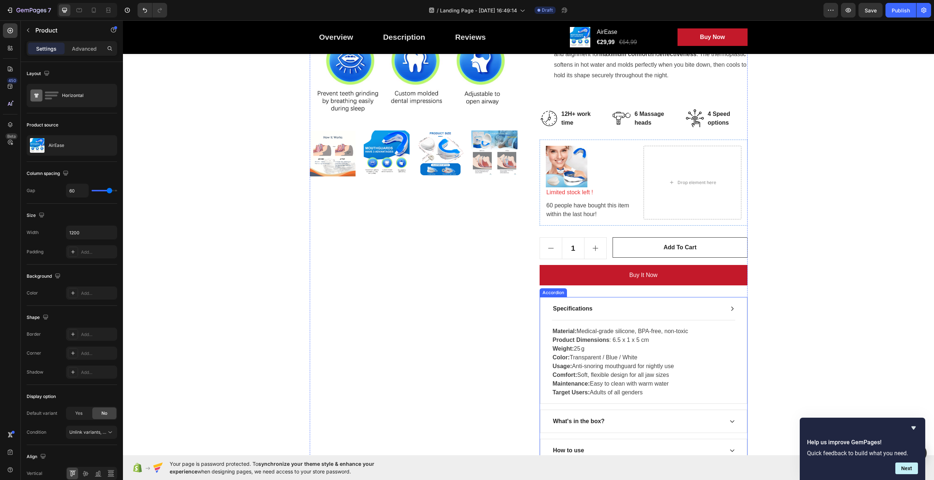
click at [703, 309] on div "Specifications" at bounding box center [637, 308] width 171 height 11
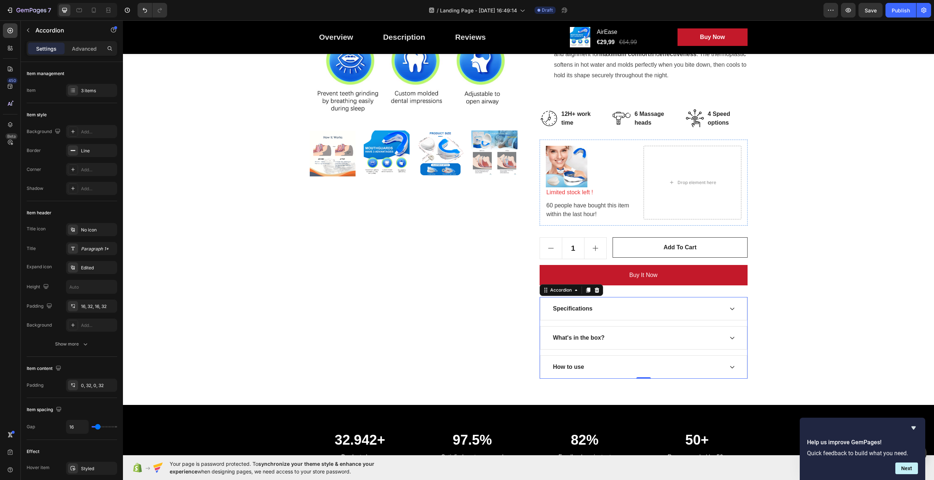
click at [730, 338] on icon at bounding box center [732, 338] width 4 height 3
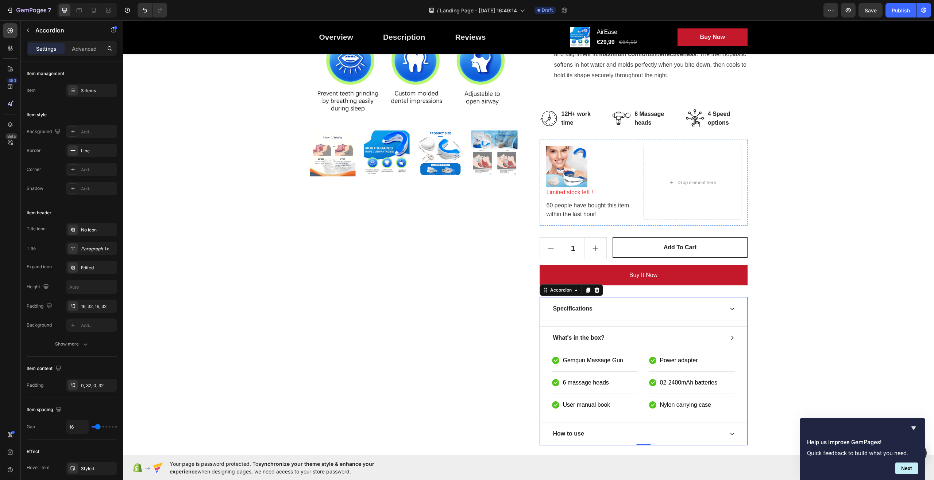
scroll to position [255, 0]
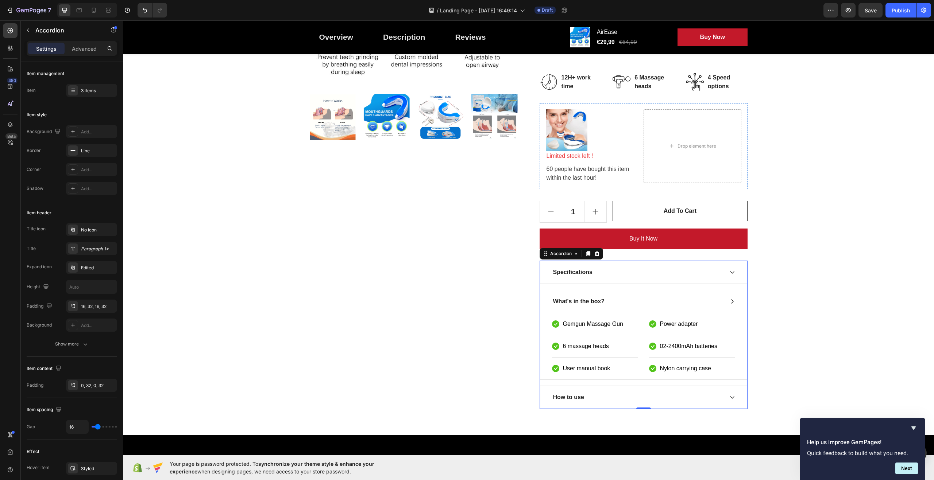
click at [729, 275] on icon at bounding box center [732, 273] width 6 height 6
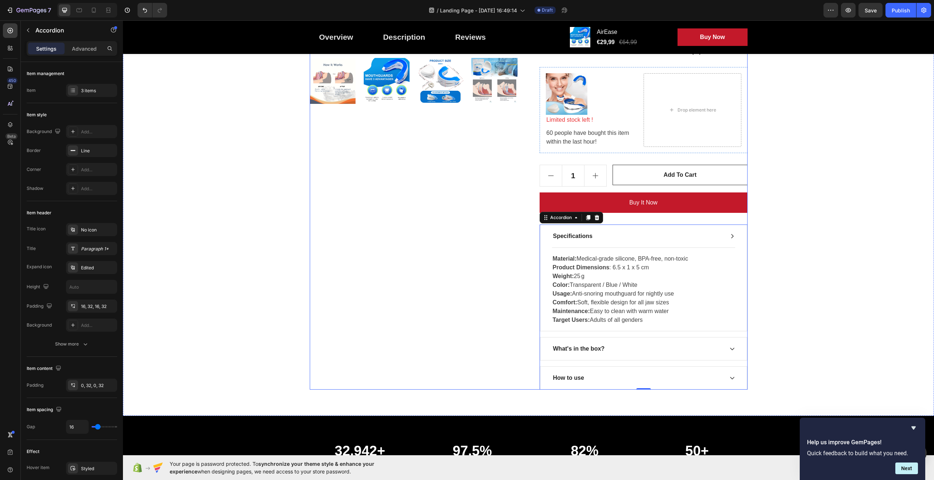
scroll to position [292, 0]
click at [672, 309] on p "Maintenance: Easy to clean with warm water" at bounding box center [644, 311] width 182 height 9
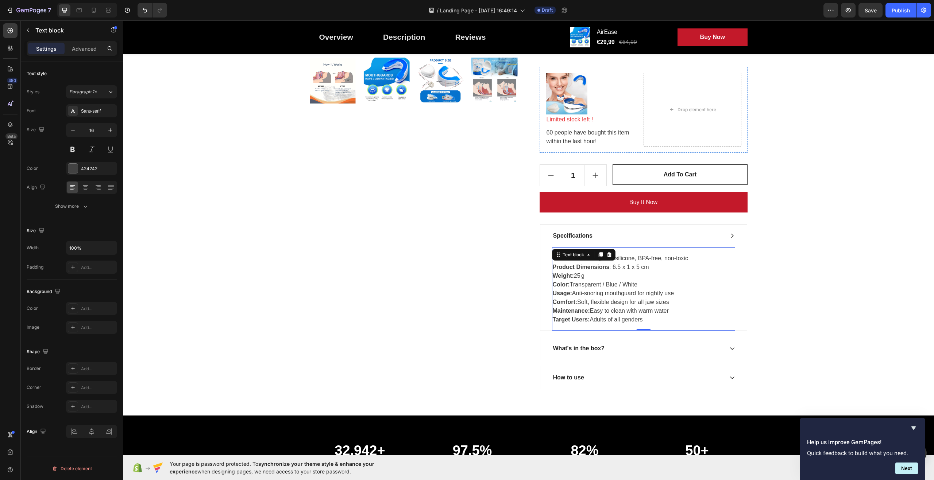
click at [669, 311] on p "Maintenance: Easy to clean with warm water" at bounding box center [644, 311] width 182 height 9
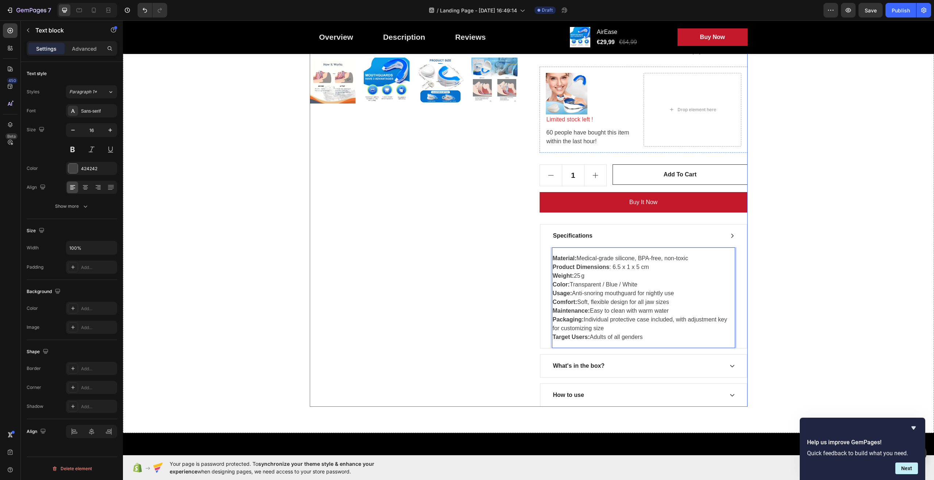
click at [470, 318] on div "Product Images" at bounding box center [414, 124] width 208 height 565
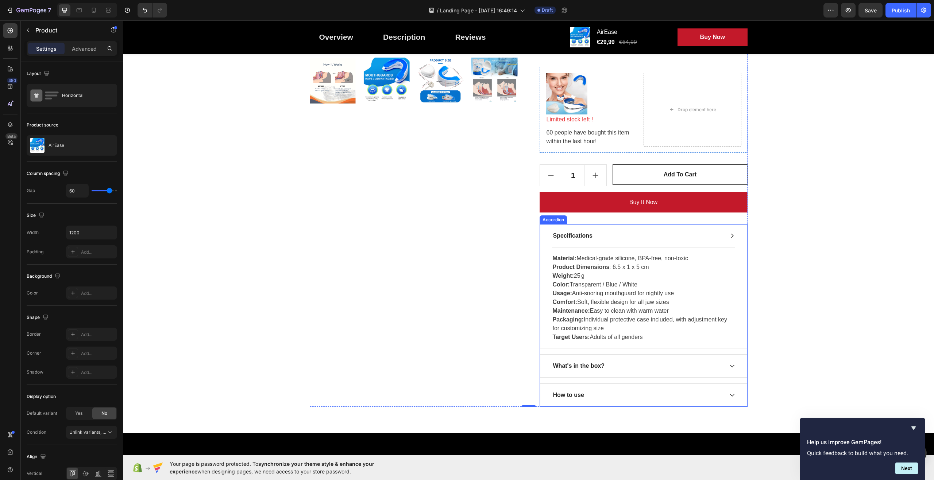
click at [729, 366] on icon at bounding box center [732, 366] width 6 height 6
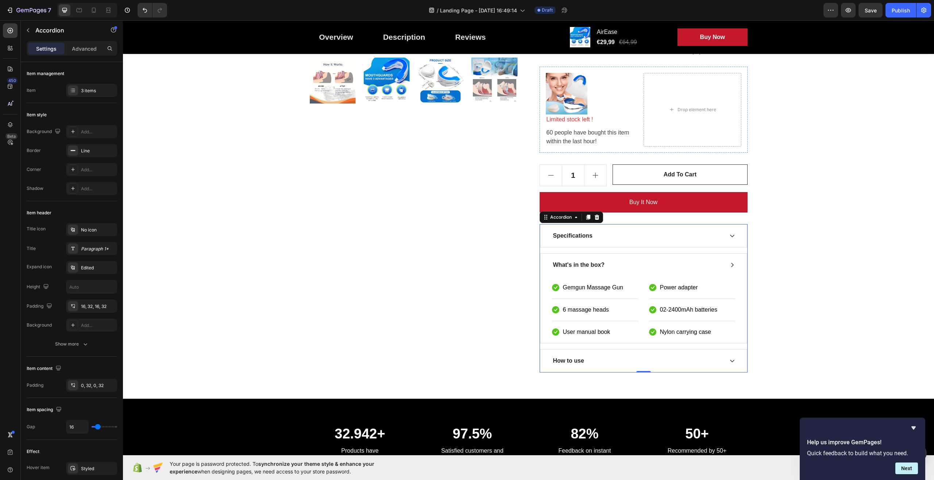
click at [732, 267] on div "What's in the box?" at bounding box center [643, 265] width 206 height 23
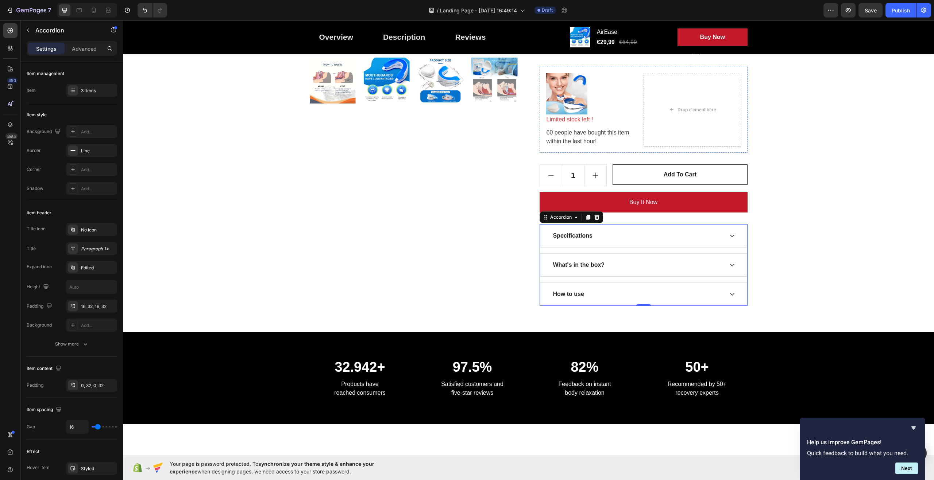
click at [729, 237] on icon at bounding box center [732, 236] width 6 height 6
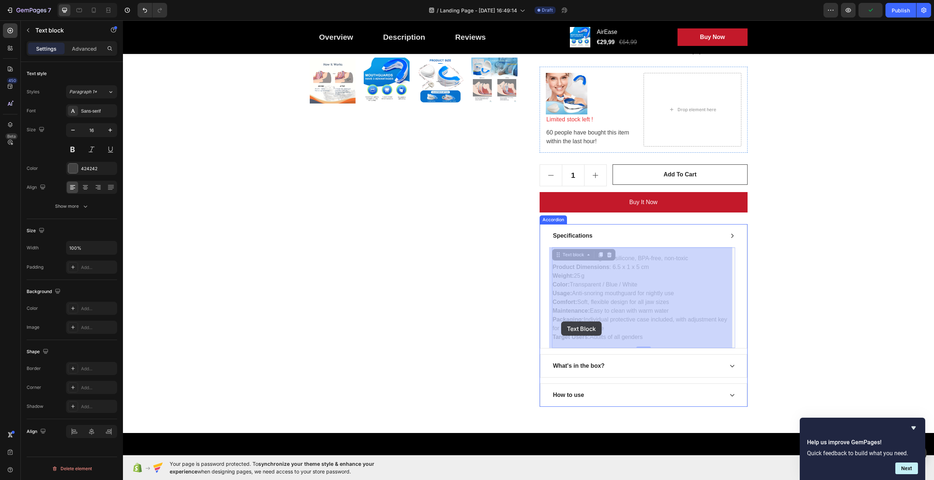
drag, startPoint x: 606, startPoint y: 328, endPoint x: 562, endPoint y: 322, distance: 44.5
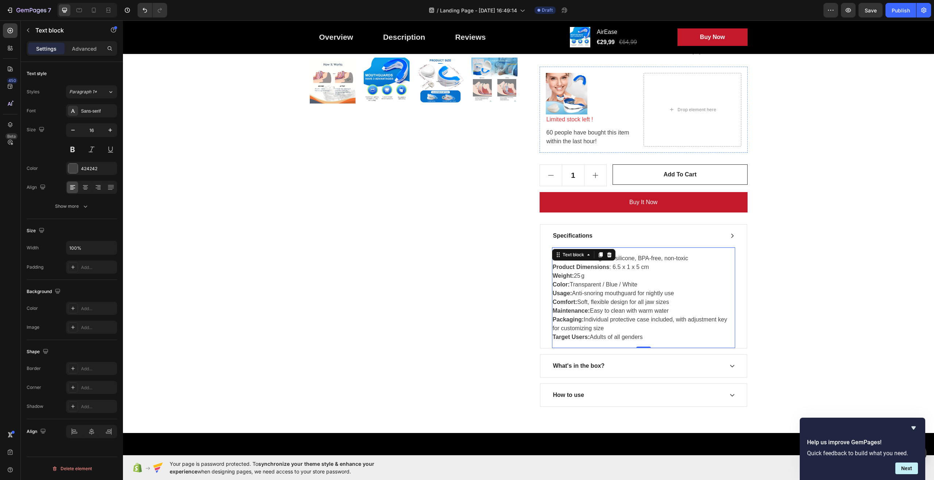
click at [632, 329] on p "Packaging: Individual protective case included, with adjustment key for customi…" at bounding box center [644, 324] width 182 height 18
drag, startPoint x: 594, startPoint y: 327, endPoint x: 550, endPoint y: 318, distance: 44.6
click at [553, 318] on p "Packaging: Individual protective case included, with adjustment key for customi…" at bounding box center [644, 324] width 182 height 18
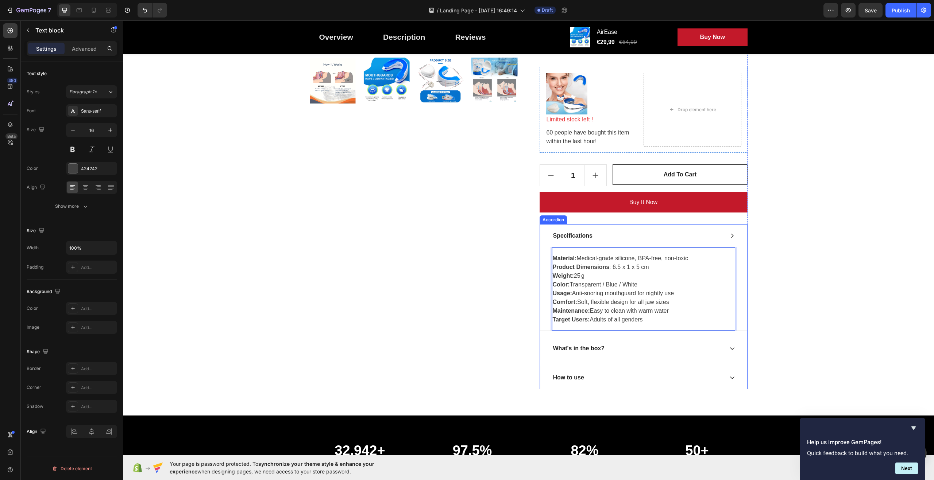
click at [734, 235] on div "Specifications" at bounding box center [643, 236] width 206 height 23
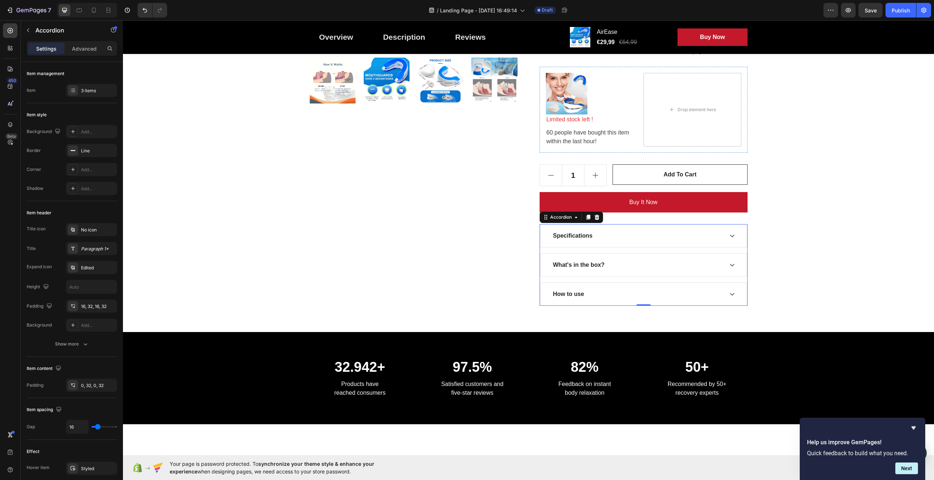
click at [729, 265] on icon at bounding box center [732, 265] width 6 height 6
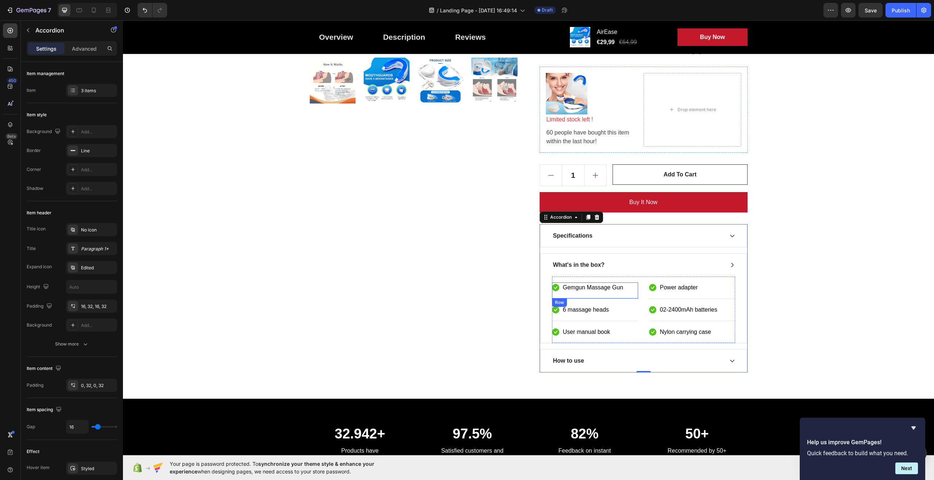
click at [620, 287] on p "Gemgun Massage Gun" at bounding box center [593, 287] width 60 height 9
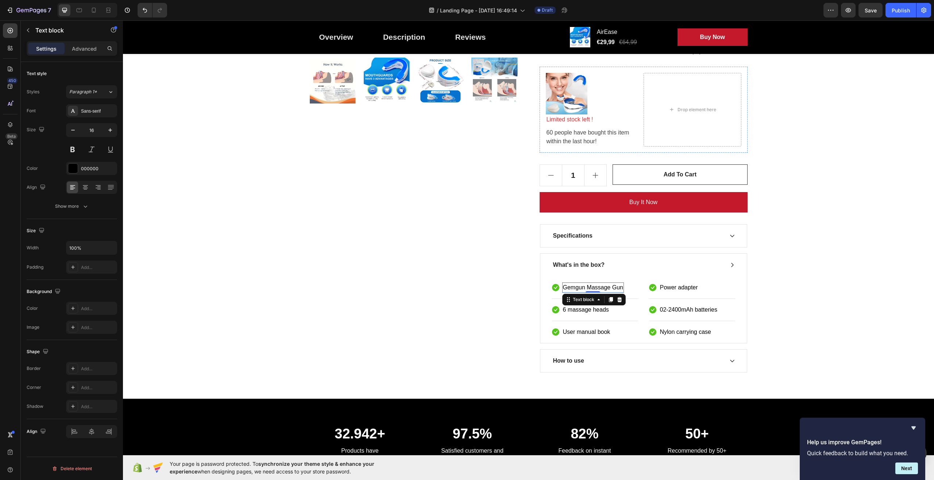
click at [620, 288] on p "Gemgun Massage Gun" at bounding box center [593, 287] width 60 height 9
click at [575, 286] on div "Icon Text block 0 Row" at bounding box center [595, 291] width 86 height 16
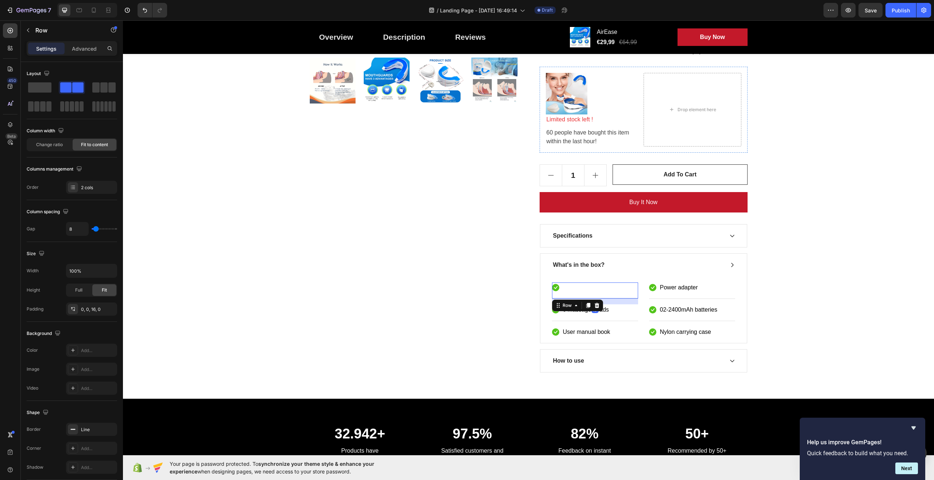
click at [575, 286] on div "Icon Text block Row 16" at bounding box center [595, 291] width 86 height 16
click at [569, 290] on div "Icon Text block Row 16" at bounding box center [595, 291] width 86 height 16
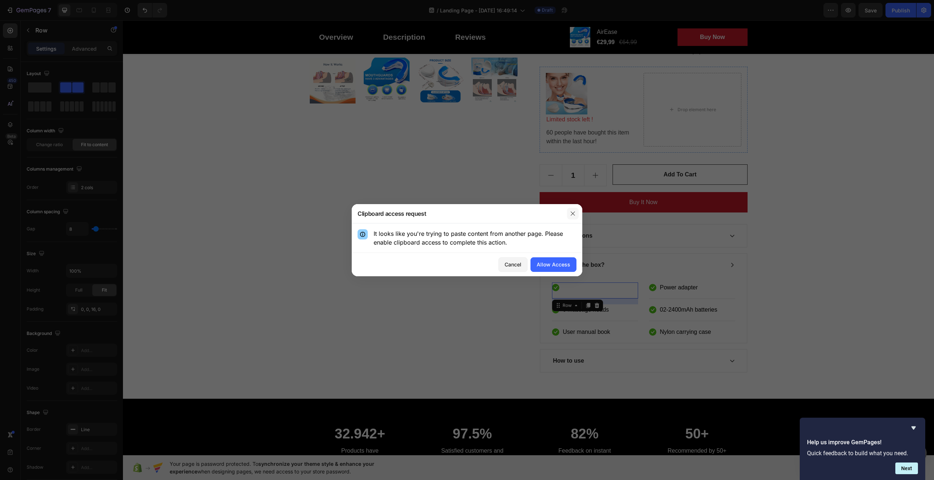
click at [572, 213] on icon "button" at bounding box center [572, 214] width 4 height 4
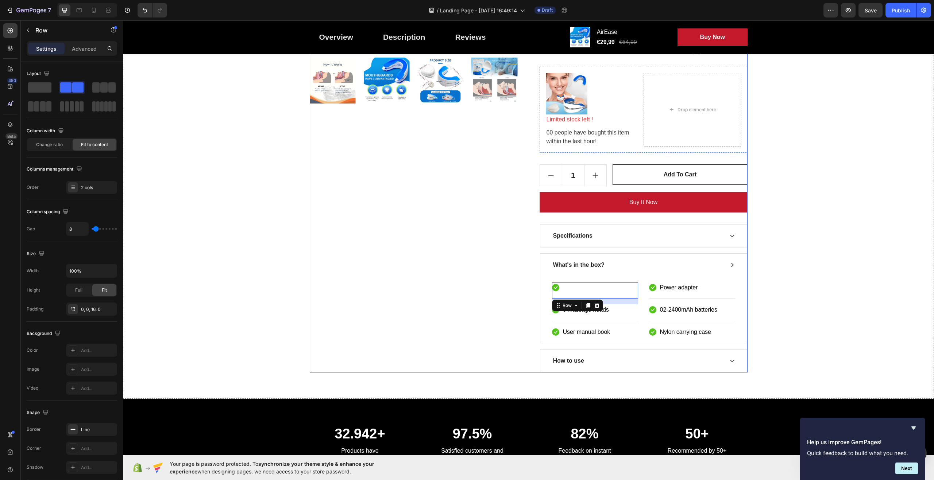
click at [441, 297] on div "Product Images" at bounding box center [414, 107] width 208 height 531
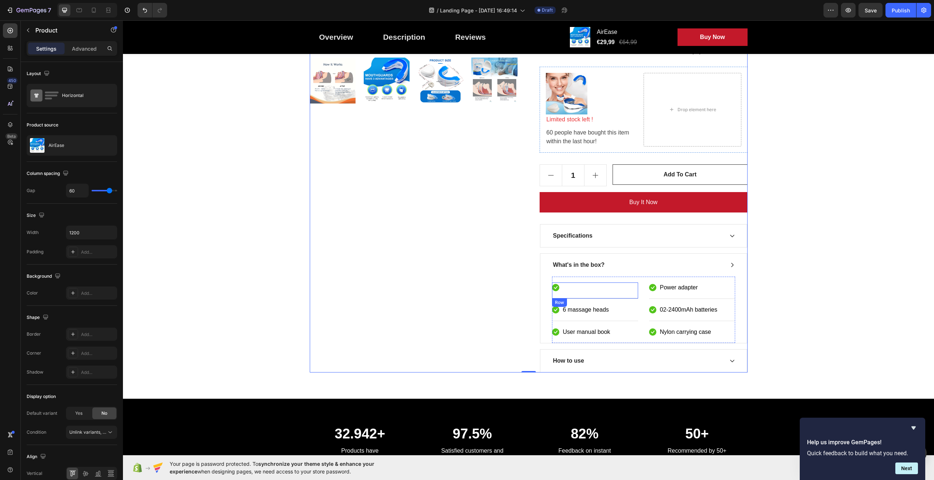
click at [567, 290] on div "Icon Text block Row" at bounding box center [595, 291] width 86 height 16
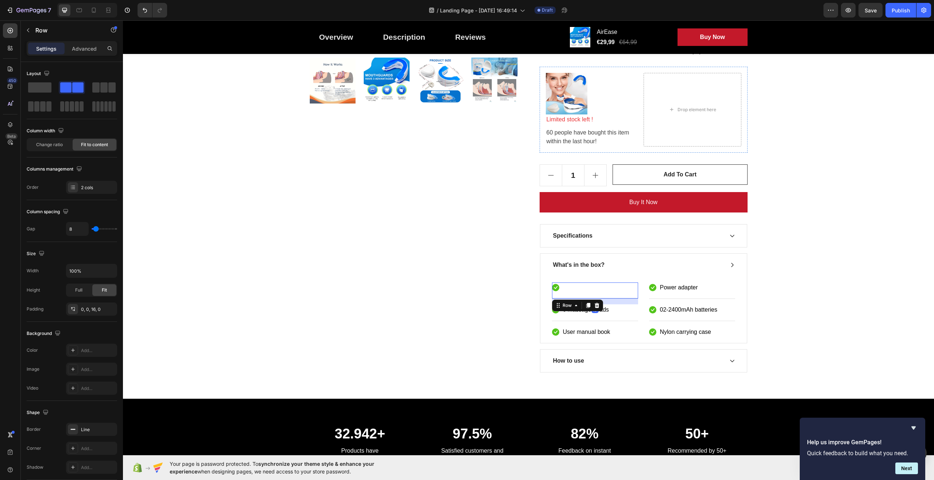
click at [574, 290] on div "Icon Text block Row 16" at bounding box center [595, 291] width 86 height 16
click at [572, 289] on div "Icon Text block Row 16" at bounding box center [595, 291] width 86 height 16
click at [578, 291] on div "Icon Text block Row 16" at bounding box center [595, 291] width 86 height 16
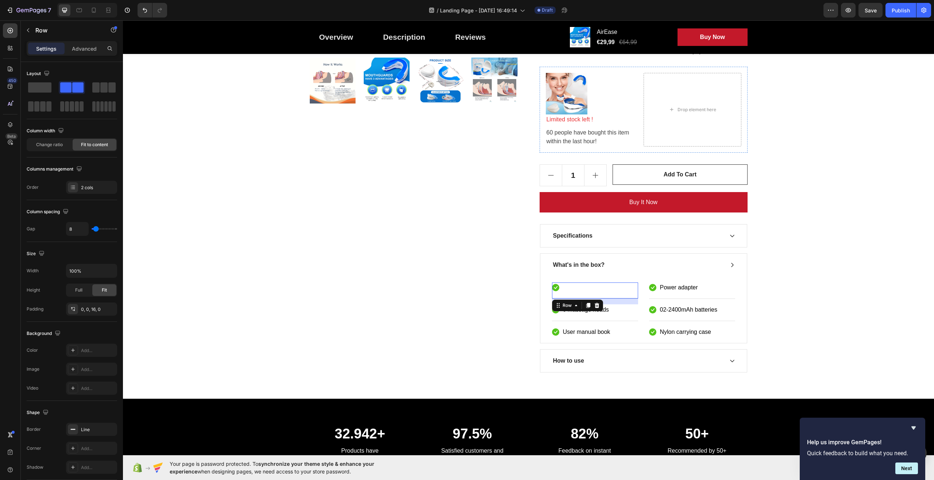
click at [578, 291] on div "Icon Text block Row 16" at bounding box center [595, 291] width 86 height 16
click at [625, 291] on div "Icon Text block Row 16" at bounding box center [595, 291] width 86 height 16
click at [436, 297] on div "Product Images" at bounding box center [414, 107] width 208 height 531
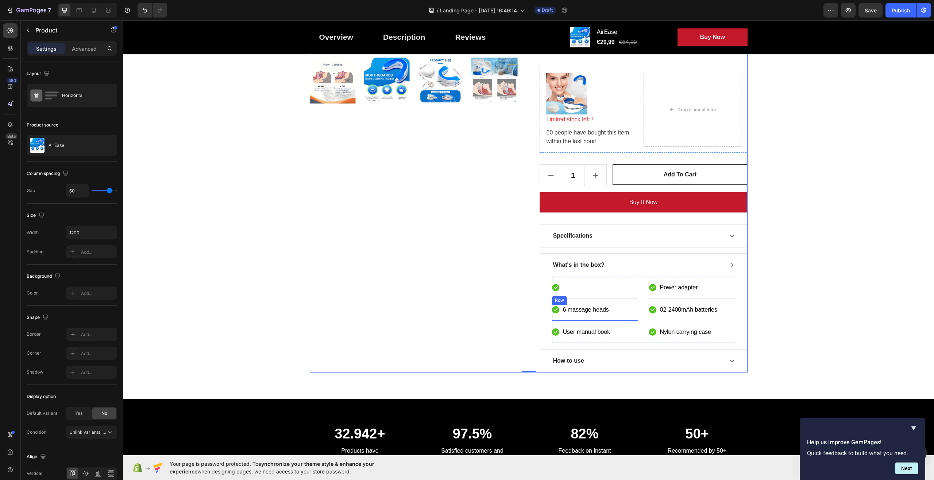
click at [597, 309] on p "6 massage heads" at bounding box center [586, 310] width 46 height 9
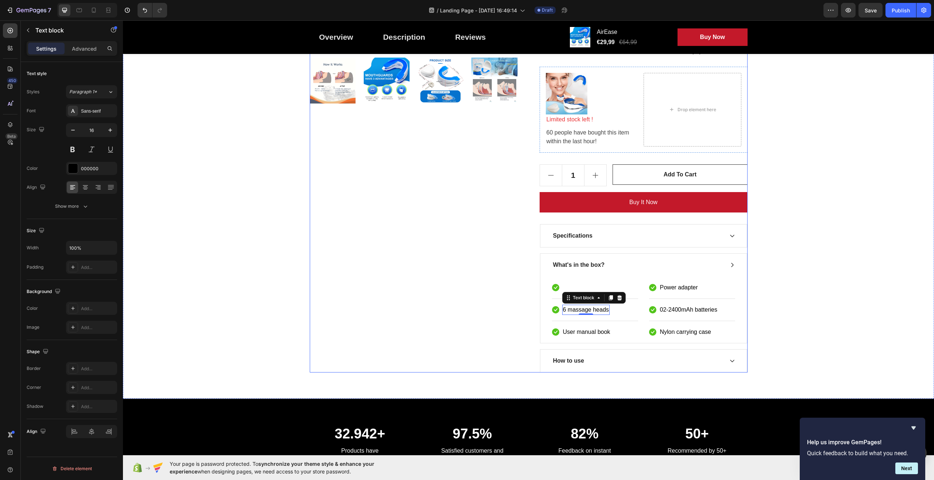
click at [468, 294] on div "Product Images" at bounding box center [414, 107] width 208 height 531
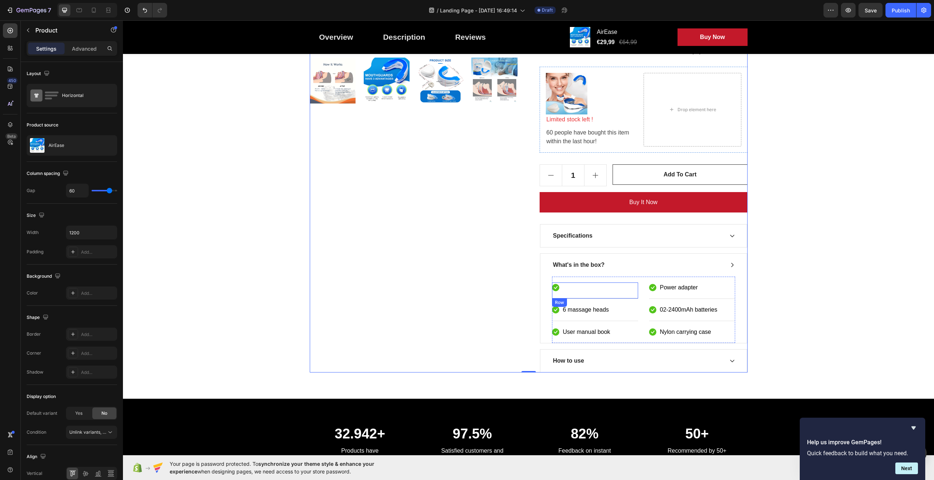
click at [584, 285] on div "Icon Text block Row" at bounding box center [595, 291] width 86 height 16
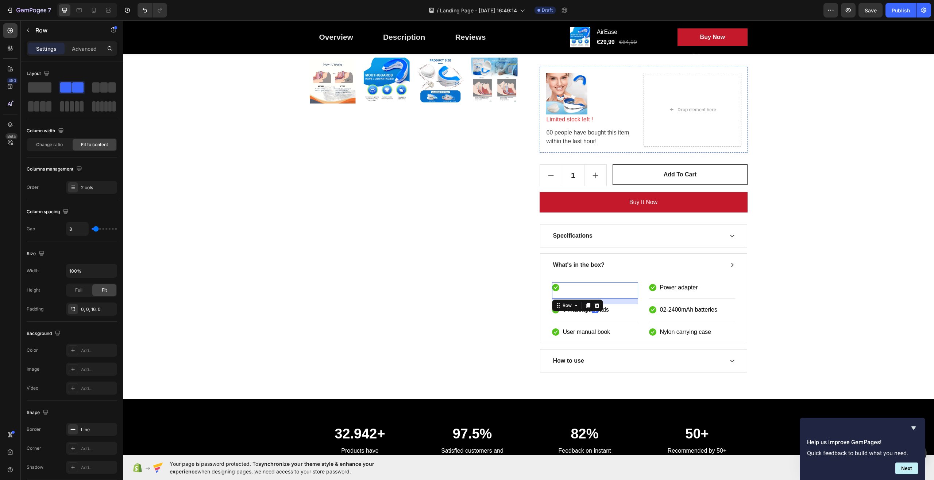
click at [584, 293] on div "Icon Text block Row 16" at bounding box center [595, 291] width 86 height 16
click at [552, 285] on icon at bounding box center [555, 287] width 7 height 7
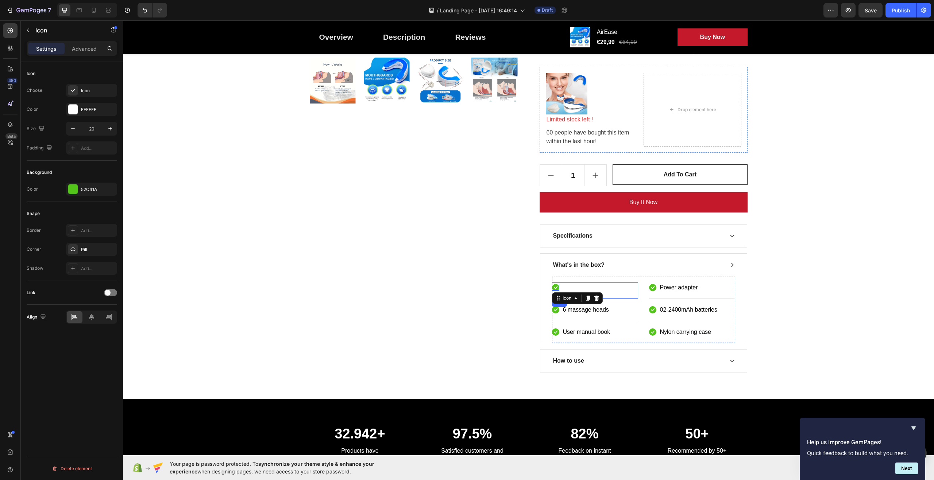
click at [572, 289] on div "Icon 0 Text block Row" at bounding box center [595, 291] width 86 height 16
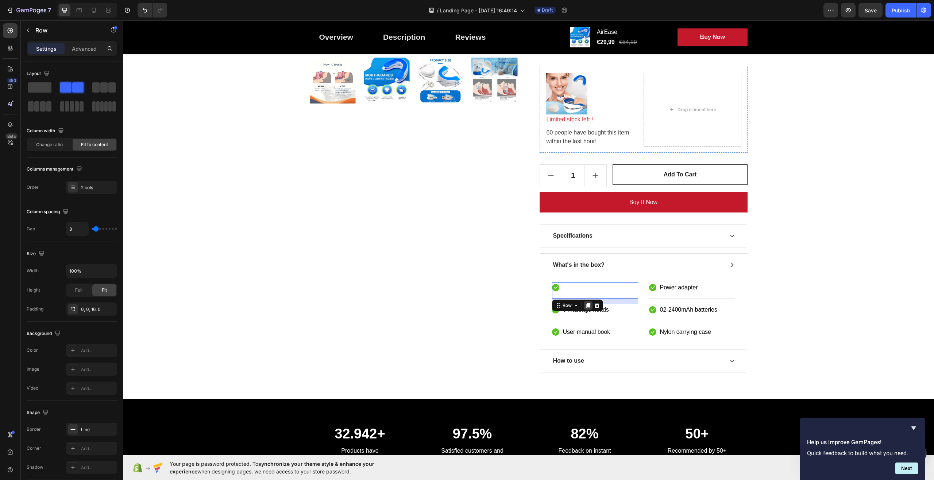
click at [586, 302] on div at bounding box center [588, 305] width 9 height 9
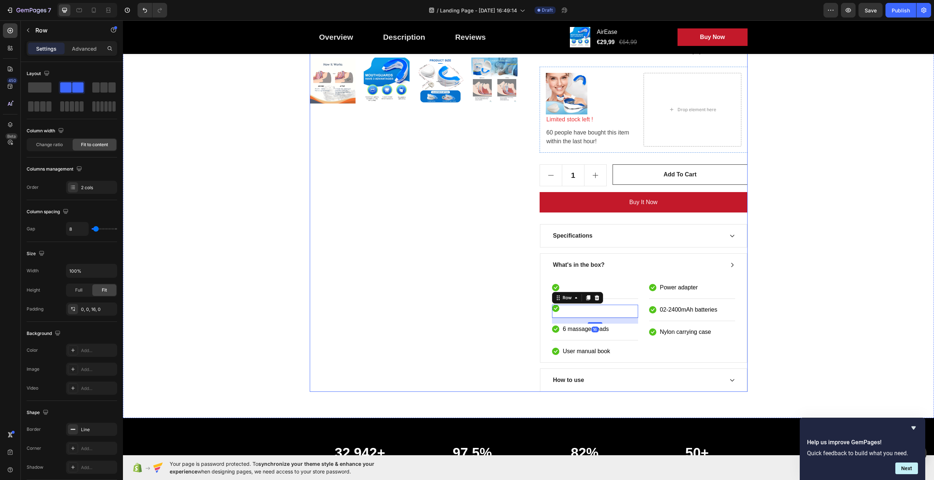
click at [502, 310] on div "Product Images" at bounding box center [414, 117] width 208 height 550
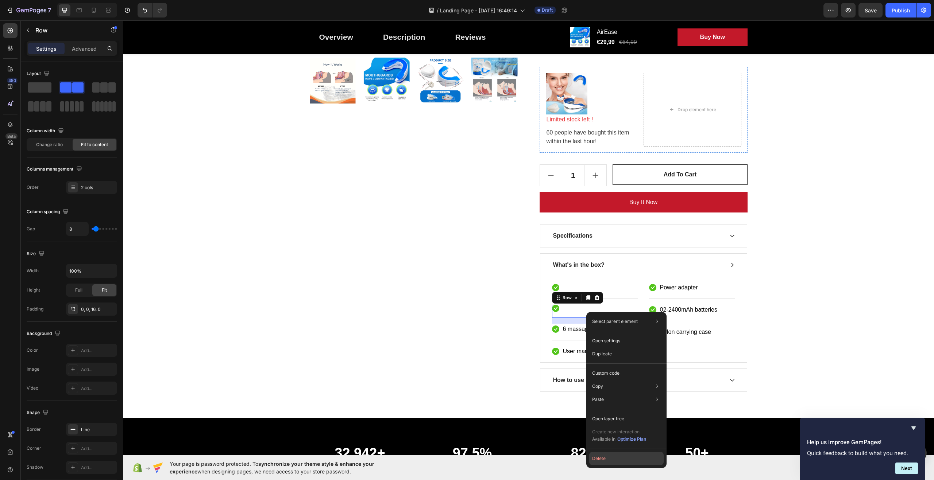
click at [607, 461] on button "Delete" at bounding box center [626, 458] width 74 height 13
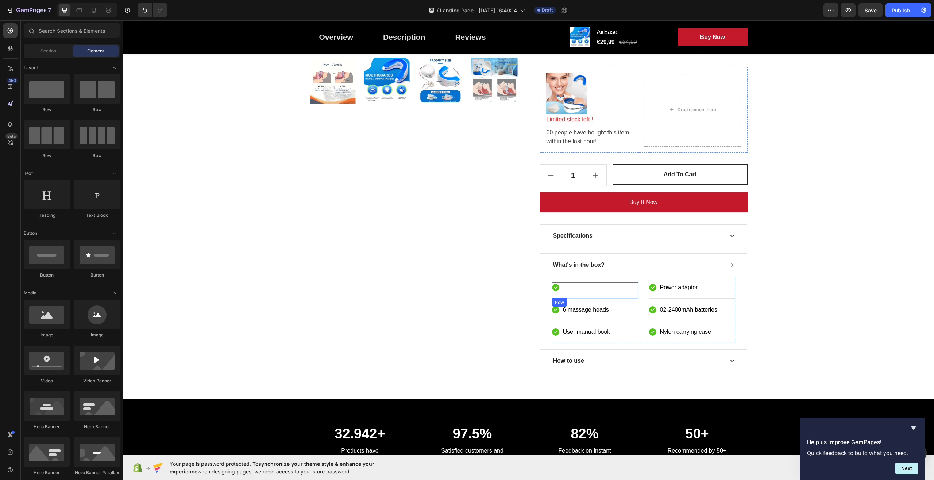
click at [586, 289] on div "Icon Text block Row" at bounding box center [595, 291] width 86 height 16
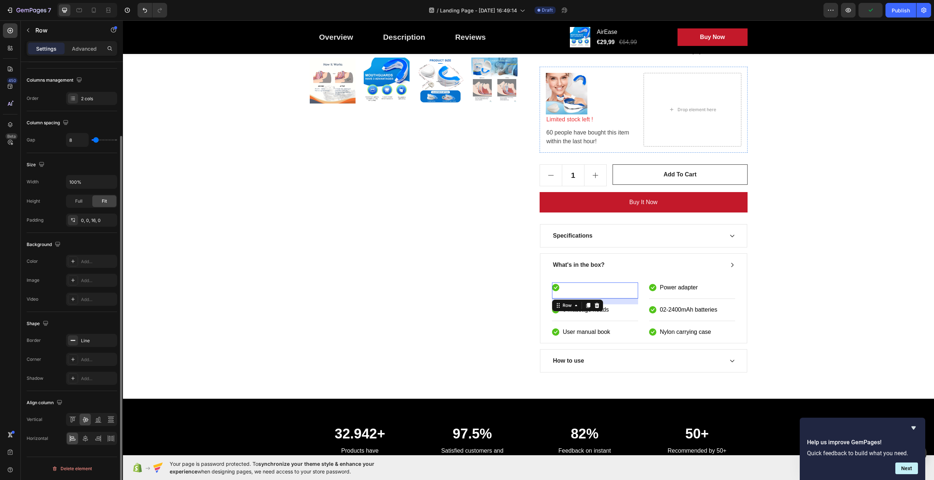
scroll to position [0, 0]
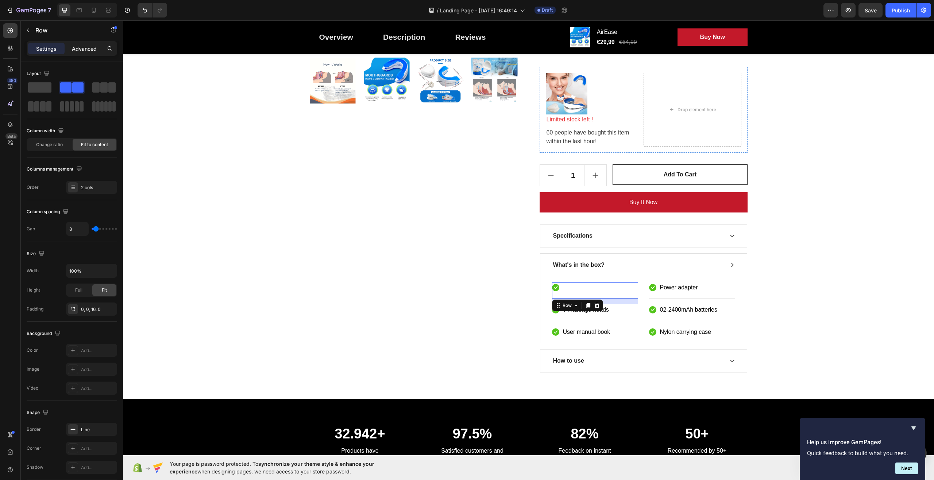
click at [83, 49] on p "Advanced" at bounding box center [84, 49] width 25 height 8
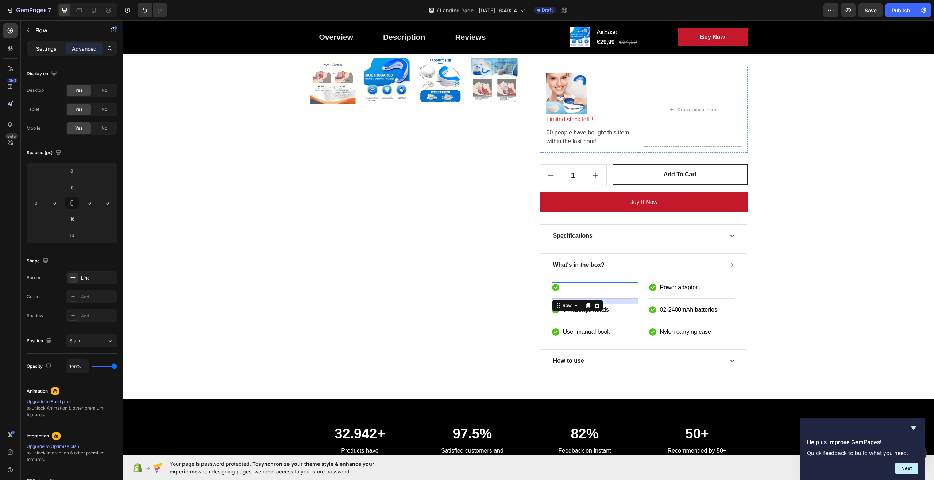
click at [49, 51] on p "Settings" at bounding box center [46, 49] width 20 height 8
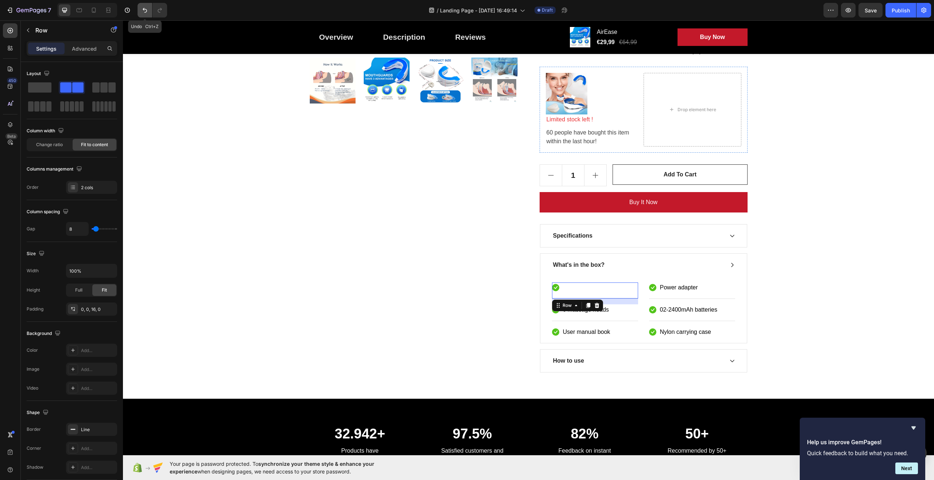
click at [147, 12] on icon "Undo/Redo" at bounding box center [144, 10] width 7 height 7
click at [321, 215] on div "Product Images" at bounding box center [414, 107] width 208 height 531
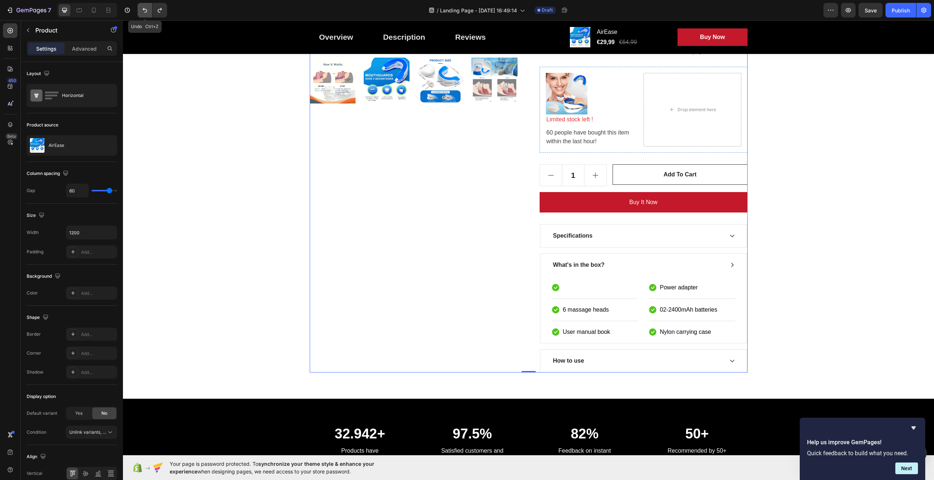
click at [145, 12] on icon "Undo/Redo" at bounding box center [145, 10] width 4 height 5
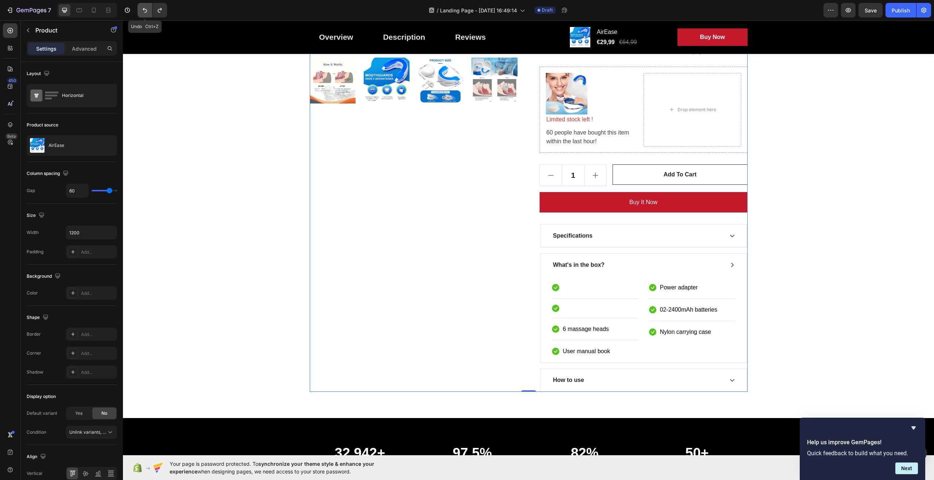
click at [145, 12] on icon "Undo/Redo" at bounding box center [145, 10] width 4 height 5
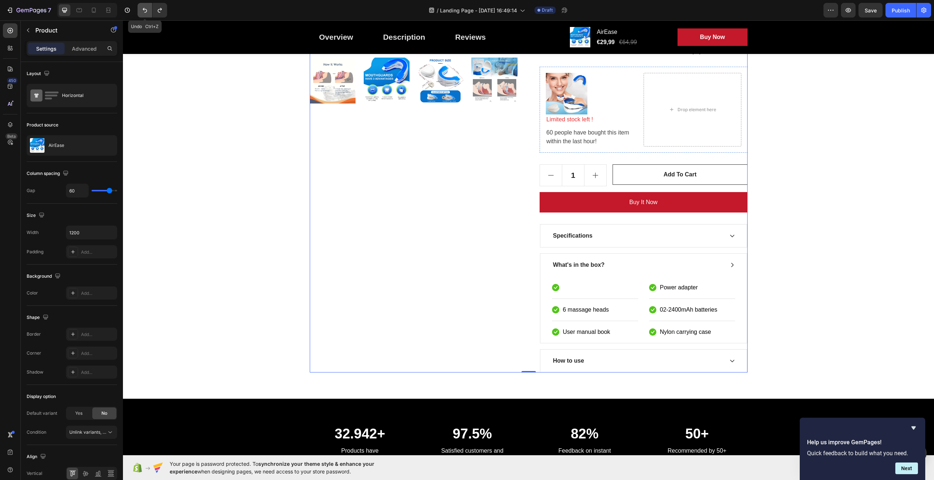
click at [145, 12] on icon "Undo/Redo" at bounding box center [145, 10] width 4 height 5
click at [599, 290] on p "Gemgun Massage G" at bounding box center [590, 287] width 54 height 9
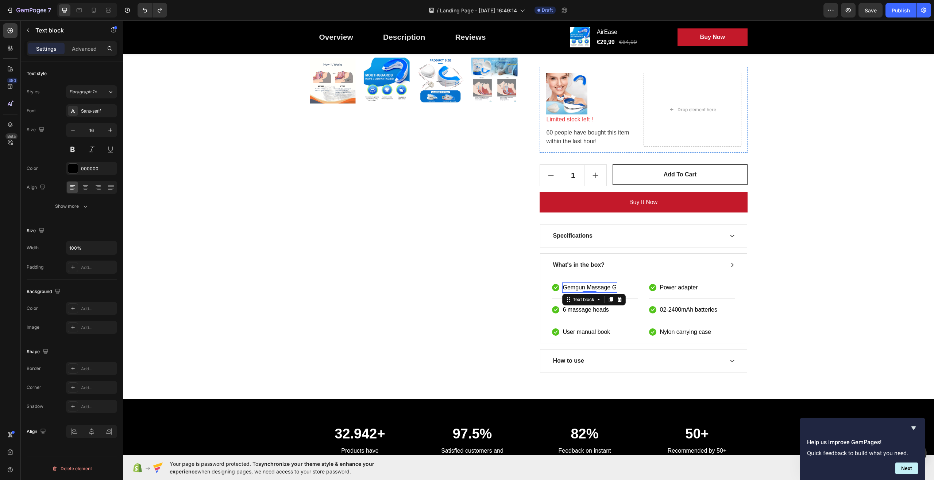
click at [612, 286] on p "Gemgun Massage G" at bounding box center [590, 287] width 54 height 9
click at [459, 302] on div "Product Images" at bounding box center [414, 107] width 208 height 531
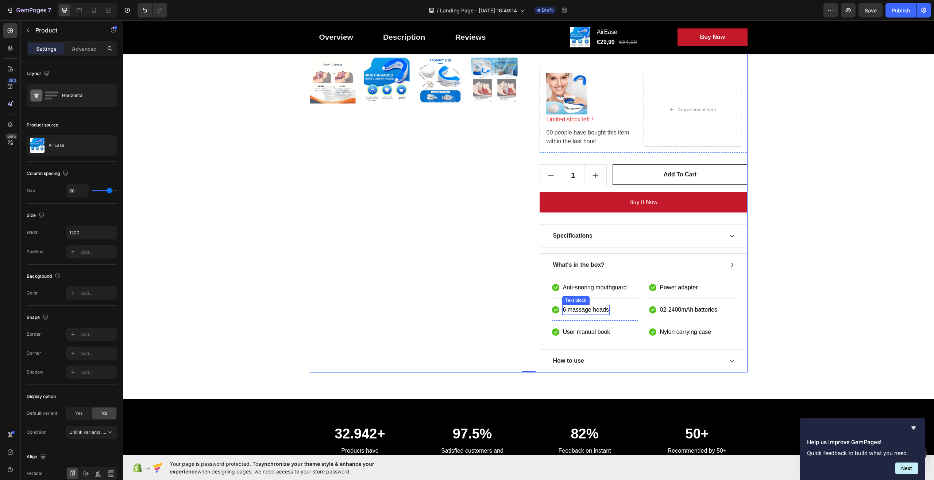
click at [605, 308] on p "6 massage heads" at bounding box center [586, 310] width 46 height 9
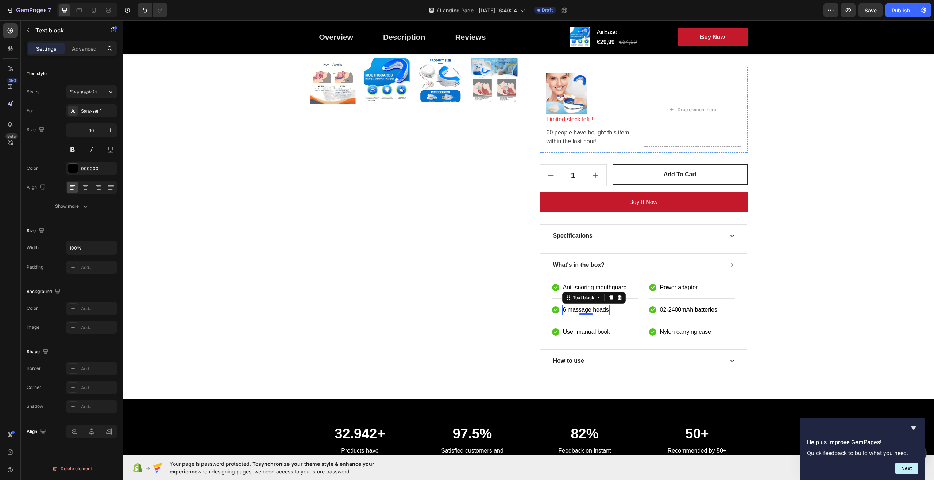
click at [606, 308] on p "6 massage heads" at bounding box center [586, 310] width 46 height 9
click at [426, 296] on div "Product Images" at bounding box center [414, 107] width 208 height 531
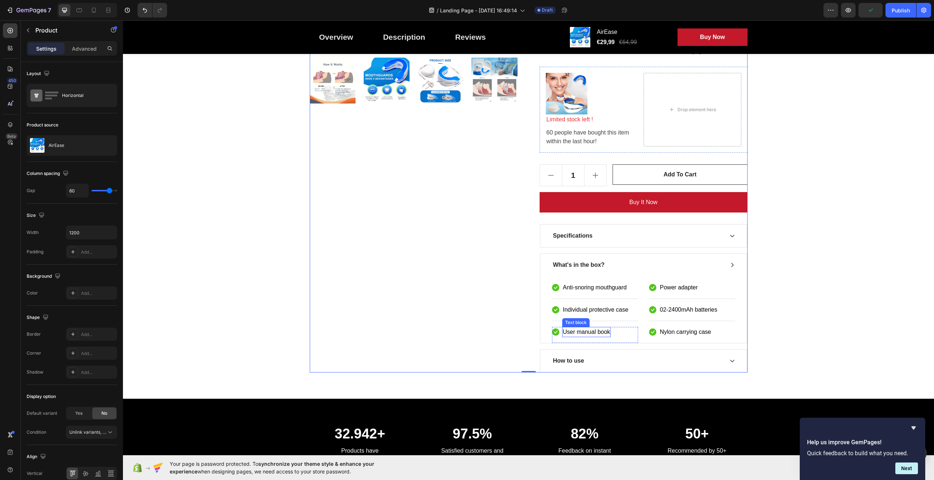
click at [603, 332] on p "User manual book" at bounding box center [586, 332] width 47 height 9
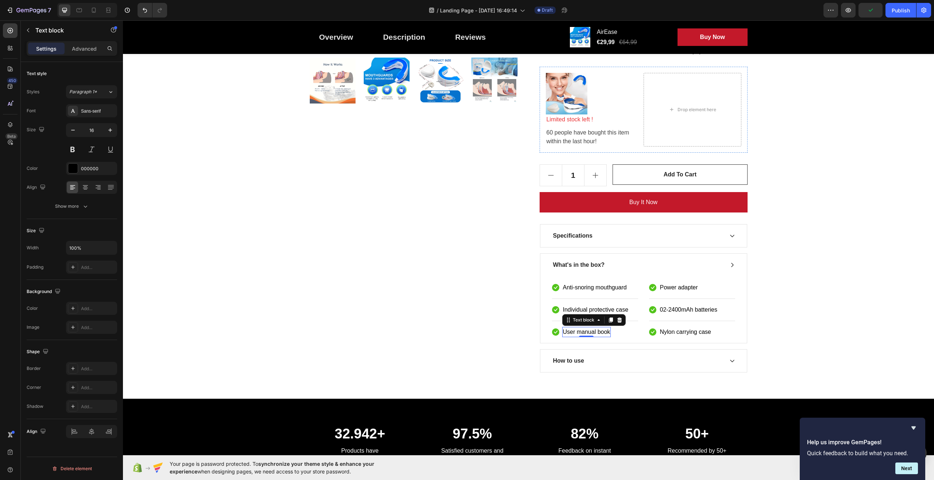
click at [603, 332] on p "User manual book" at bounding box center [586, 332] width 47 height 9
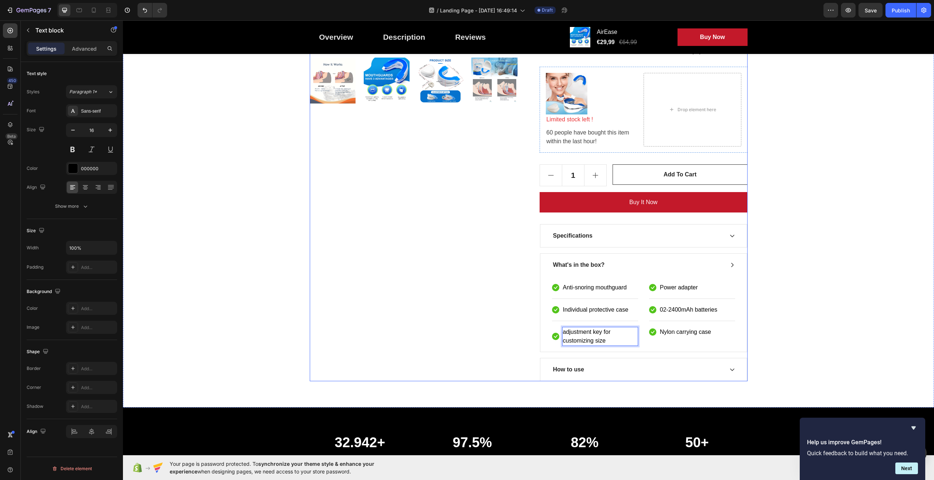
click at [493, 322] on div "Product Images" at bounding box center [414, 111] width 208 height 539
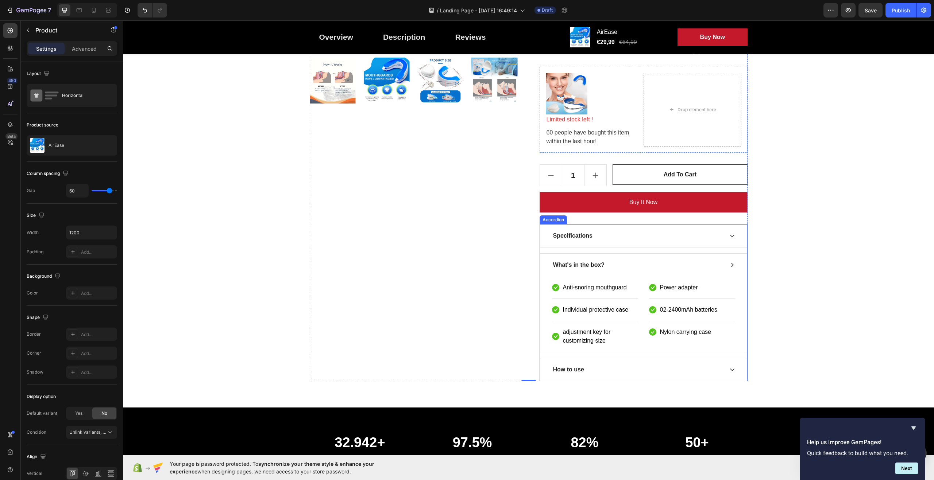
click at [665, 273] on div "What's in the box?" at bounding box center [643, 265] width 206 height 23
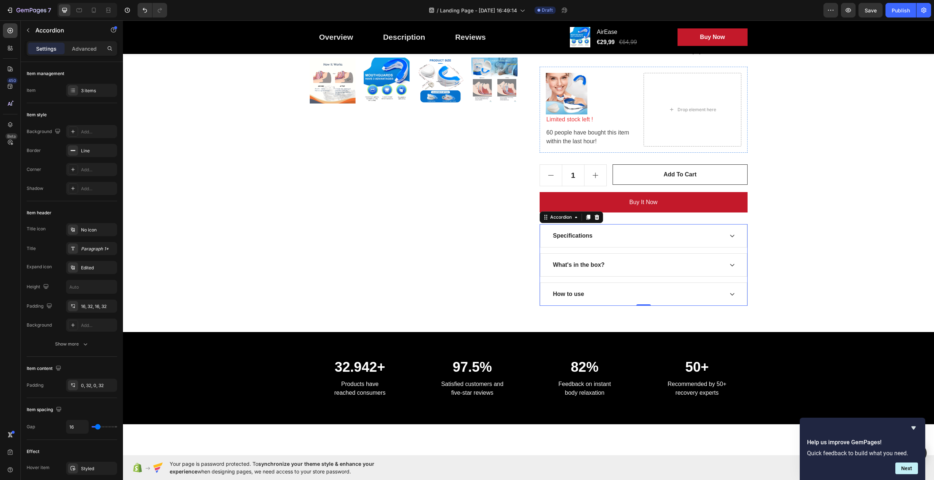
click at [730, 268] on div "What's in the box?" at bounding box center [643, 265] width 206 height 23
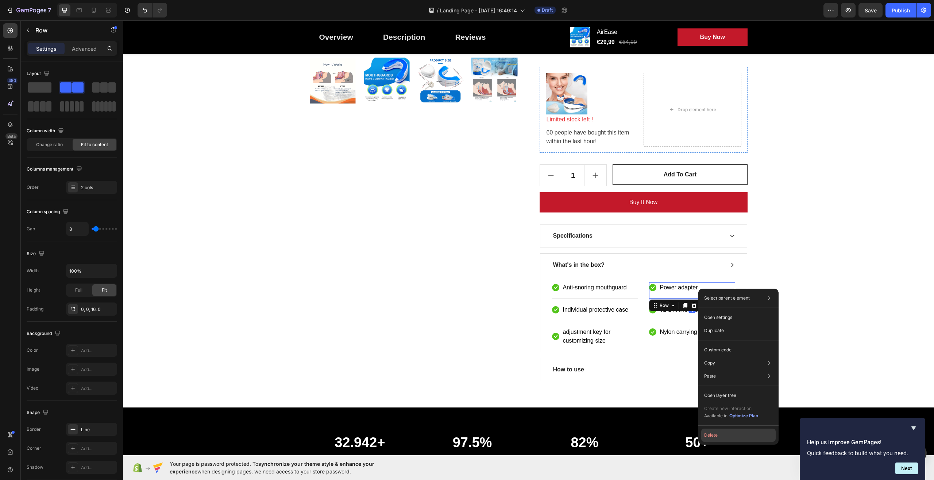
click at [724, 435] on button "Delete" at bounding box center [738, 435] width 74 height 13
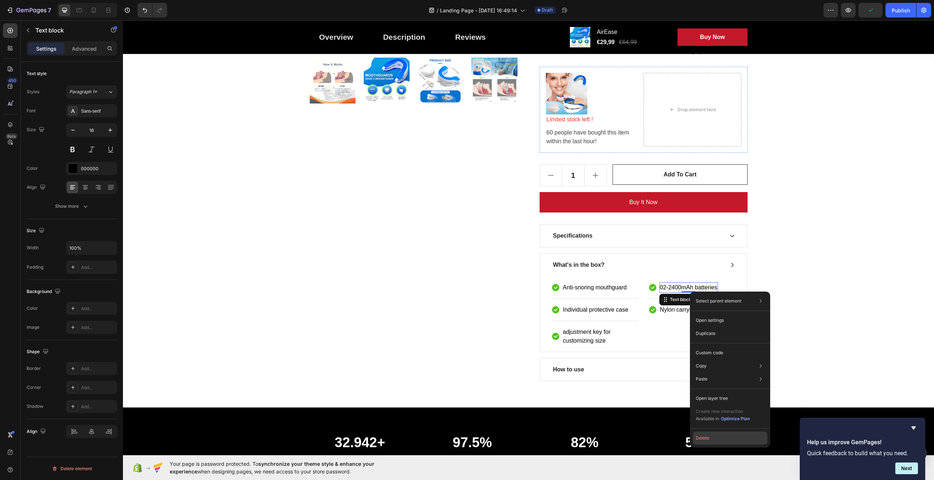
click at [712, 441] on button "Delete" at bounding box center [730, 438] width 74 height 13
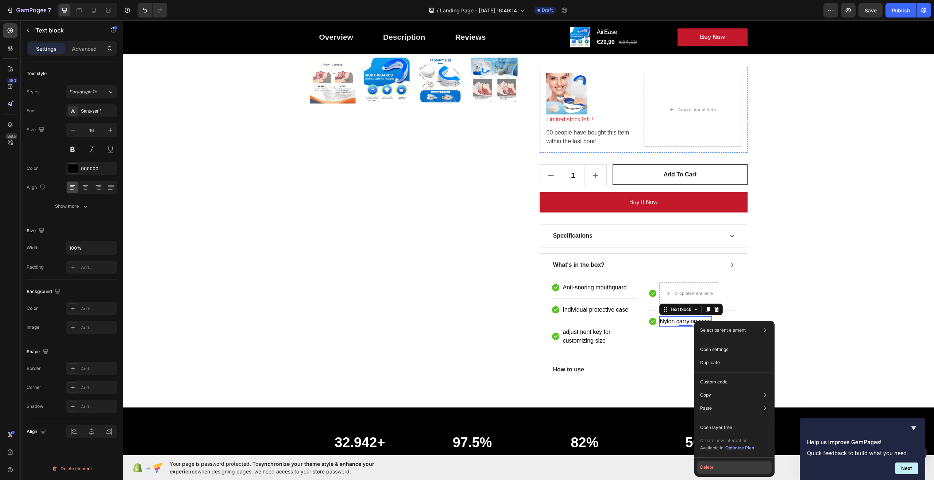
click at [712, 468] on button "Delete" at bounding box center [734, 467] width 74 height 13
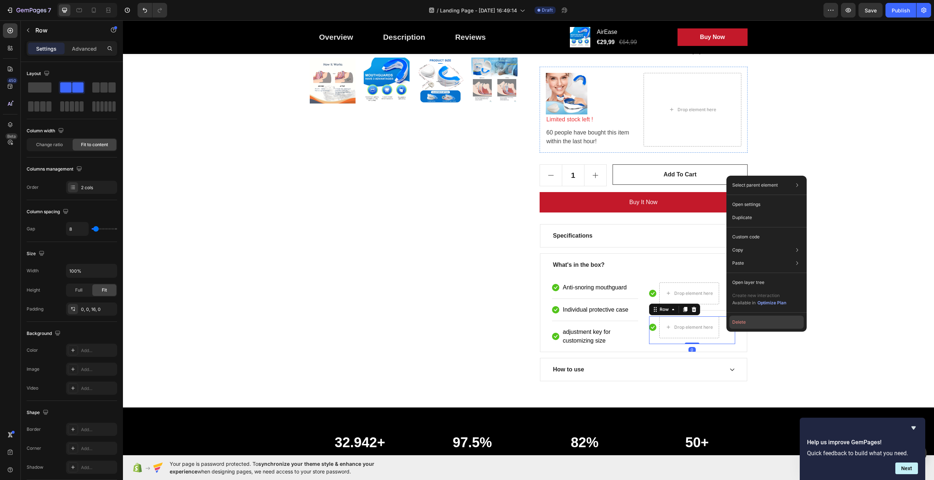
click at [737, 323] on button "Delete" at bounding box center [766, 322] width 74 height 13
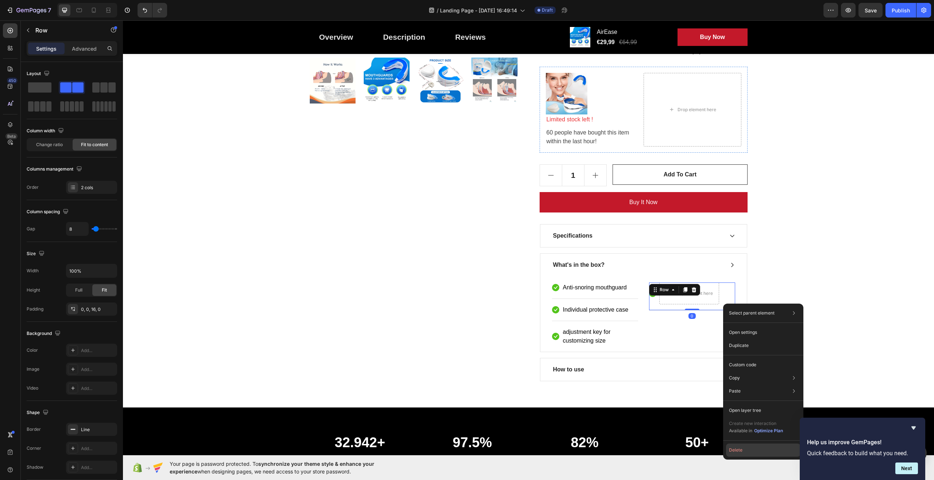
click at [736, 451] on button "Delete" at bounding box center [763, 450] width 74 height 13
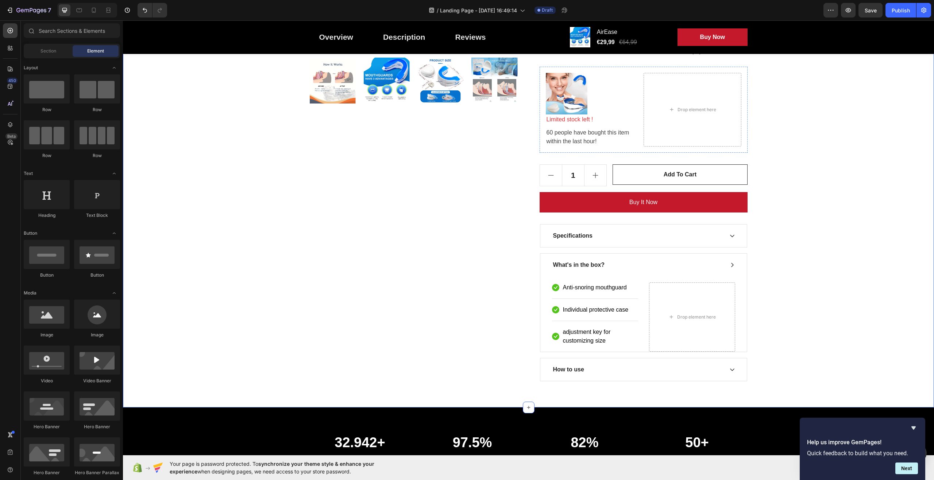
click at [786, 336] on div "Great Health Gift For Your Health Heading Row Product Images AirEase Product Ti…" at bounding box center [528, 92] width 800 height 578
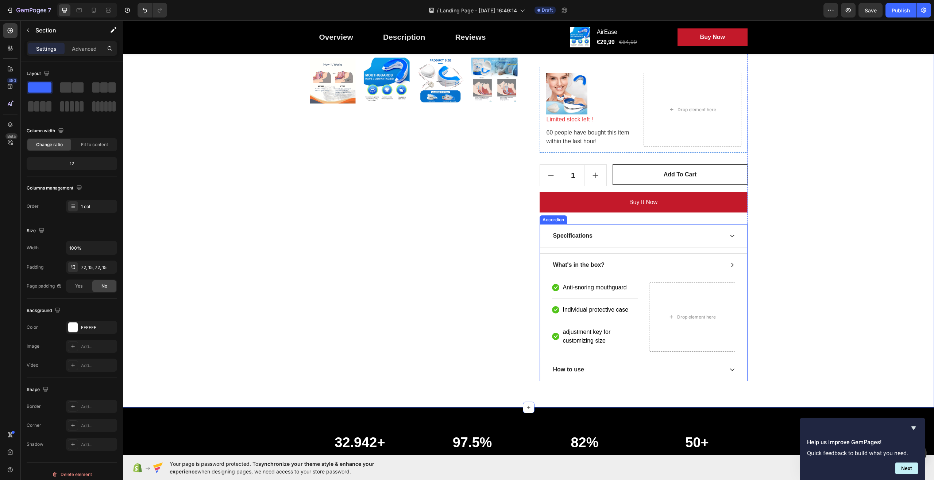
click at [636, 270] on div "What's in the box?" at bounding box center [637, 265] width 171 height 11
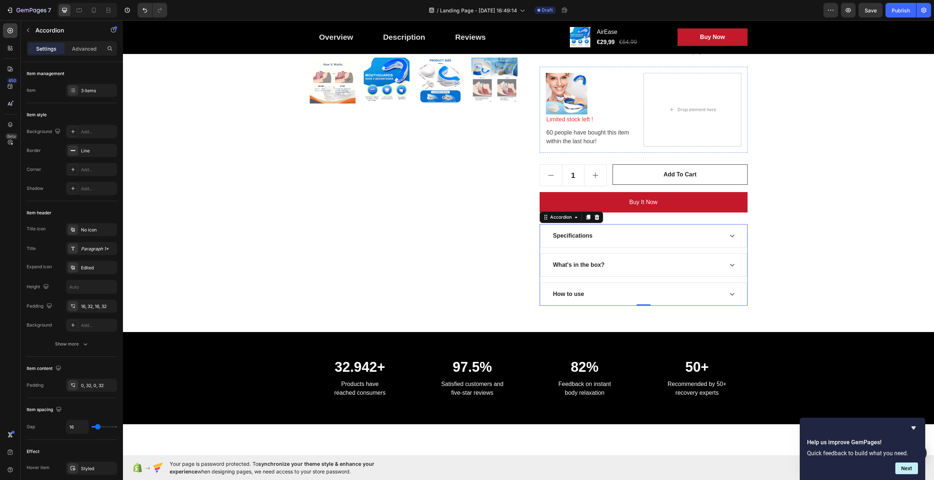
click at [637, 267] on div "What's in the box?" at bounding box center [637, 265] width 171 height 11
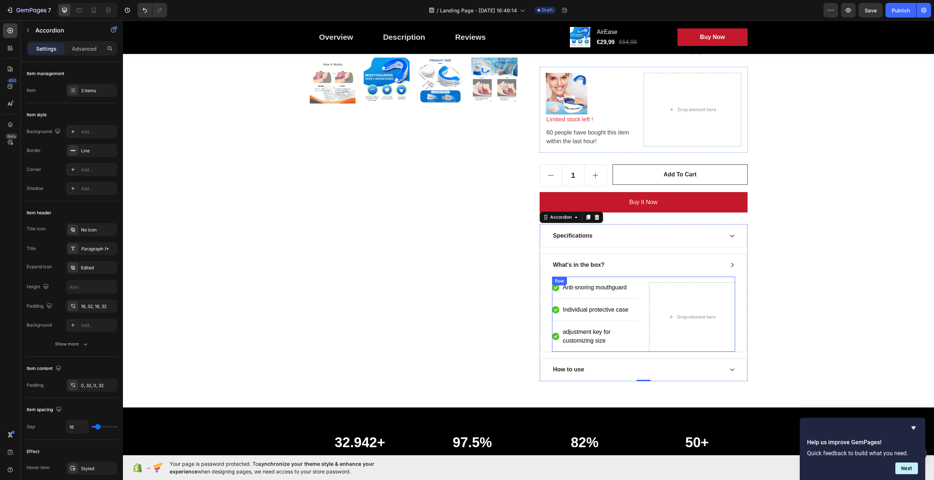
click at [640, 291] on div "Icon Anti-snoring mouthguard Text block Row Icon Individual protective case Tex…" at bounding box center [643, 313] width 183 height 75
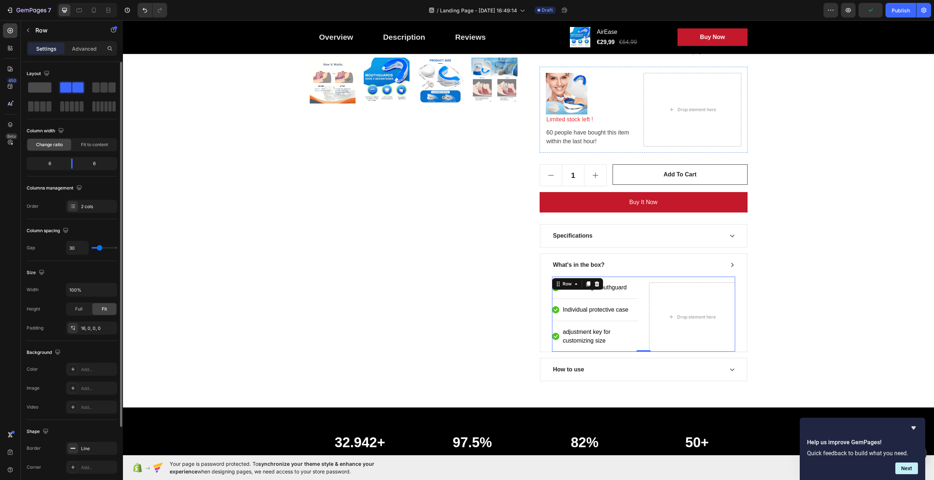
click at [46, 88] on span at bounding box center [39, 87] width 23 height 10
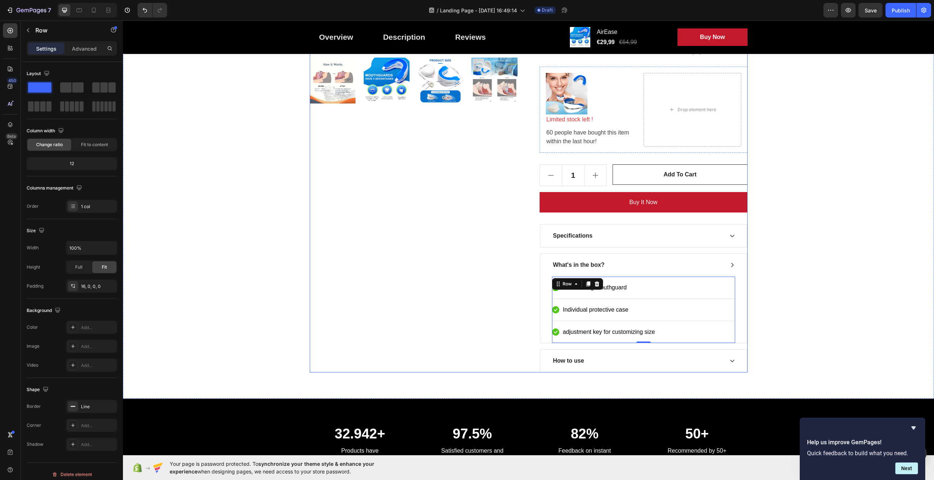
click at [329, 284] on div "Product Images" at bounding box center [414, 107] width 208 height 531
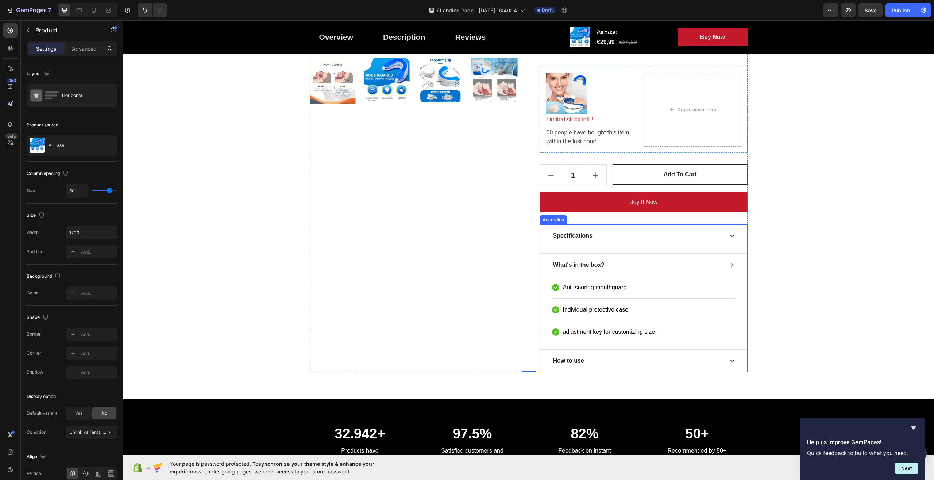
click at [731, 263] on icon at bounding box center [732, 265] width 6 height 6
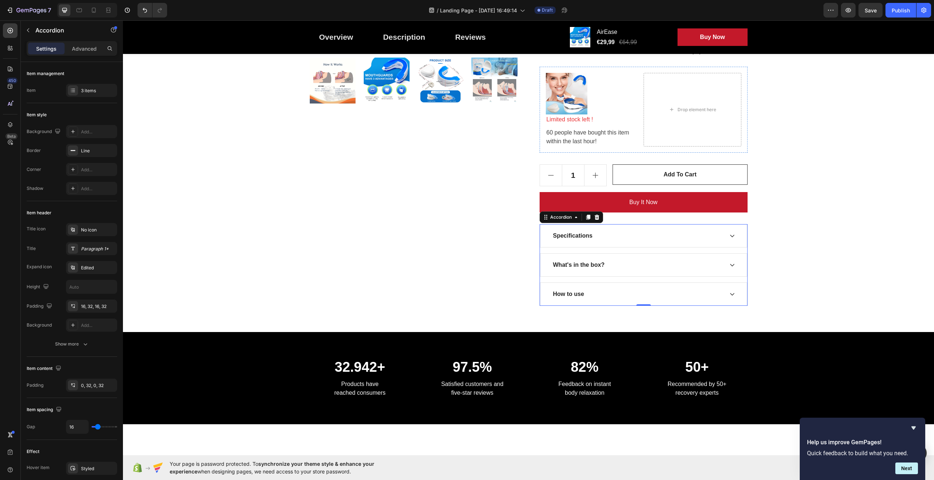
click at [730, 295] on icon at bounding box center [732, 294] width 6 height 6
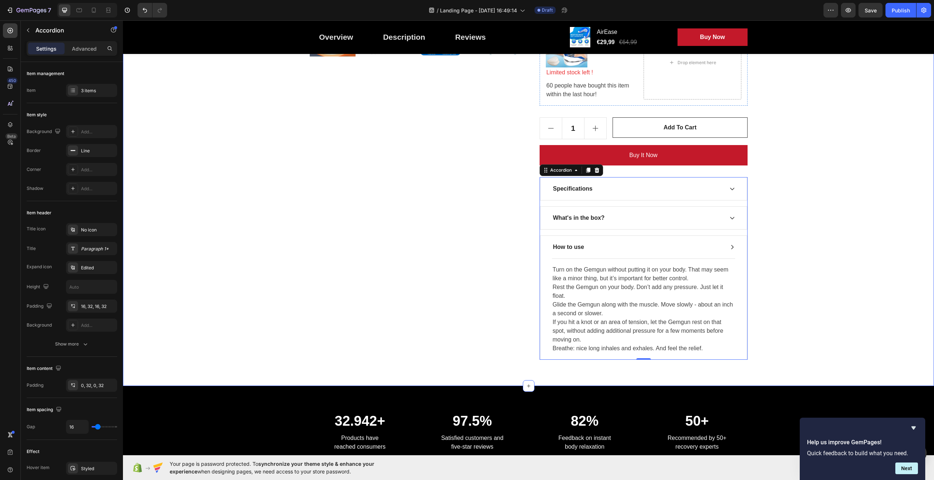
scroll to position [401, 0]
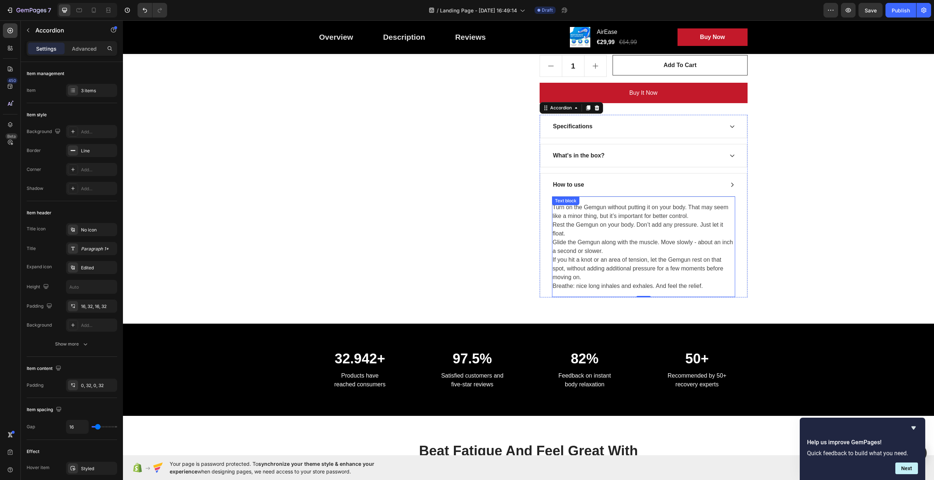
click at [554, 208] on div "Turn on the Gemgun without putting it on your body. That may seem like a minor …" at bounding box center [643, 246] width 183 height 101
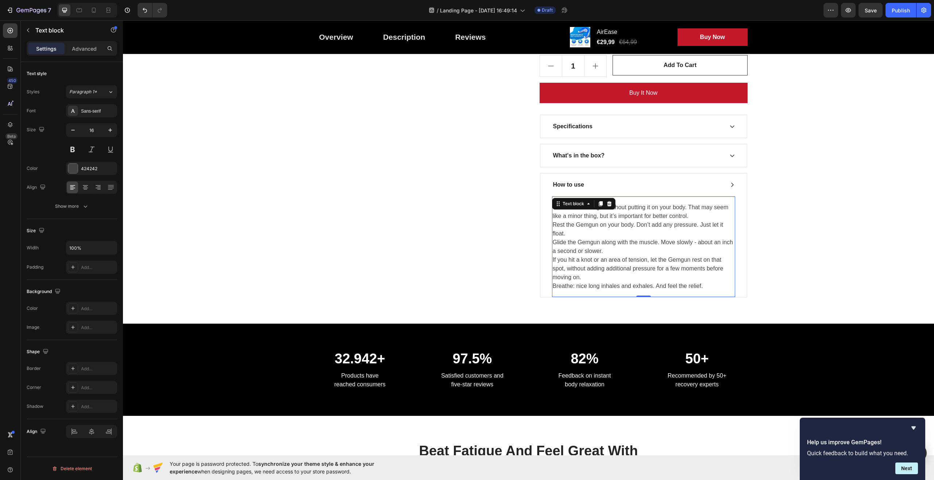
click at [567, 227] on p "Turn on the Gemgun without putting it on your body. That may seem like a minor …" at bounding box center [644, 247] width 182 height 88
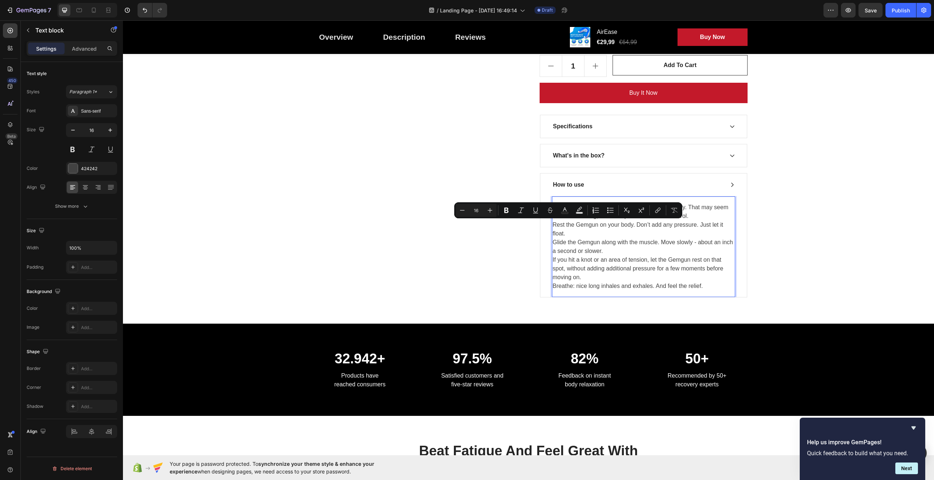
click at [602, 240] on p "Turn on the Gemgun without putting it on your body. That may seem like a minor …" at bounding box center [644, 247] width 182 height 88
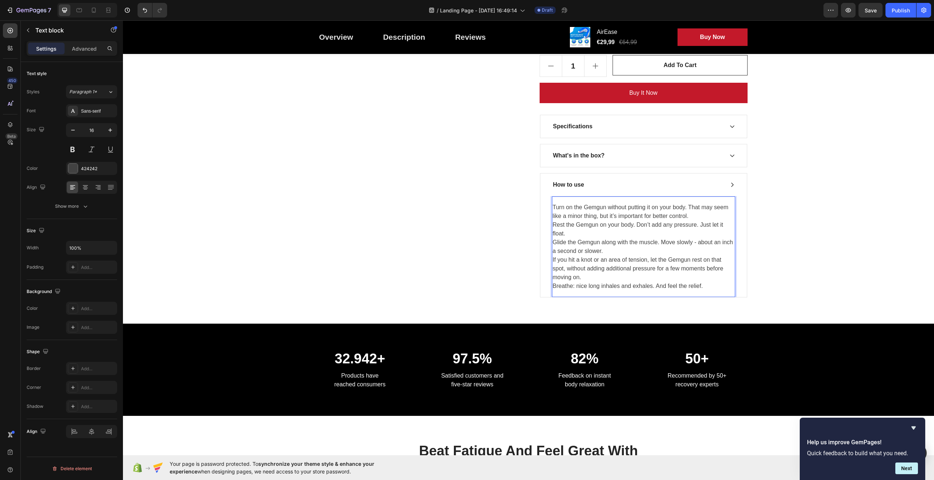
click at [556, 207] on p "Turn on the Gemgun without putting it on your body. That may seem like a minor …" at bounding box center [644, 247] width 182 height 88
click at [566, 210] on p "Turn on the Gemgun without putting it on your body. That may seem like a minor …" at bounding box center [644, 247] width 182 height 88
click at [559, 207] on p "Turn on the Gemgun without putting it on your body. That may seem like a minor …" at bounding box center [644, 247] width 182 height 88
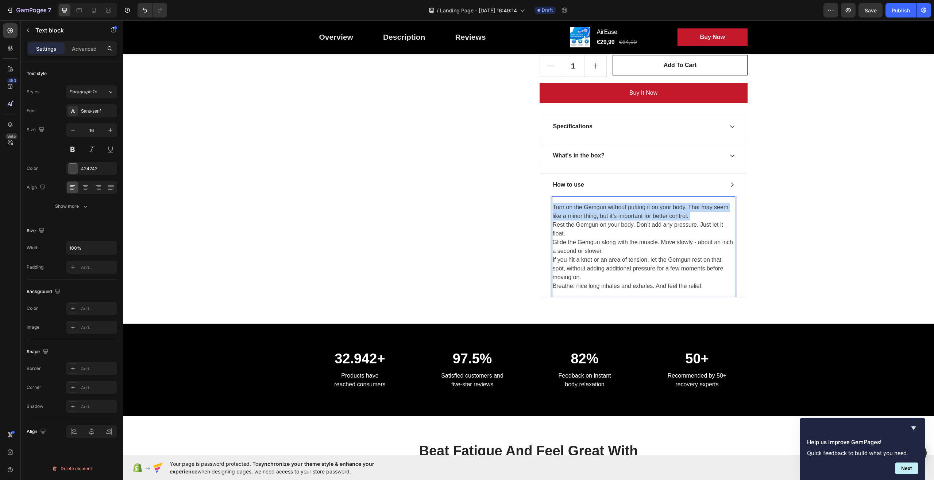
click at [559, 207] on p "Turn on the Gemgun without putting it on your body. That may seem like a minor …" at bounding box center [644, 247] width 182 height 88
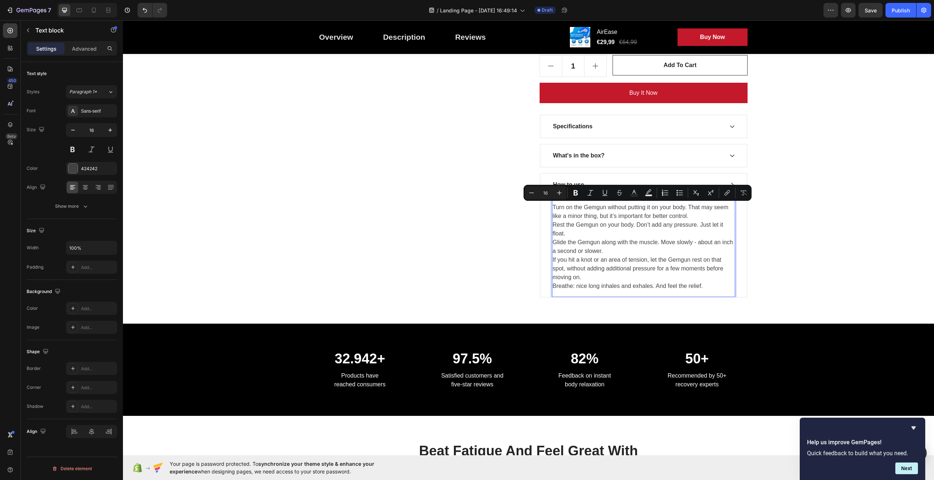
click at [629, 229] on p "Turn on the Gemgun without putting it on your body. That may seem like a minor …" at bounding box center [644, 247] width 182 height 88
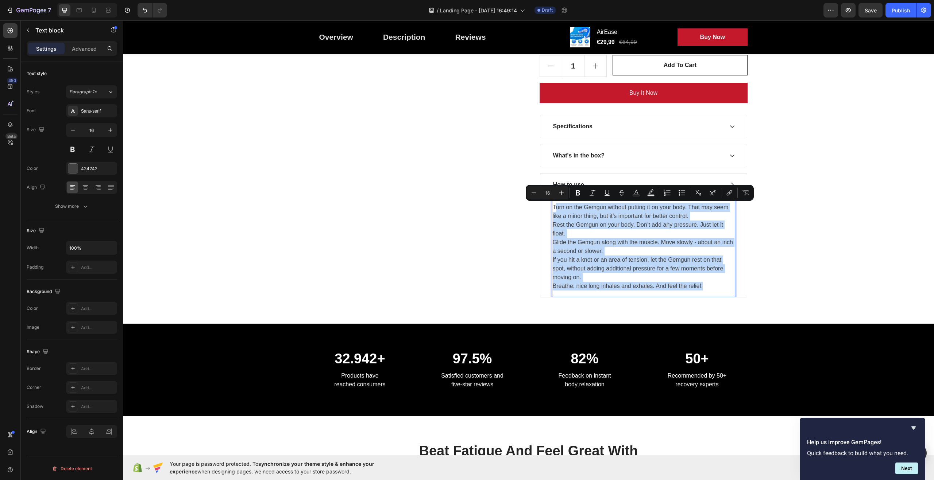
drag, startPoint x: 552, startPoint y: 205, endPoint x: 704, endPoint y: 288, distance: 173.5
click at [704, 288] on p "Turn on the Gemgun without putting it on your body. That may seem like a minor …" at bounding box center [644, 247] width 182 height 88
click at [589, 232] on p "Turn on the Gemgun without putting it on your body. That may seem like a minor …" at bounding box center [644, 247] width 182 height 88
drag, startPoint x: 551, startPoint y: 206, endPoint x: 710, endPoint y: 286, distance: 178.4
click at [710, 286] on p "Turn on the Gemgun without putting it on your body. That may seem like a minor …" at bounding box center [644, 247] width 182 height 88
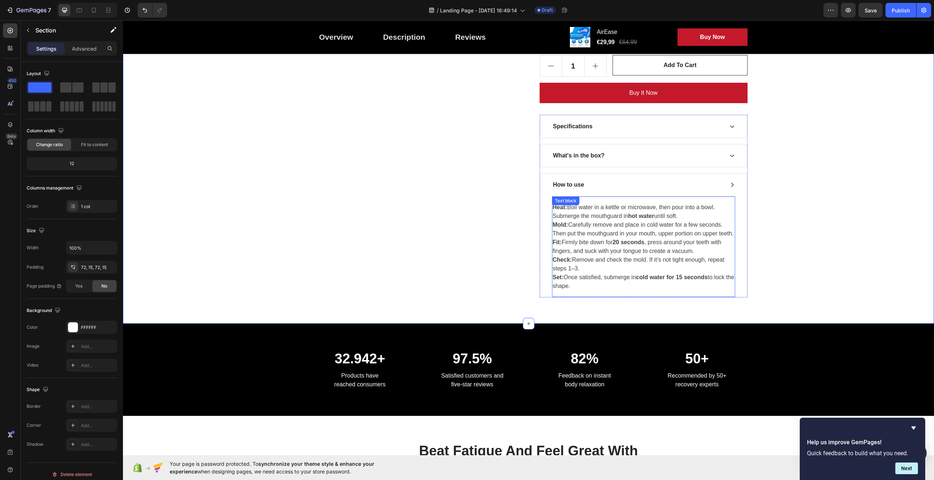
click at [574, 226] on p "Mold: Carefully remove and place in cold water for a few seconds. Then put the …" at bounding box center [644, 230] width 182 height 18
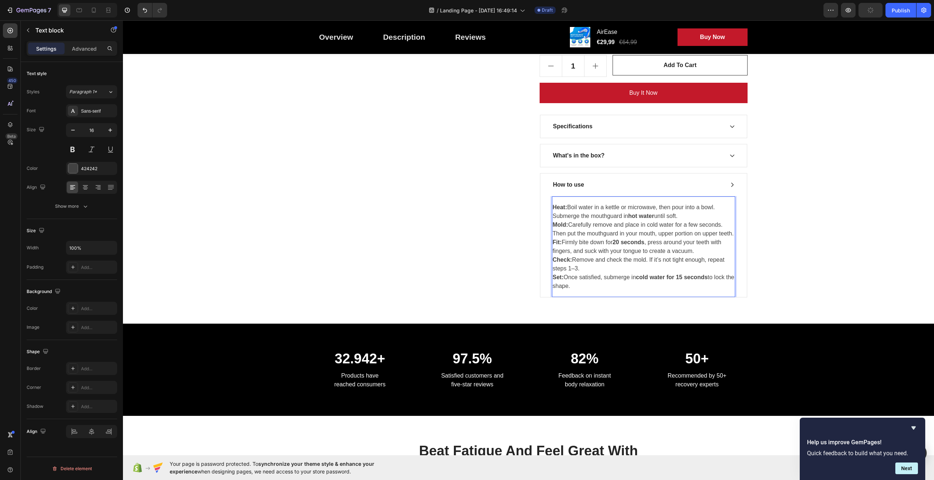
click at [575, 225] on p "Mold: Carefully remove and place in cold water for a few seconds. Then put the …" at bounding box center [644, 230] width 182 height 18
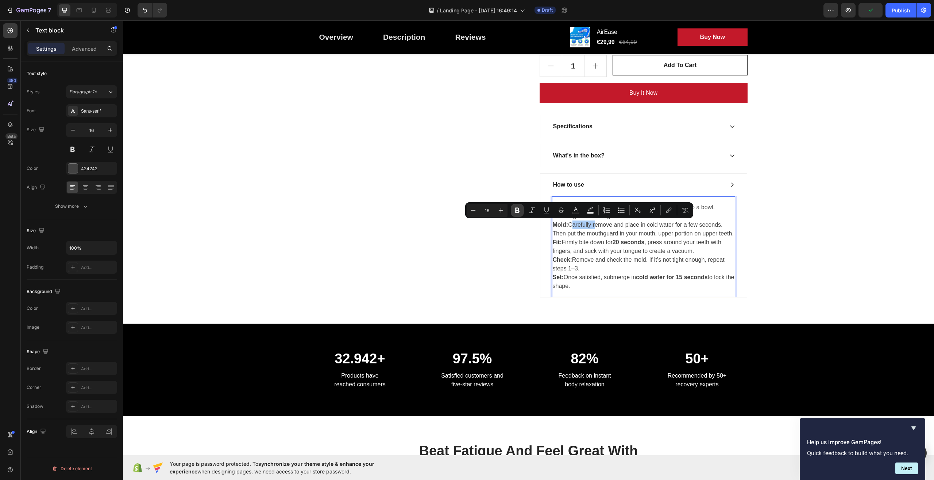
click at [519, 208] on icon "Editor contextual toolbar" at bounding box center [517, 210] width 4 height 5
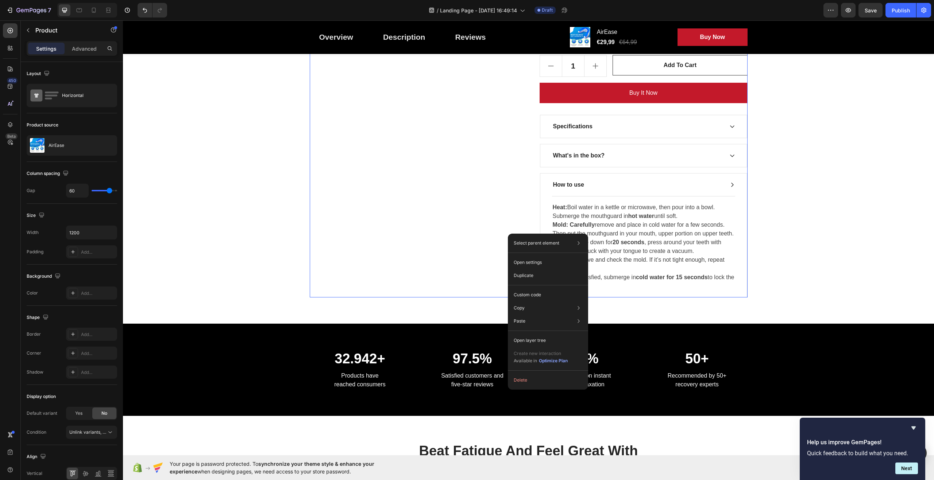
click at [499, 226] on div "Product Images" at bounding box center [414, 15] width 208 height 565
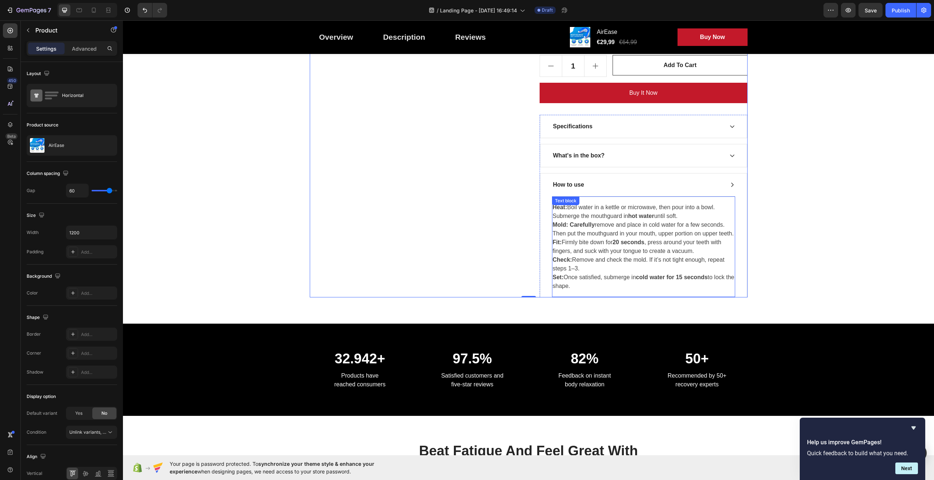
click at [656, 225] on p "Mold: Carefully remove and place in cold water for a few seconds. Then put the …" at bounding box center [644, 230] width 182 height 18
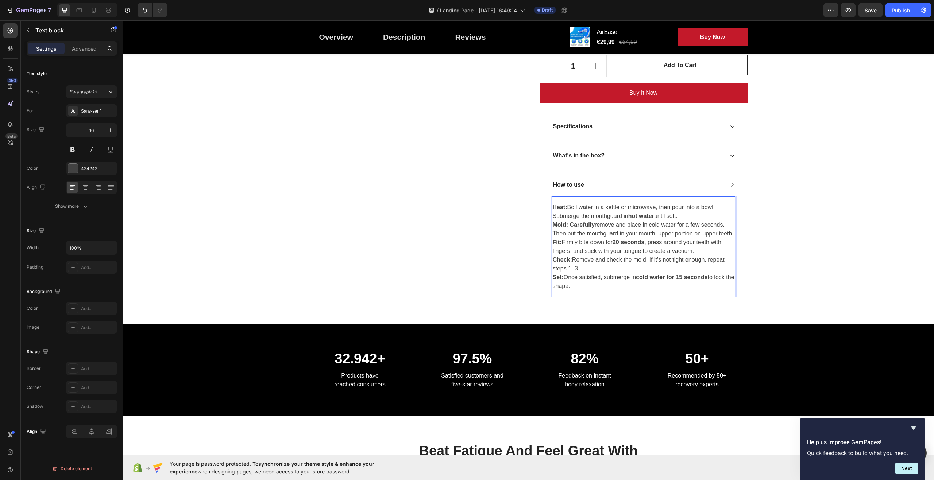
click at [655, 225] on p "Mold: Carefully remove and place in cold water for a few seconds. Then put the …" at bounding box center [644, 230] width 182 height 18
drag, startPoint x: 657, startPoint y: 225, endPoint x: 665, endPoint y: 225, distance: 7.7
click at [665, 225] on p "Mold: Carefully remove and place in cold water for a few seconds. Then put the …" at bounding box center [644, 230] width 182 height 18
drag, startPoint x: 651, startPoint y: 224, endPoint x: 656, endPoint y: 225, distance: 5.9
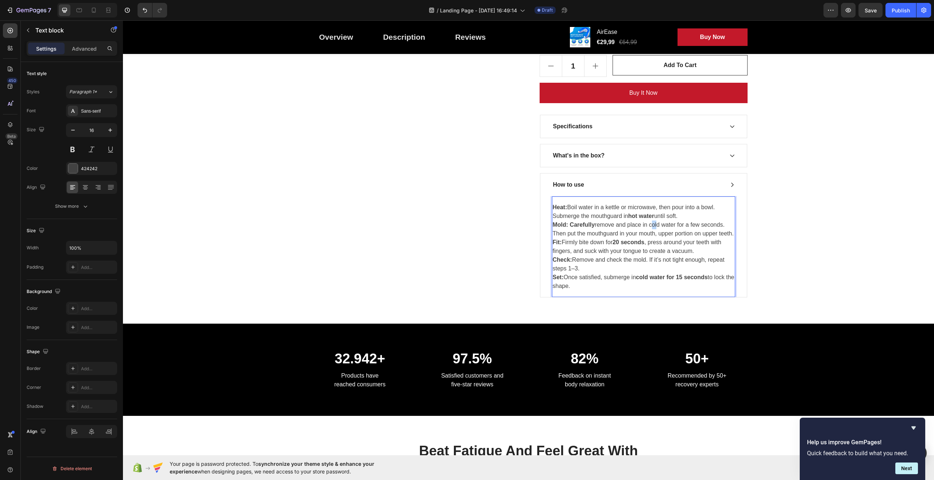
click at [656, 225] on p "Mold: Carefully remove and place in cold water for a few seconds. Then put the …" at bounding box center [644, 230] width 182 height 18
drag, startPoint x: 648, startPoint y: 225, endPoint x: 674, endPoint y: 225, distance: 25.9
click at [674, 225] on p "Mold: Carefully remove and place in cold water for a few seconds. Then put the …" at bounding box center [644, 230] width 182 height 18
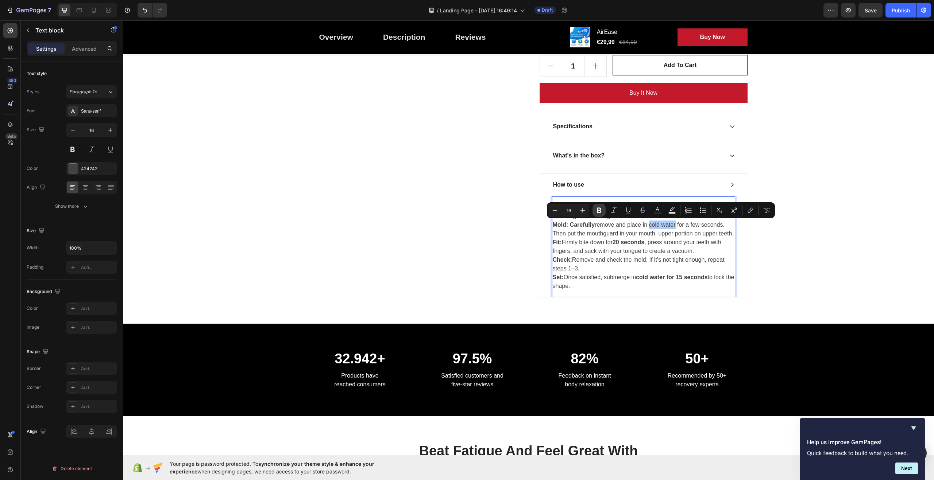
click at [603, 211] on button "Bold" at bounding box center [598, 210] width 13 height 13
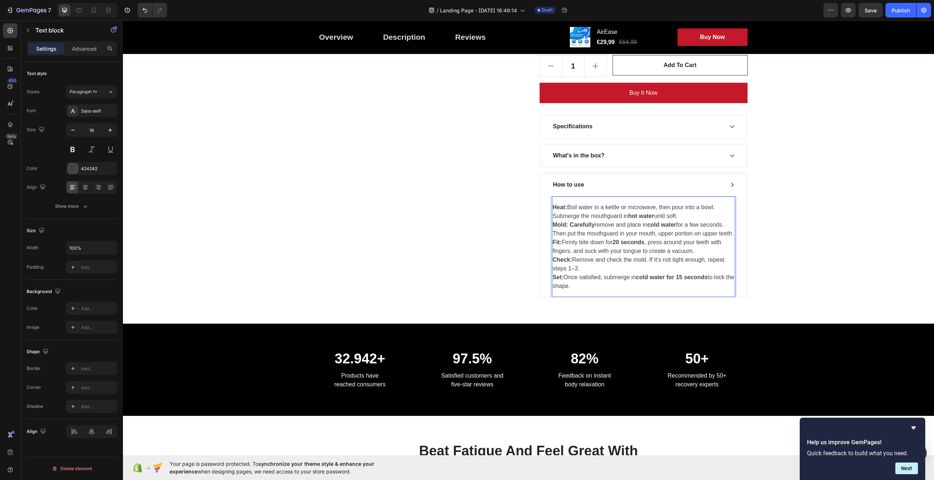
click at [611, 260] on p "Check: Remove and check the mold. If it’s not tight enough, repeat steps 1–3." at bounding box center [644, 265] width 182 height 18
click at [612, 260] on p "Check: Remove and check the mold. If it’s not tight enough, repeat steps 1–3." at bounding box center [644, 265] width 182 height 18
click at [615, 259] on p "Check: Remove and check the mold. If it’s not tight enough, repeat steps 1–3." at bounding box center [644, 265] width 182 height 18
click at [614, 259] on p "Check: Remove and check the mold. If it’s not tight enough, repeat steps 1–3." at bounding box center [644, 265] width 182 height 18
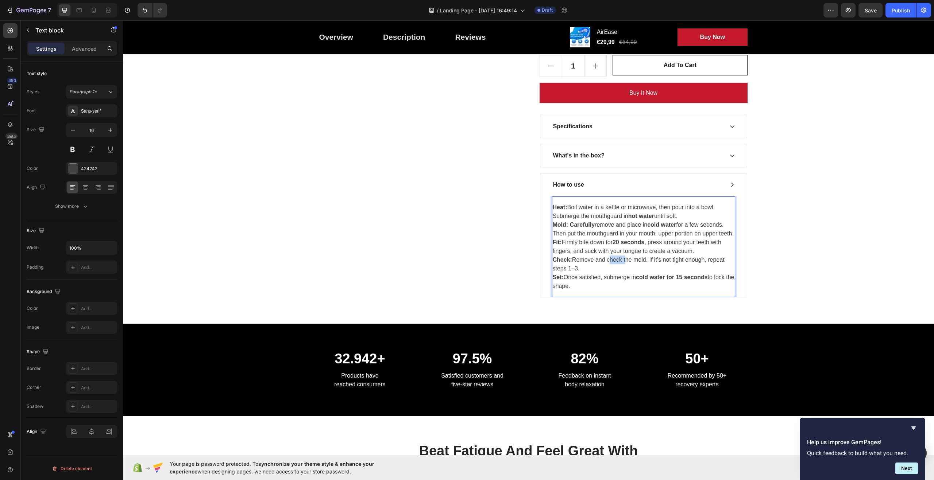
click at [614, 259] on p "Check: Remove and check the mold. If it’s not tight enough, repeat steps 1–3." at bounding box center [644, 265] width 182 height 18
click at [71, 148] on button at bounding box center [72, 149] width 13 height 13
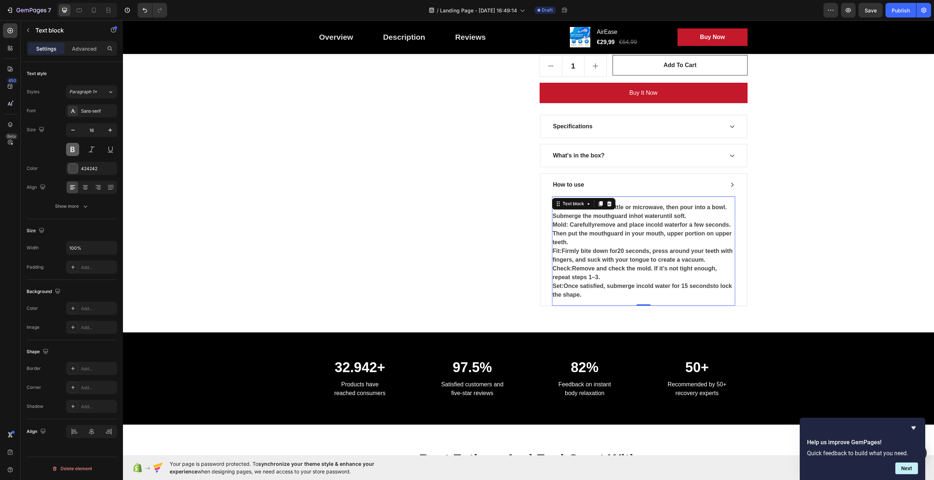
click at [71, 148] on button at bounding box center [72, 149] width 13 height 13
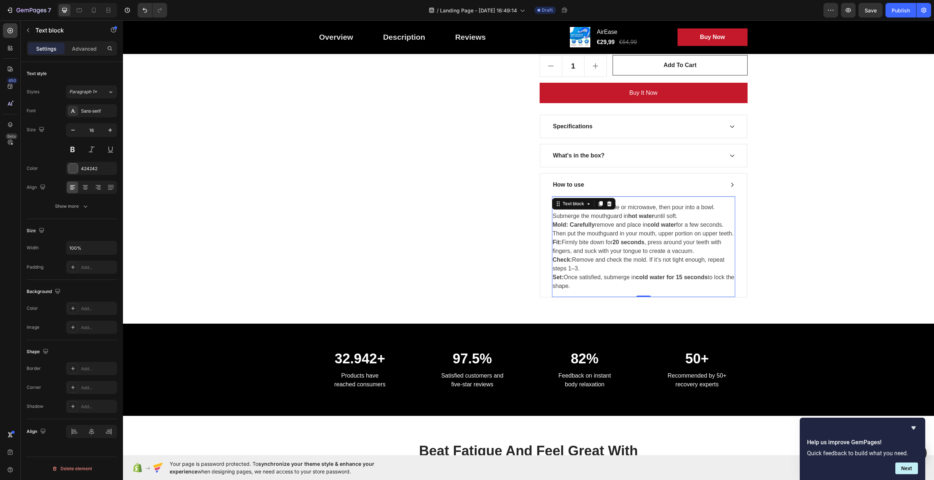
click at [609, 258] on p "Check: Remove and check the mold. If it’s not tight enough, repeat steps 1–3." at bounding box center [644, 265] width 182 height 18
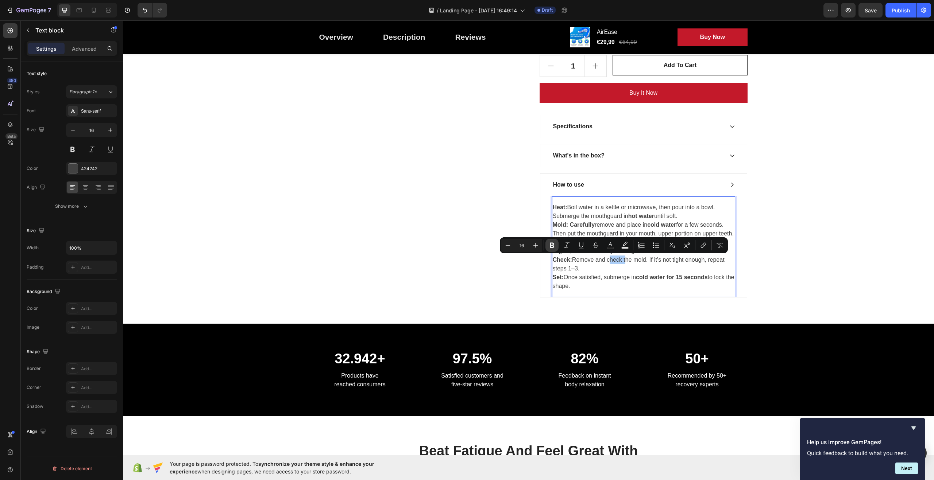
click at [551, 248] on icon "Editor contextual toolbar" at bounding box center [552, 245] width 4 height 5
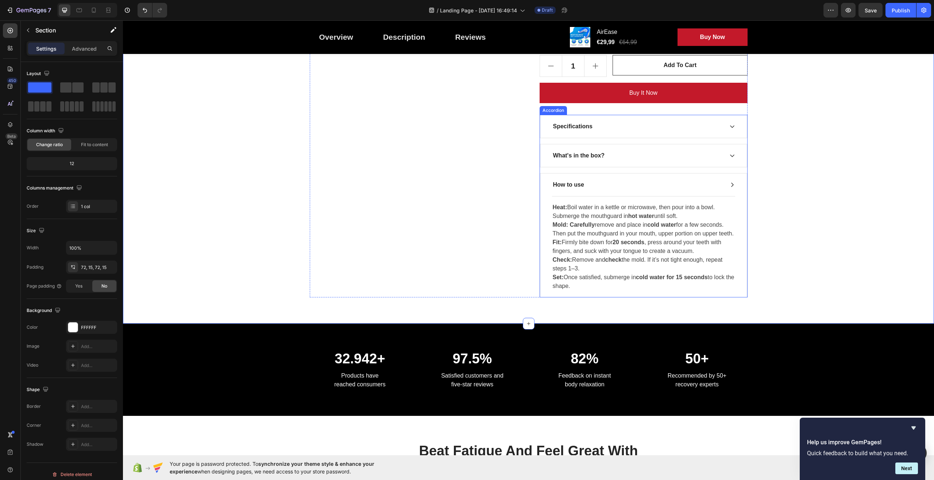
click at [729, 185] on icon at bounding box center [732, 185] width 6 height 6
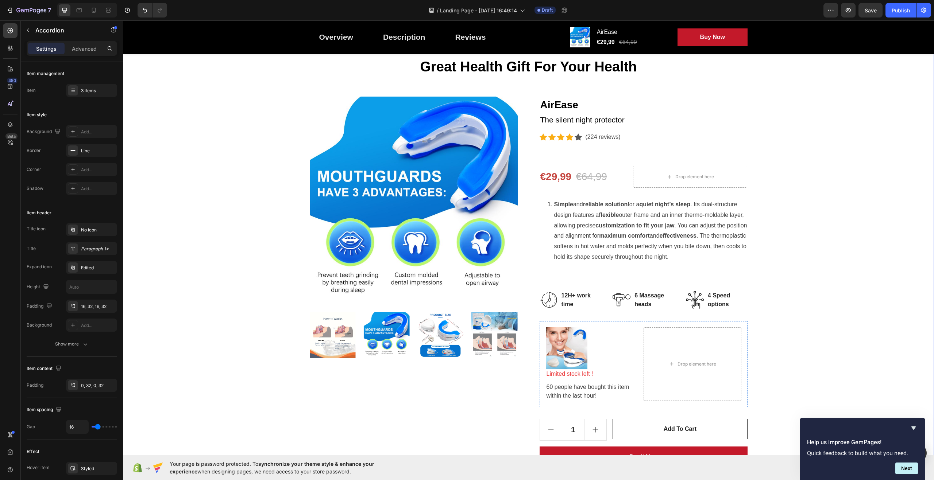
scroll to position [0, 0]
